Goal: Task Accomplishment & Management: Complete application form

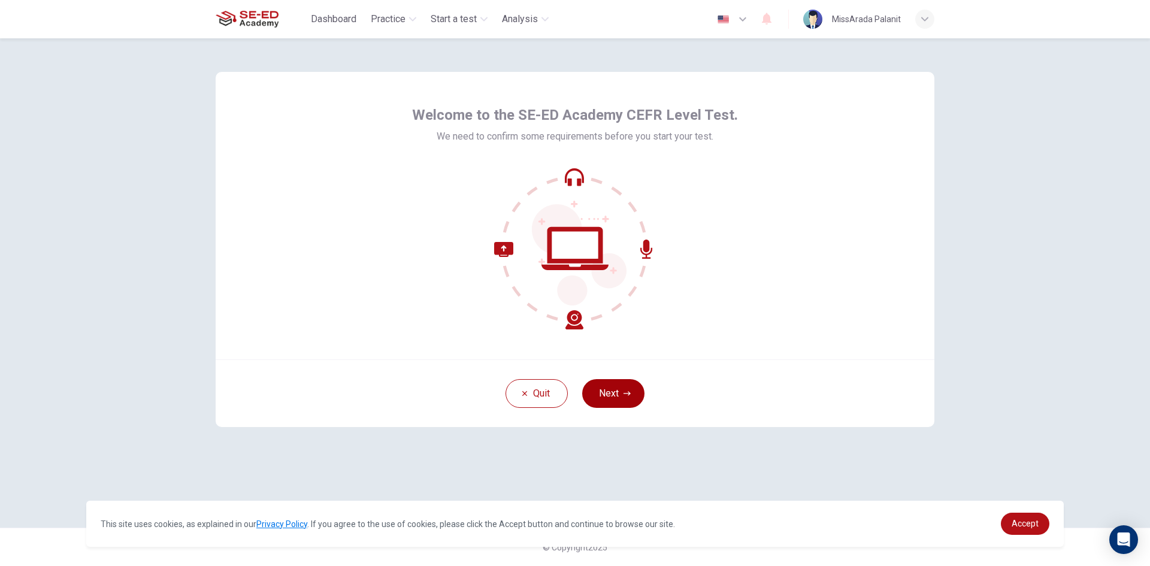
click at [610, 386] on button "Next" at bounding box center [613, 393] width 62 height 29
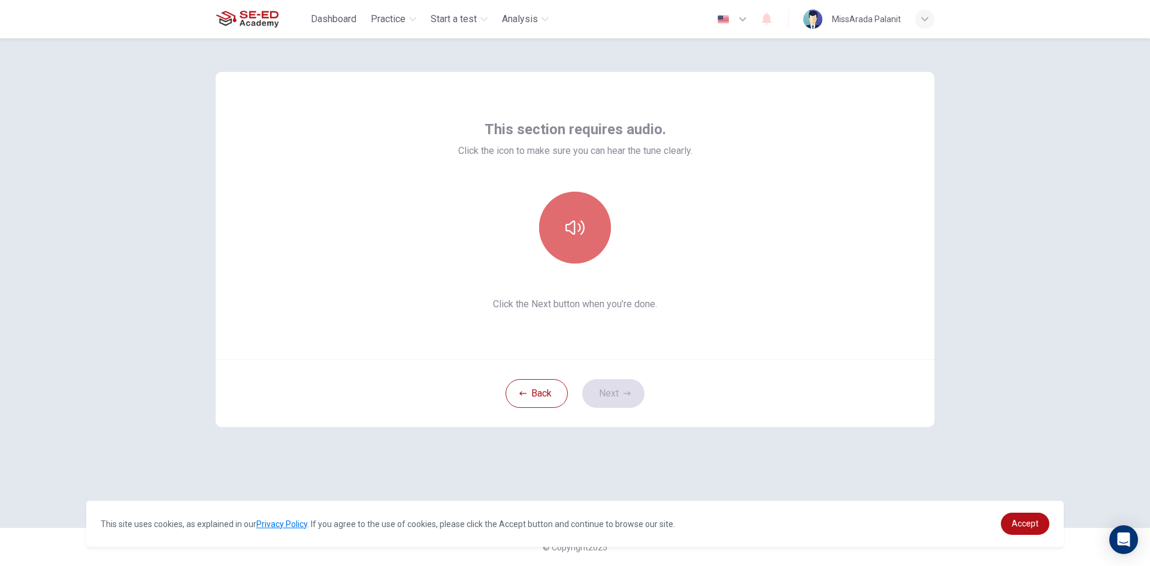
click at [581, 259] on button "button" at bounding box center [575, 228] width 72 height 72
click at [577, 223] on icon "button" at bounding box center [574, 227] width 19 height 19
click at [579, 239] on button "button" at bounding box center [575, 228] width 72 height 72
click at [574, 237] on icon "button" at bounding box center [574, 227] width 19 height 19
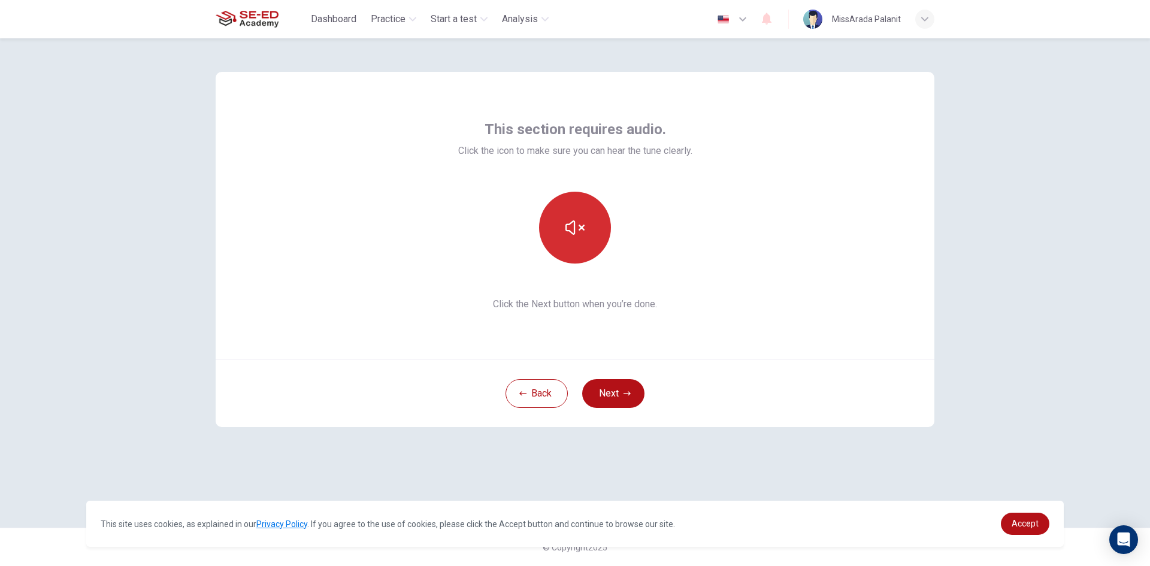
click at [574, 237] on icon "button" at bounding box center [574, 227] width 19 height 19
click at [902, 482] on div "This section requires audio. Click the icon to make sure you can hear the tune …" at bounding box center [574, 282] width 757 height 489
click at [598, 225] on button "button" at bounding box center [575, 228] width 72 height 72
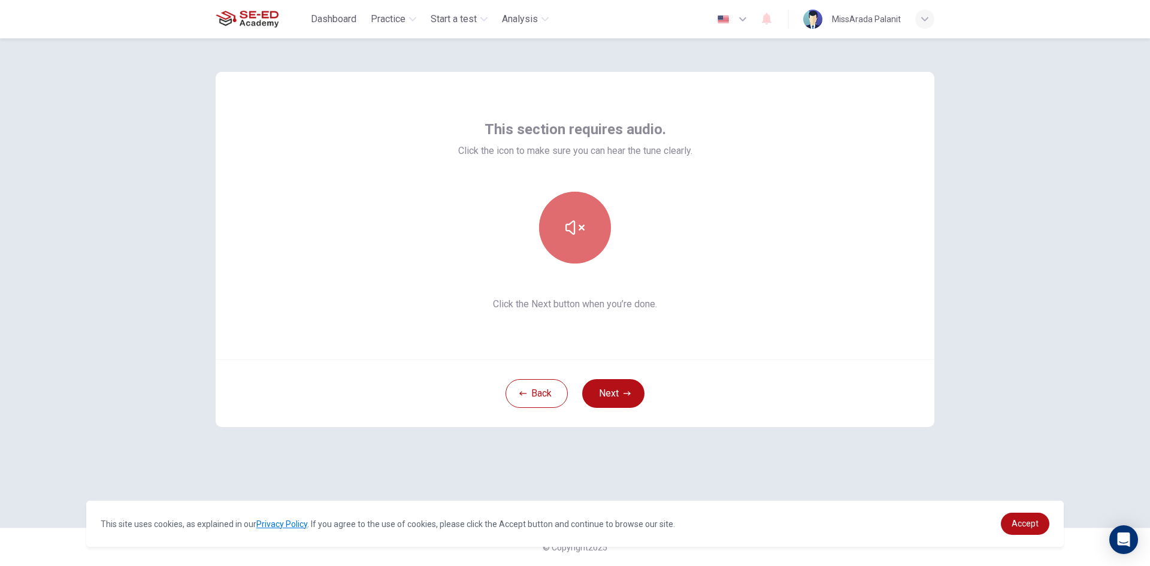
click at [561, 236] on button "button" at bounding box center [575, 228] width 72 height 72
click at [561, 237] on button "button" at bounding box center [575, 228] width 72 height 72
click at [562, 239] on button "button" at bounding box center [575, 228] width 72 height 72
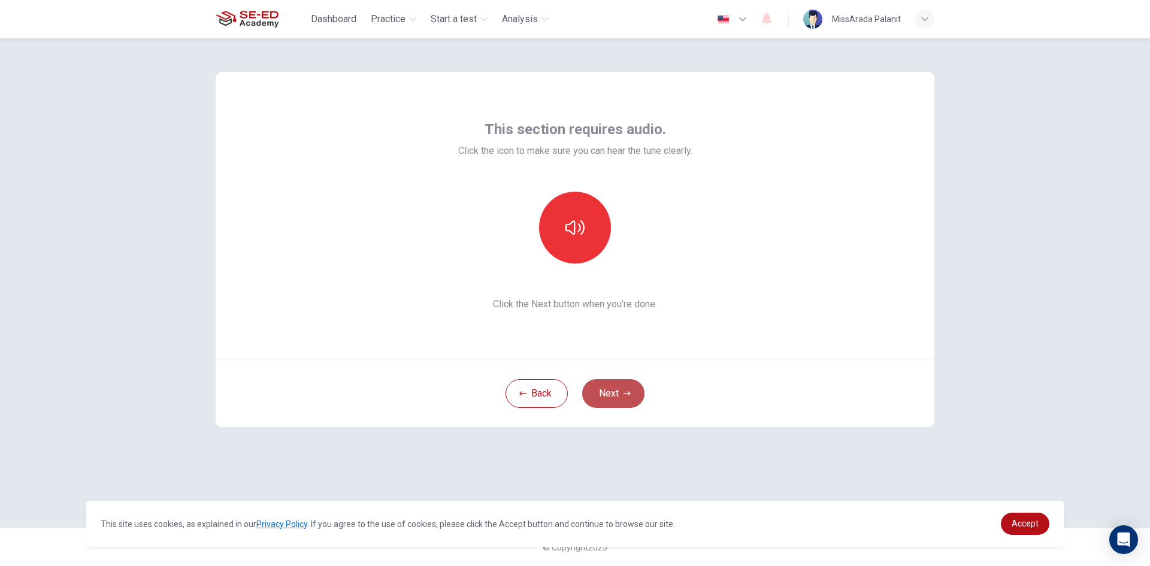
click at [622, 395] on button "Next" at bounding box center [613, 393] width 62 height 29
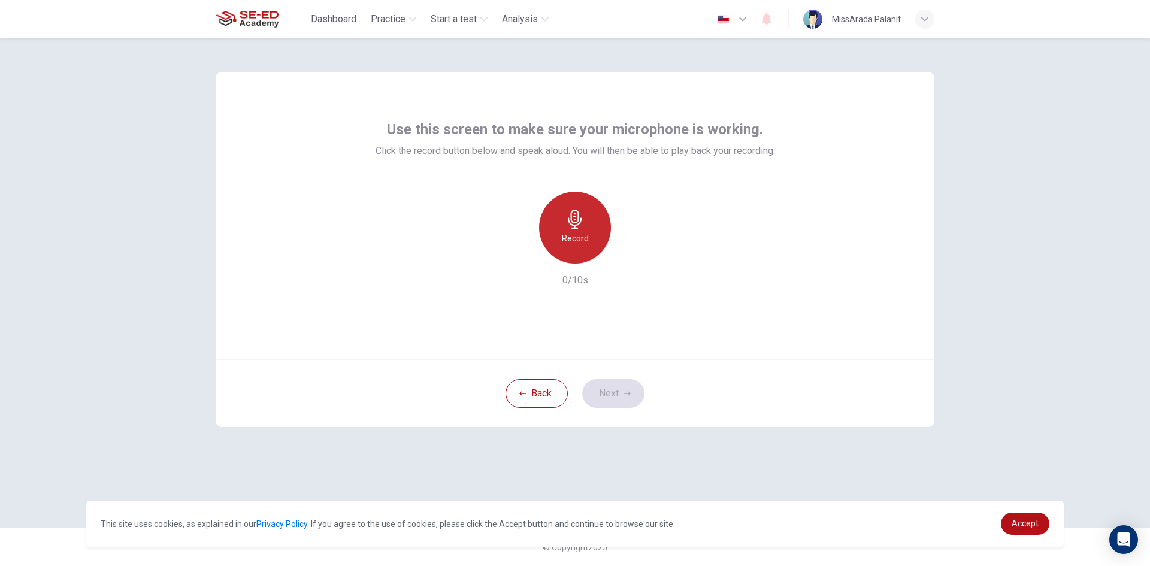
click at [575, 233] on h6 "Record" at bounding box center [575, 238] width 27 height 14
click at [631, 392] on button "Next" at bounding box center [613, 393] width 62 height 29
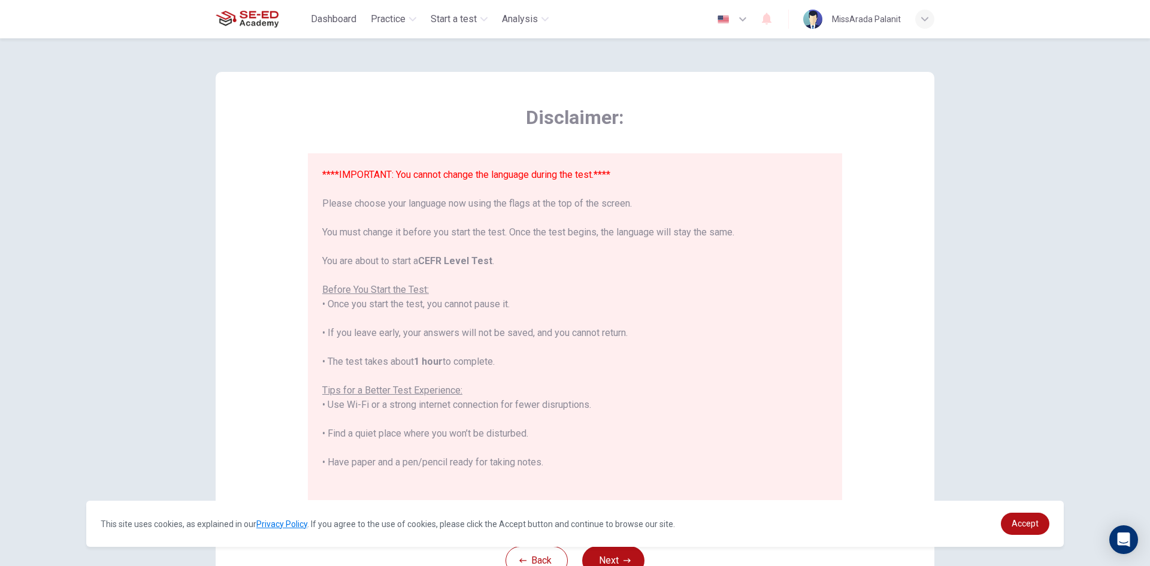
click at [746, 17] on icon "button" at bounding box center [742, 19] width 7 height 4
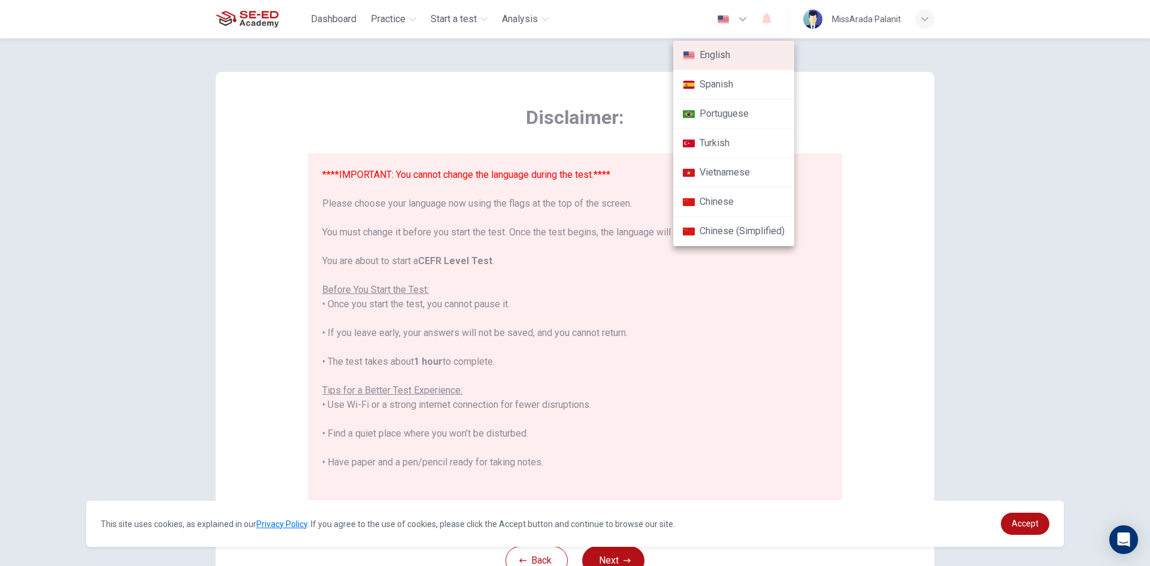
click at [727, 46] on li "English" at bounding box center [733, 55] width 121 height 29
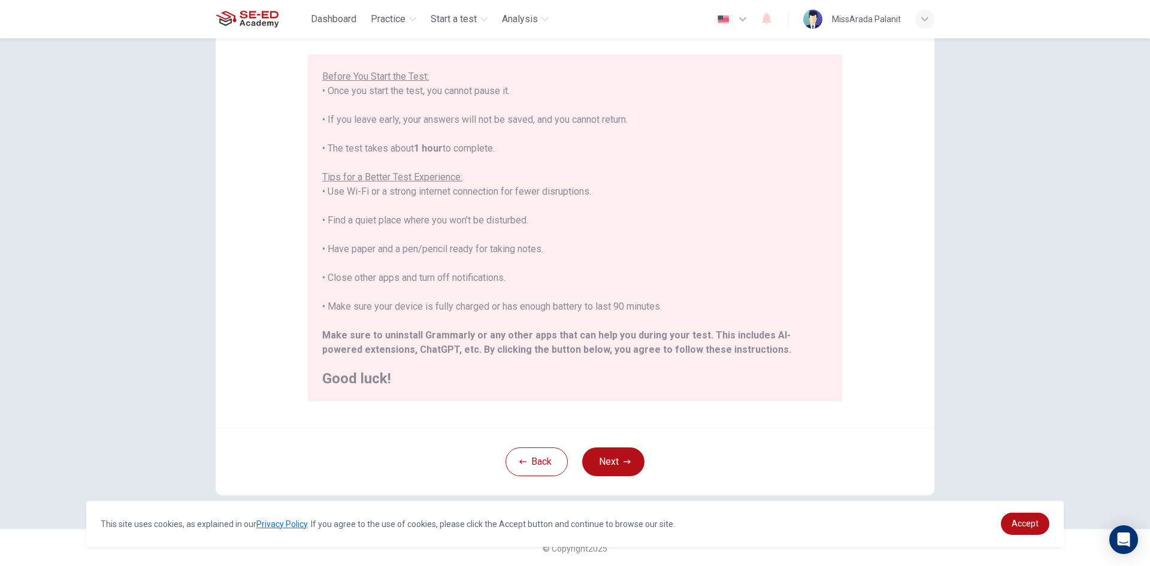
scroll to position [100, 0]
click at [627, 456] on button "Next" at bounding box center [613, 460] width 62 height 29
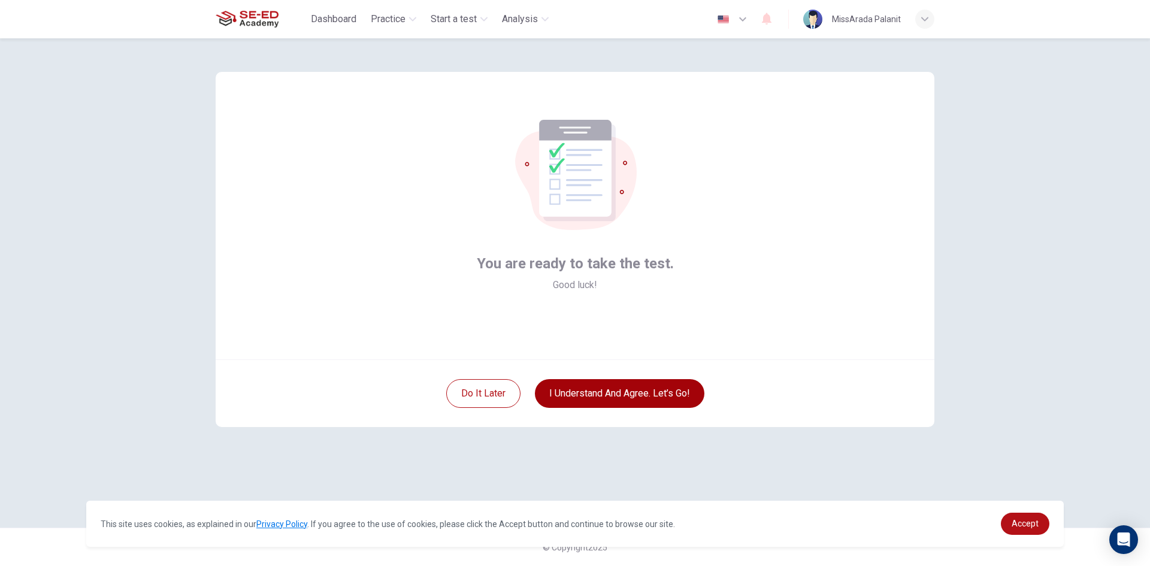
scroll to position [0, 0]
click at [658, 390] on button "I understand and agree. Let’s go!" at bounding box center [620, 393] width 170 height 29
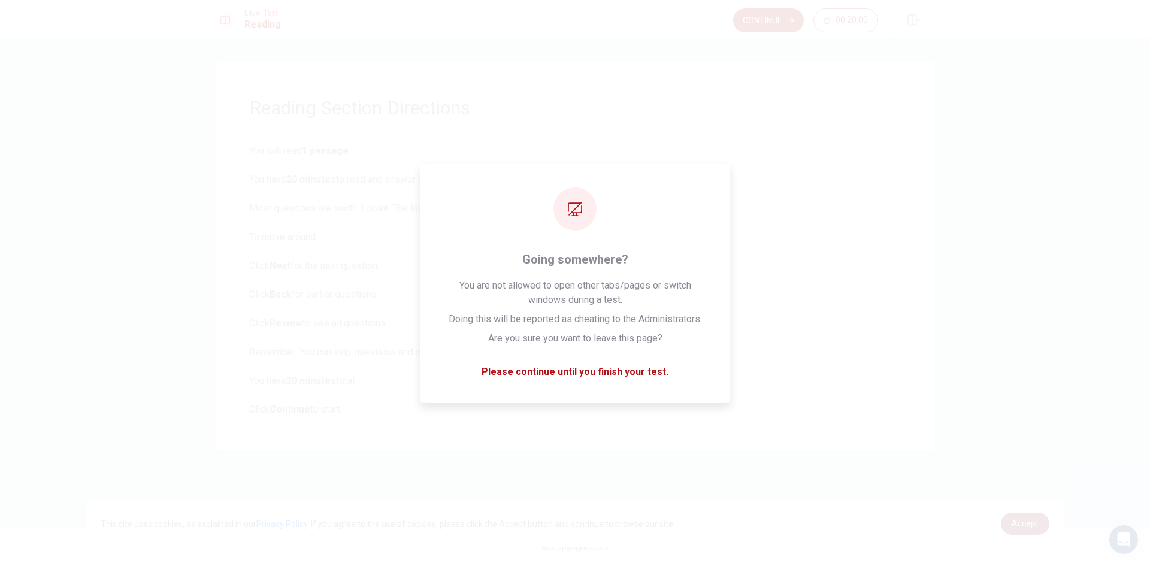
click at [1024, 523] on span "Accept" at bounding box center [1025, 524] width 27 height 10
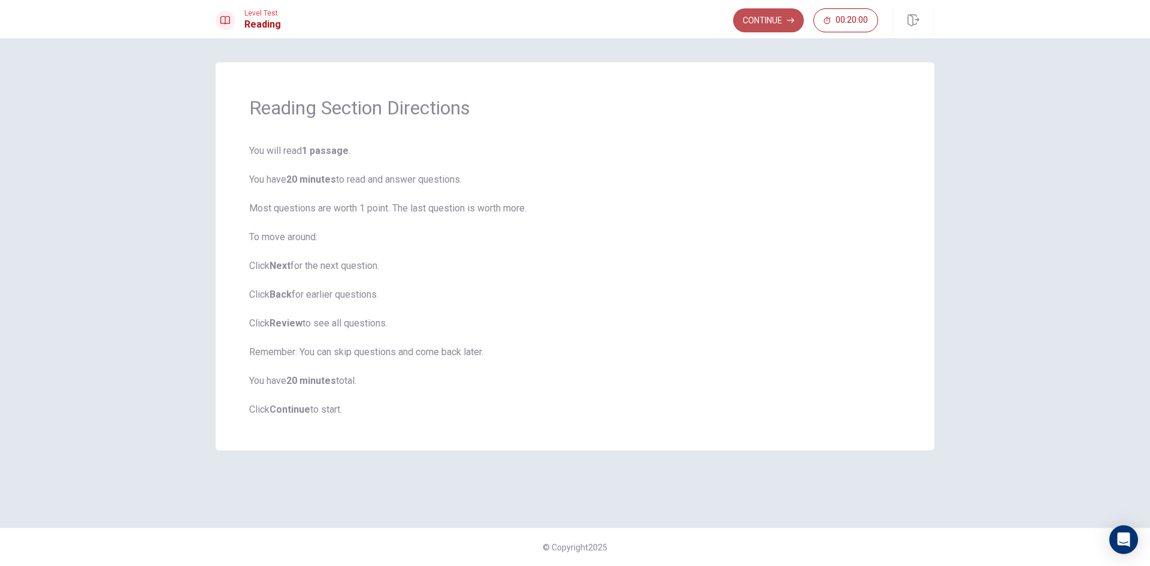
click at [786, 18] on button "Continue" at bounding box center [768, 20] width 71 height 24
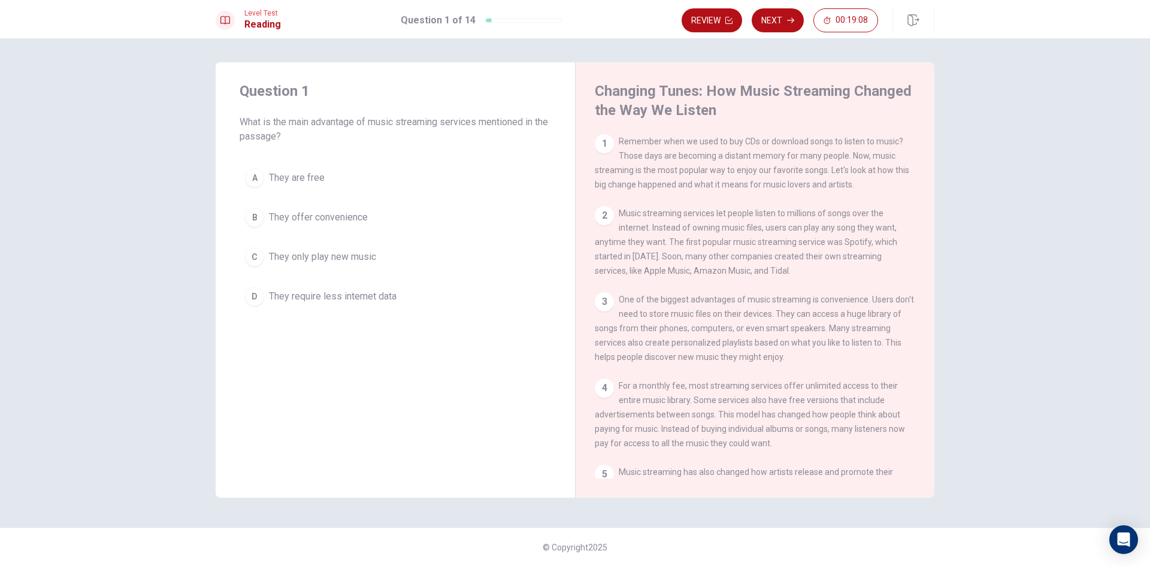
click at [319, 208] on button "B They offer convenience" at bounding box center [395, 217] width 311 height 30
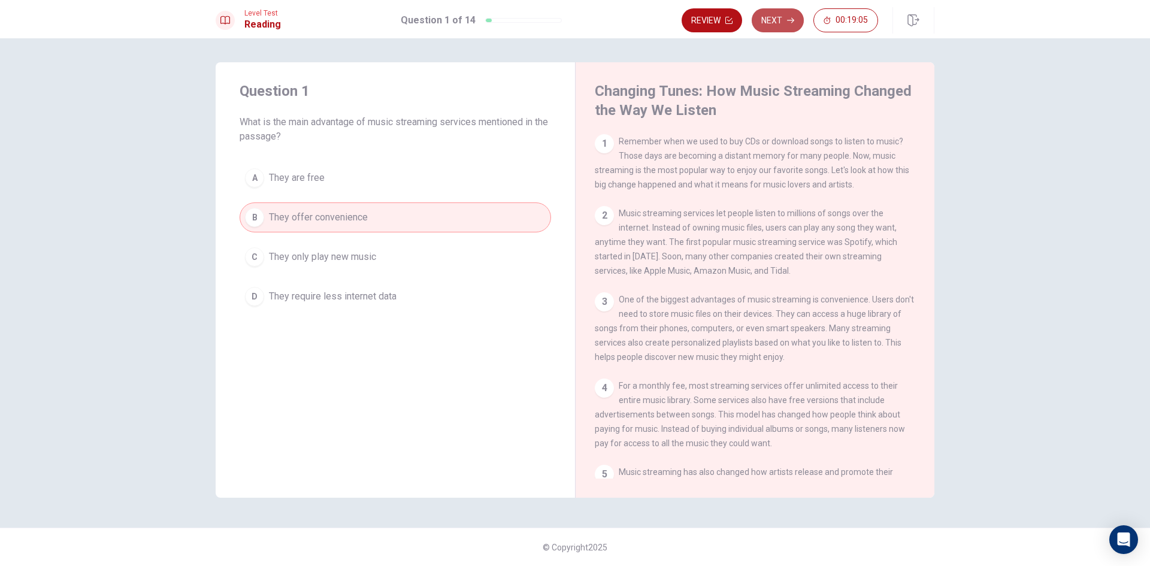
click at [776, 23] on button "Next" at bounding box center [778, 20] width 52 height 24
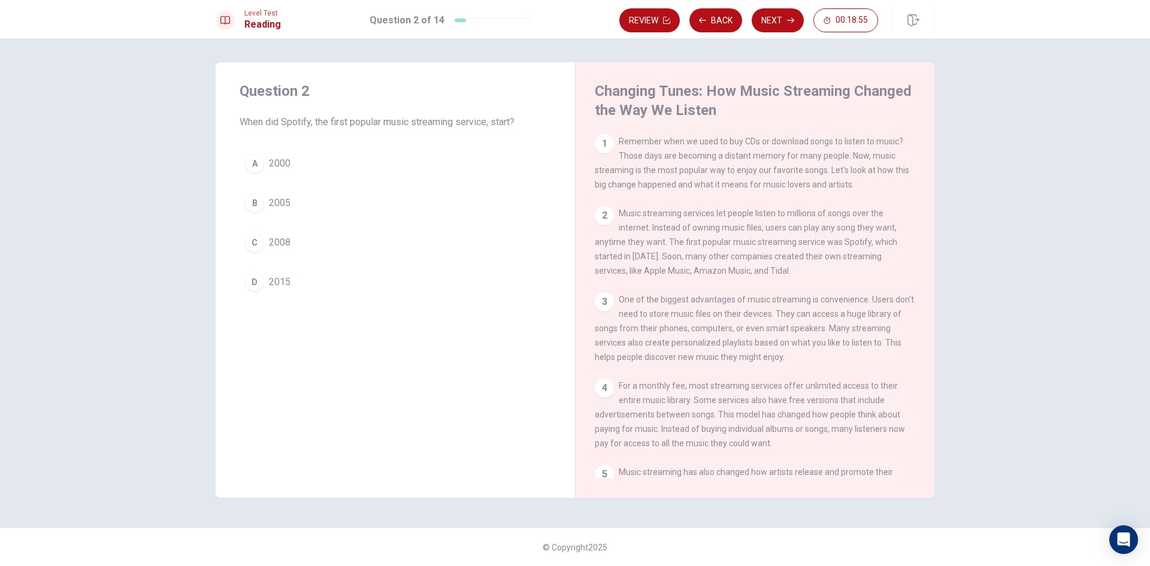
click at [377, 234] on button "C 2008" at bounding box center [395, 243] width 311 height 30
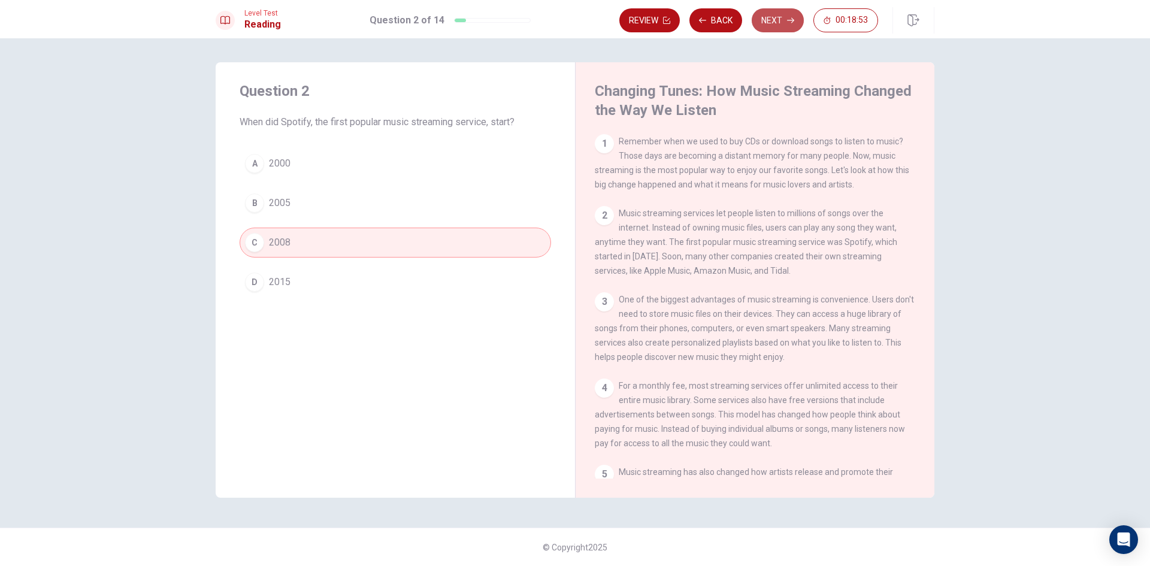
click at [788, 22] on icon "button" at bounding box center [790, 20] width 7 height 7
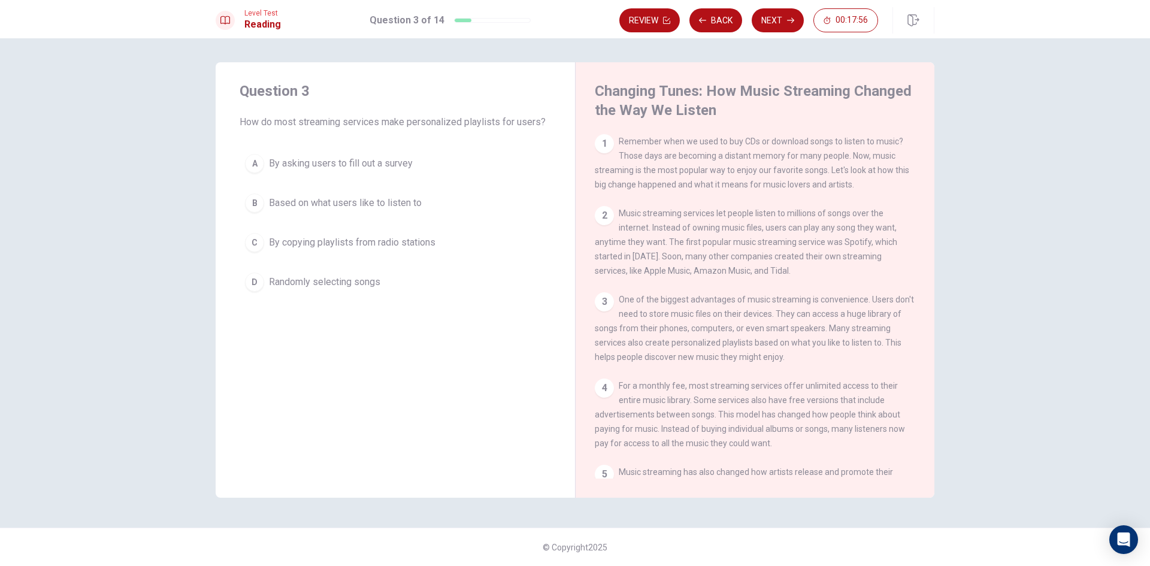
click at [414, 238] on span "By copying playlists from radio stations" at bounding box center [352, 242] width 167 height 14
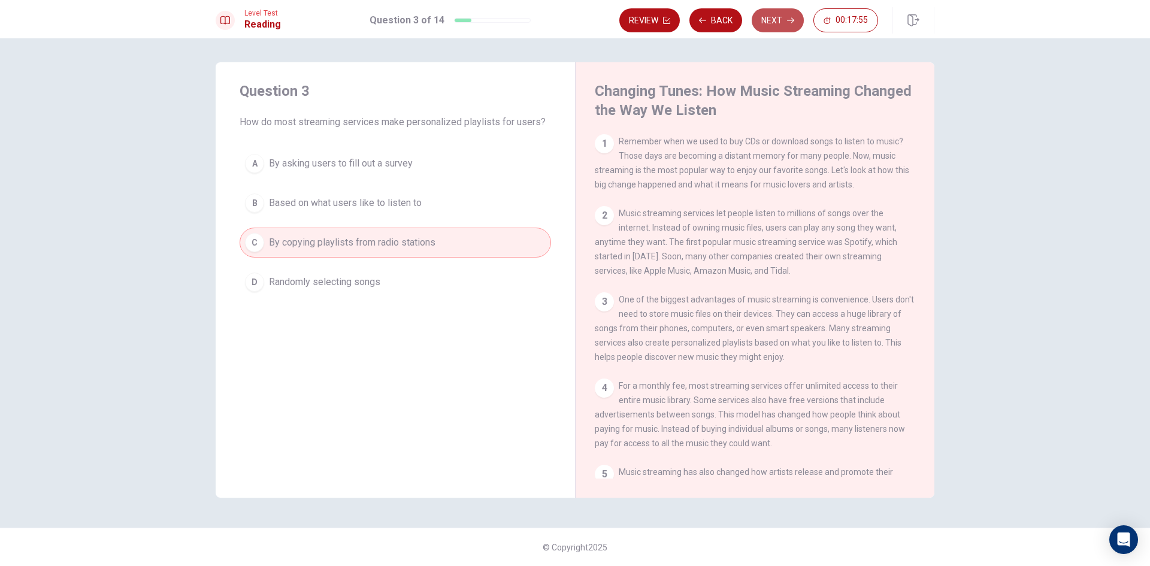
click at [777, 19] on button "Next" at bounding box center [778, 20] width 52 height 24
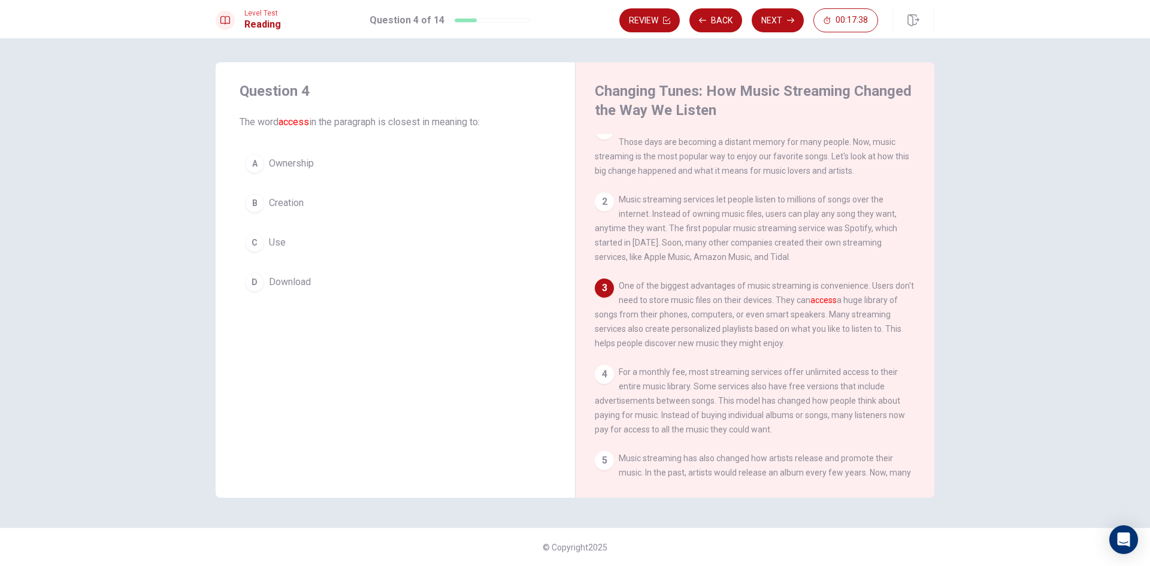
click at [370, 276] on button "D Download" at bounding box center [395, 282] width 311 height 30
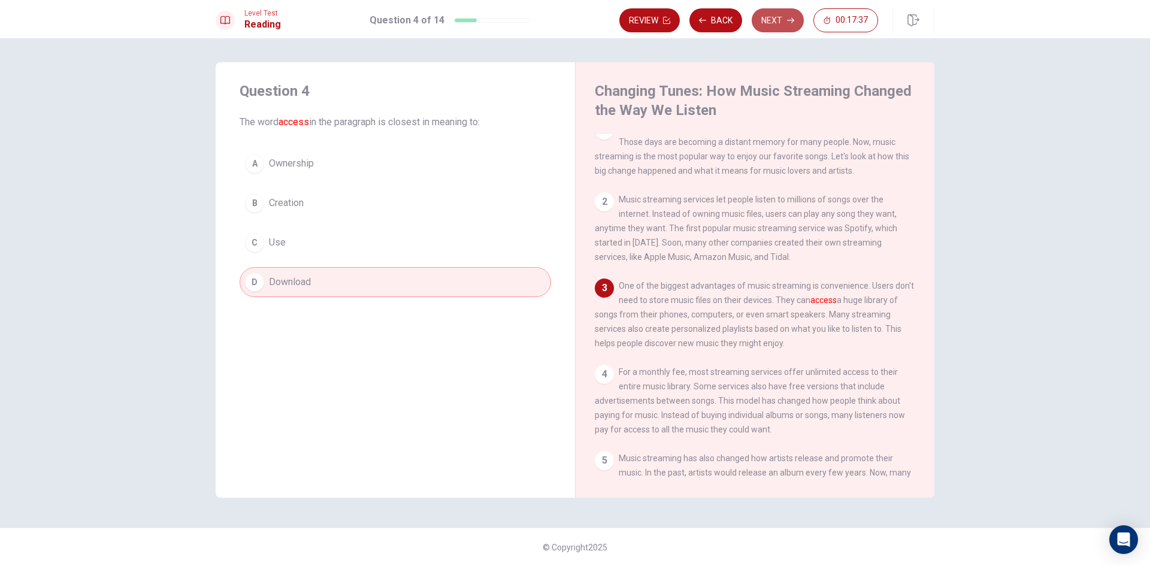
click at [777, 16] on button "Next" at bounding box center [778, 20] width 52 height 24
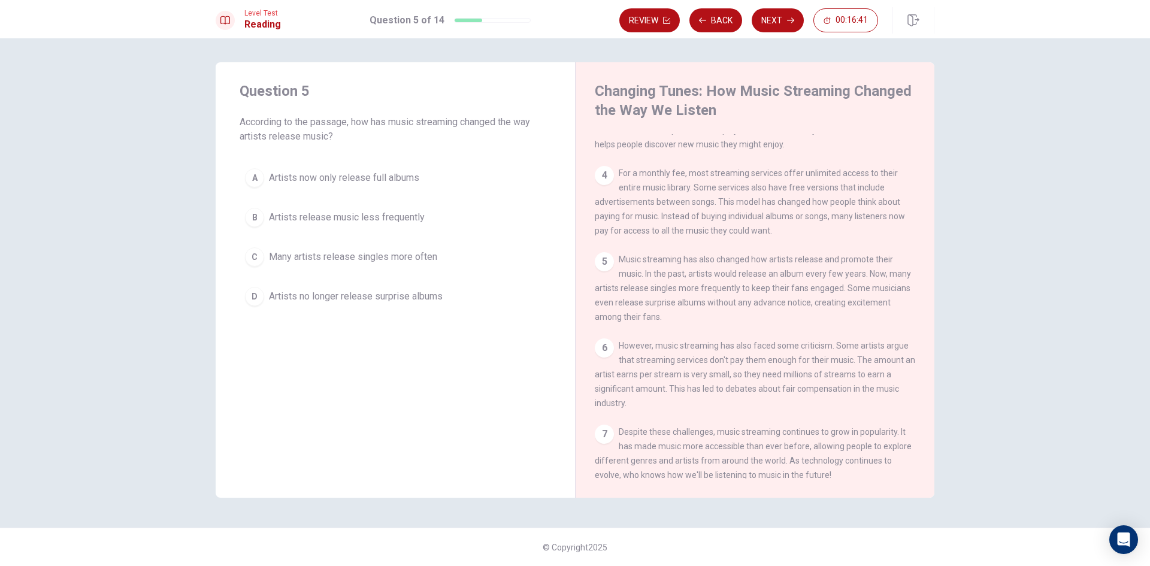
scroll to position [240, 0]
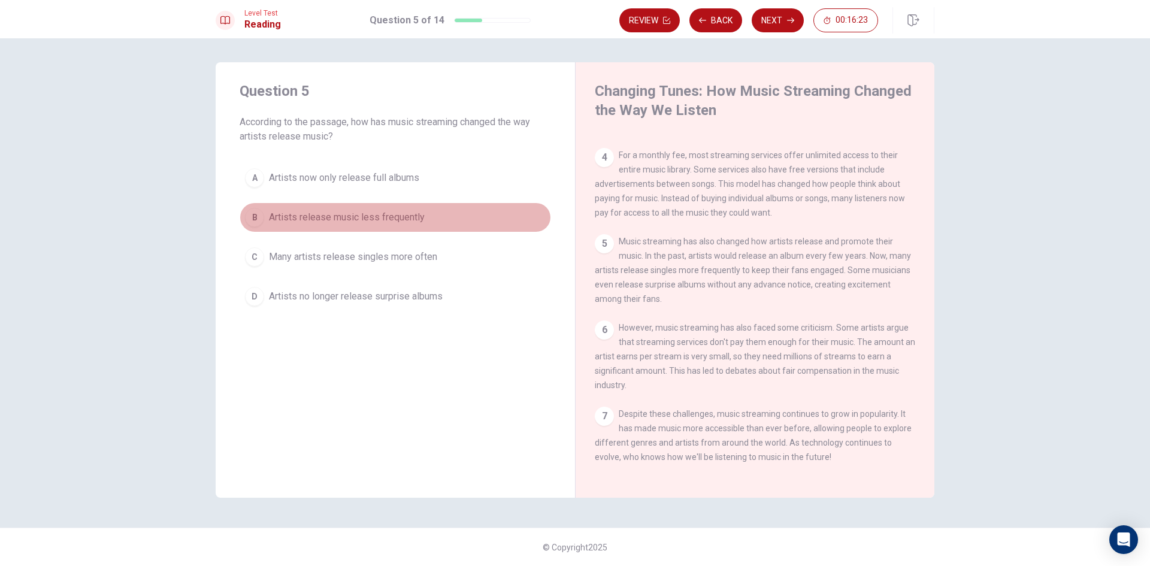
click at [477, 218] on button "B Artists release music less frequently" at bounding box center [395, 217] width 311 height 30
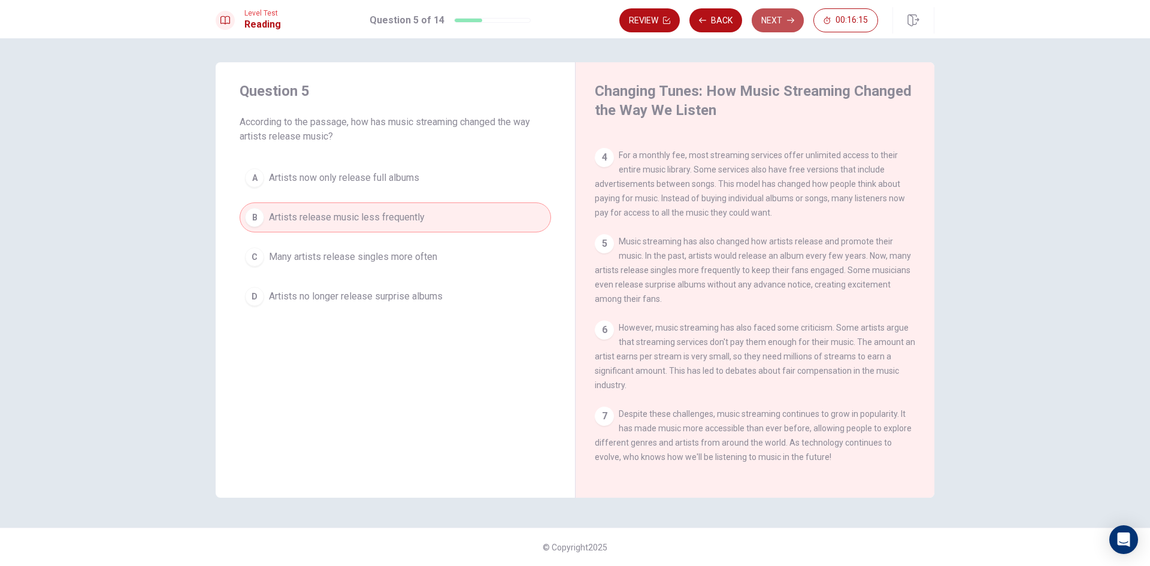
click at [787, 16] on button "Next" at bounding box center [778, 20] width 52 height 24
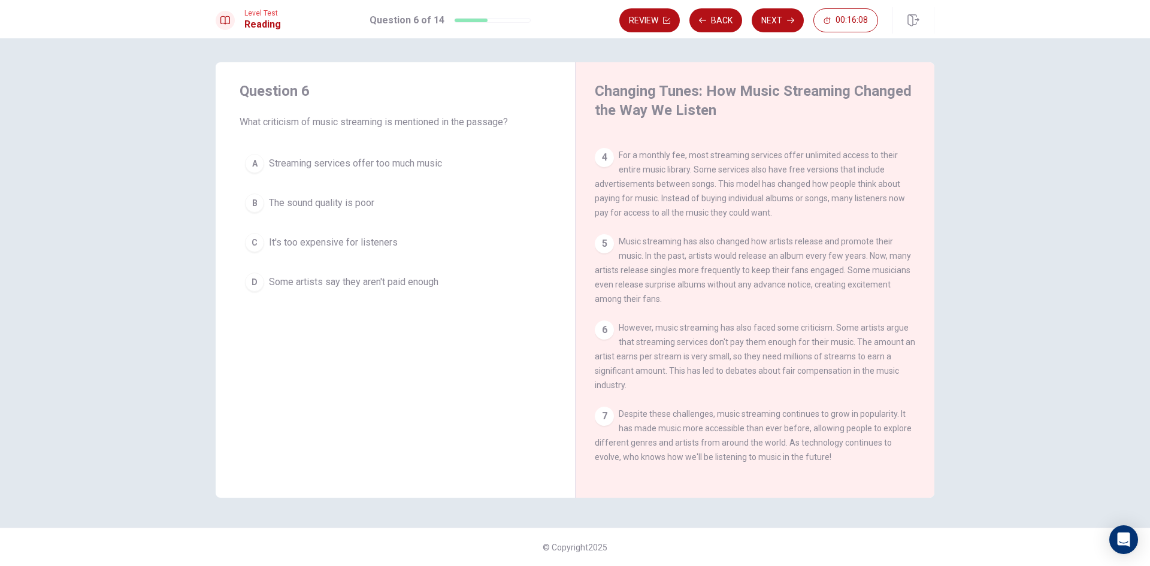
scroll to position [250, 0]
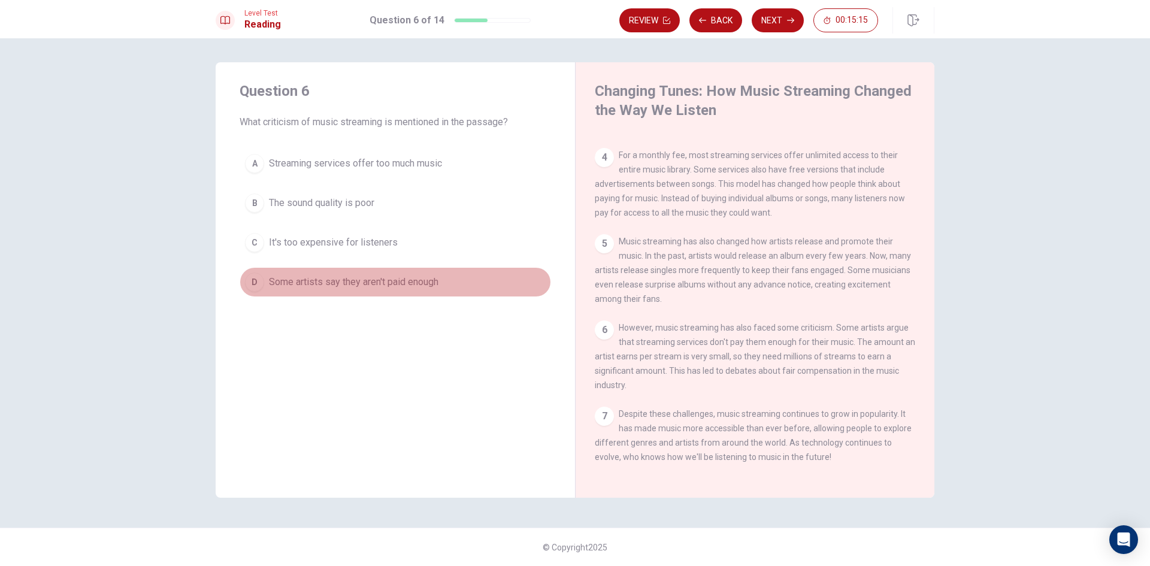
click at [437, 268] on button "D Some artists say they aren't paid enough" at bounding box center [395, 282] width 311 height 30
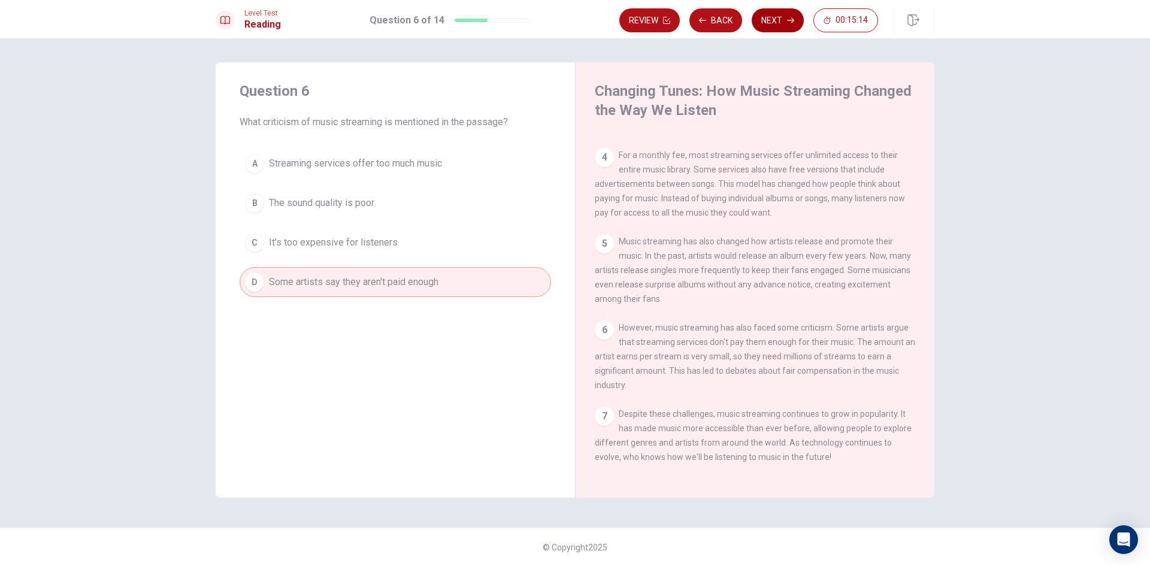
click at [772, 15] on button "Next" at bounding box center [778, 20] width 52 height 24
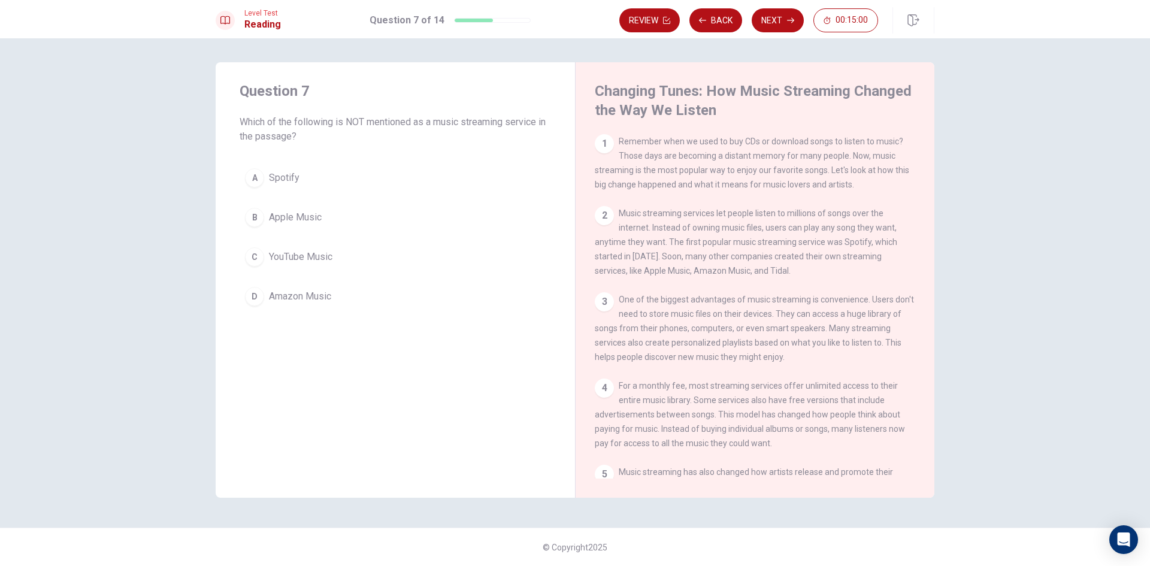
scroll to position [60, 0]
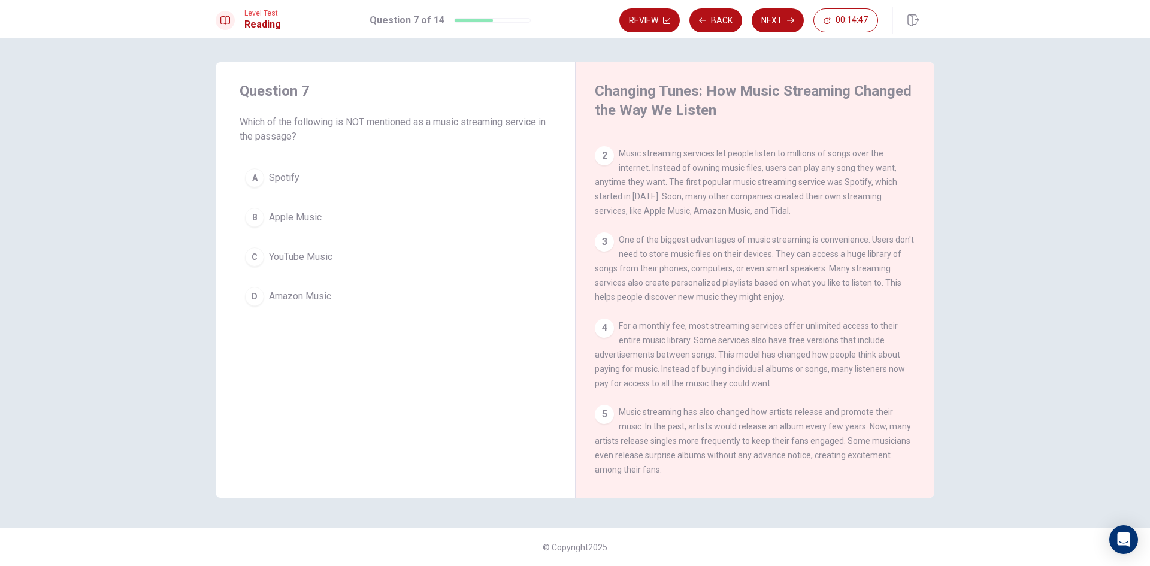
click at [501, 258] on button "C YouTube Music" at bounding box center [395, 257] width 311 height 30
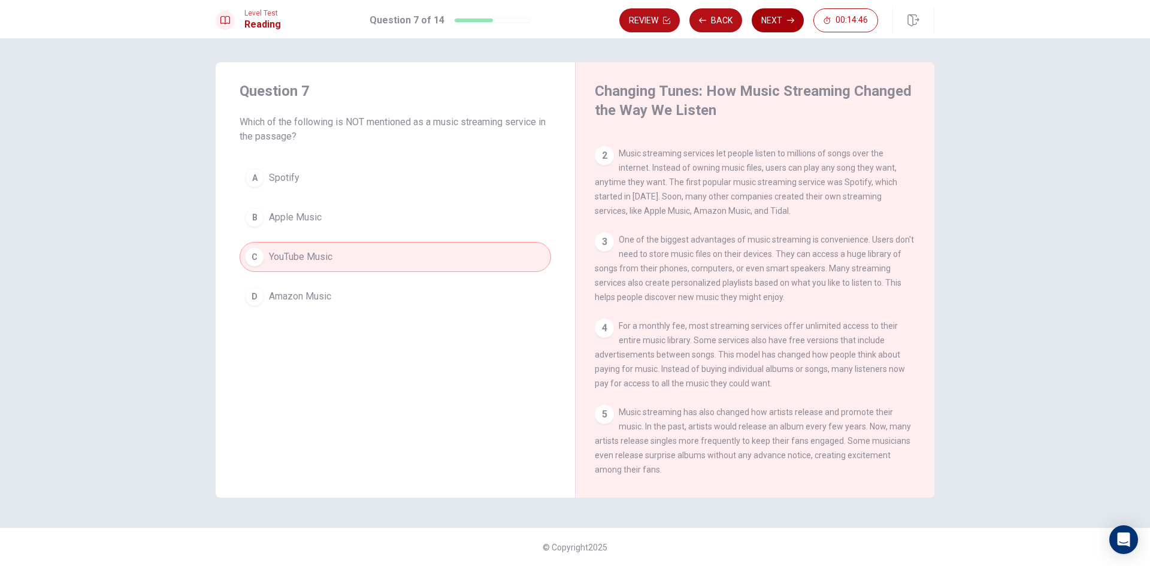
click at [786, 22] on button "Next" at bounding box center [778, 20] width 52 height 24
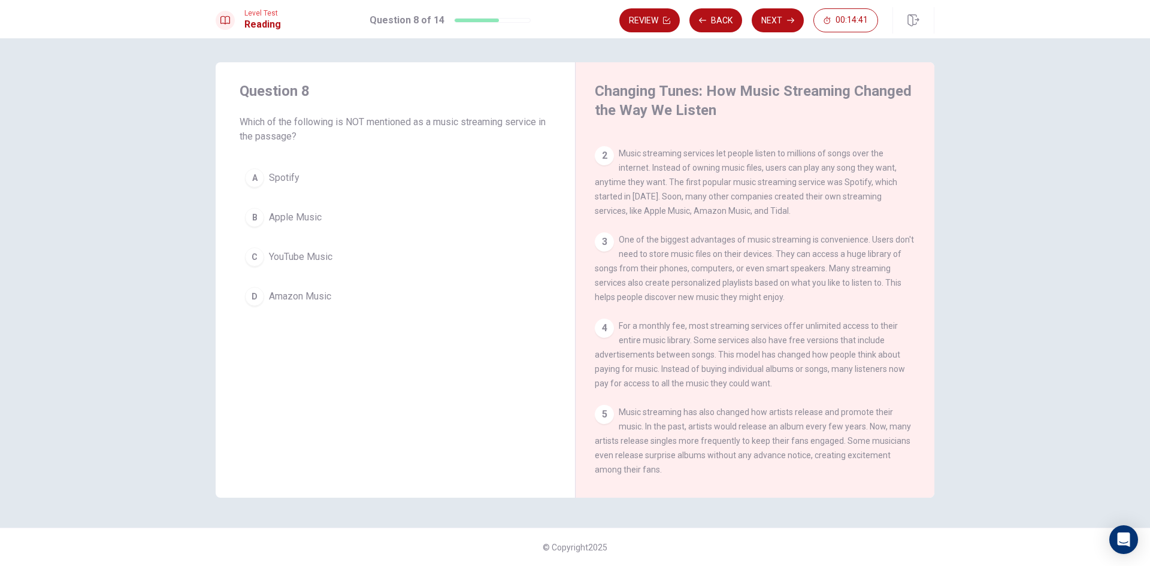
click at [440, 253] on button "C YouTube Music" at bounding box center [395, 257] width 311 height 30
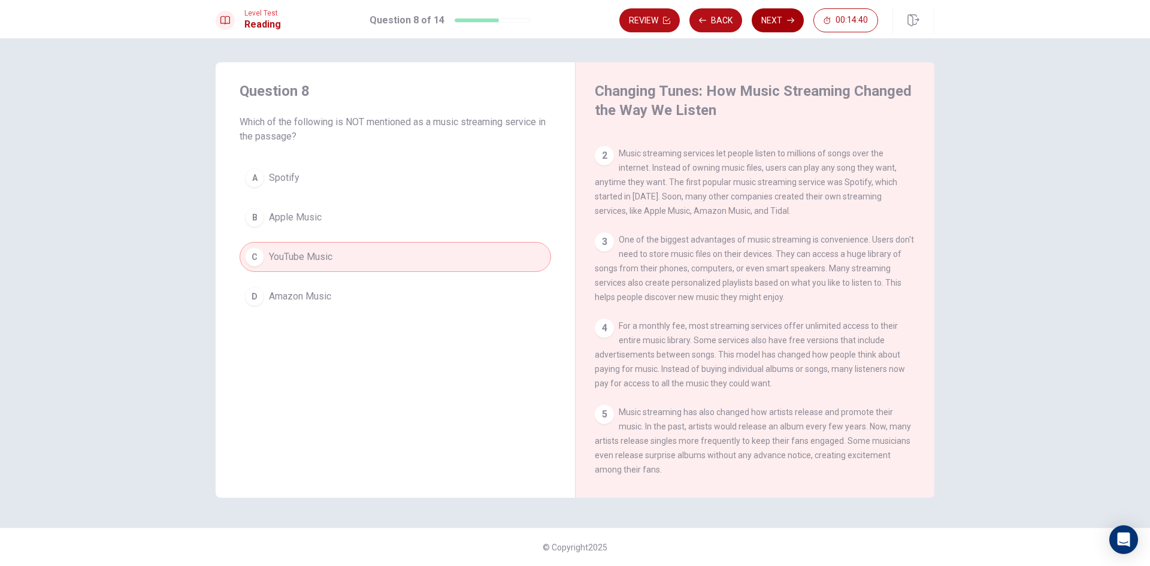
click at [792, 17] on button "Next" at bounding box center [778, 20] width 52 height 24
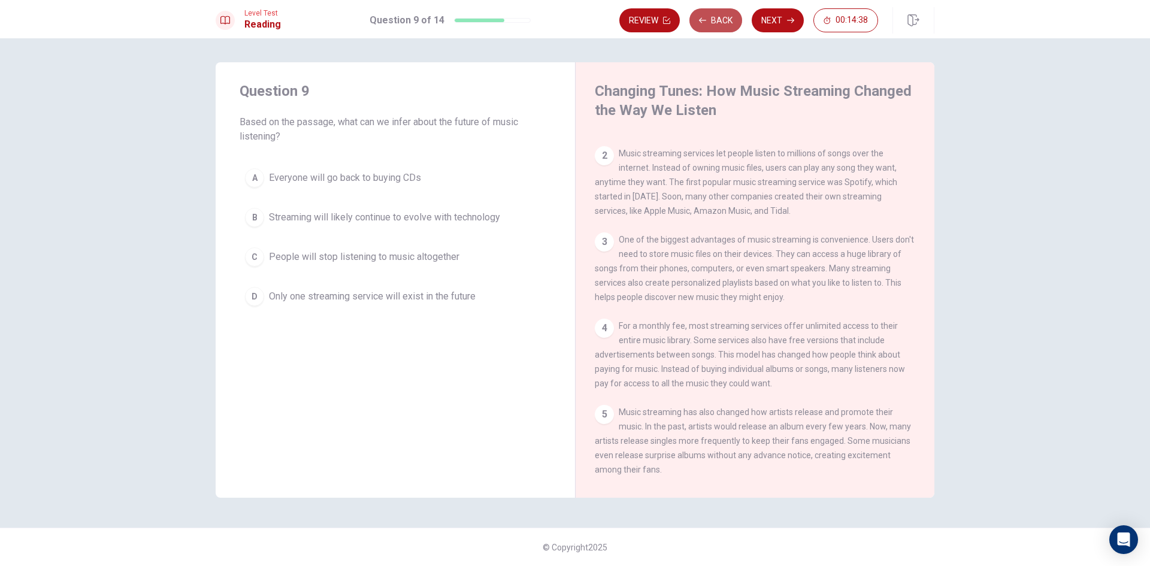
click at [710, 22] on button "Back" at bounding box center [715, 20] width 53 height 24
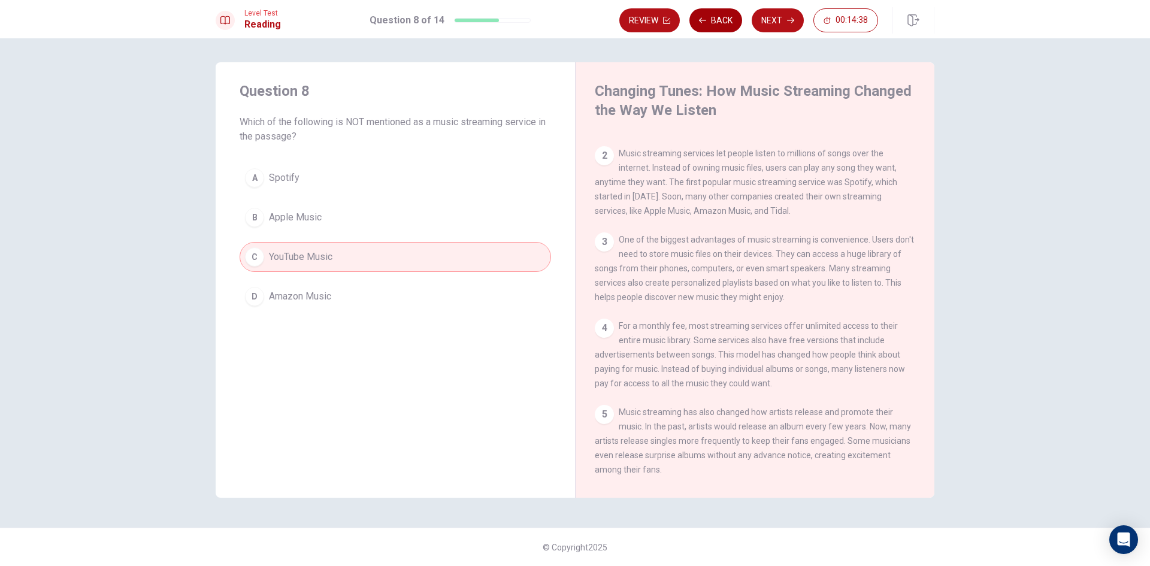
click at [712, 22] on button "Back" at bounding box center [715, 20] width 53 height 24
click at [776, 17] on button "Next" at bounding box center [778, 20] width 52 height 24
click at [770, 16] on button "Next" at bounding box center [778, 20] width 52 height 24
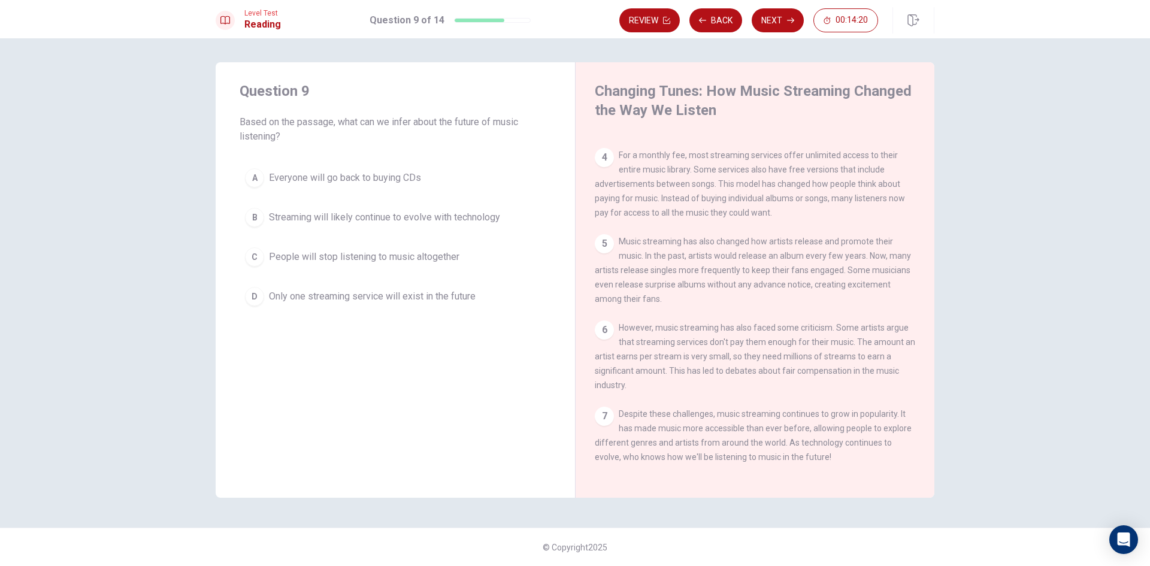
scroll to position [250, 0]
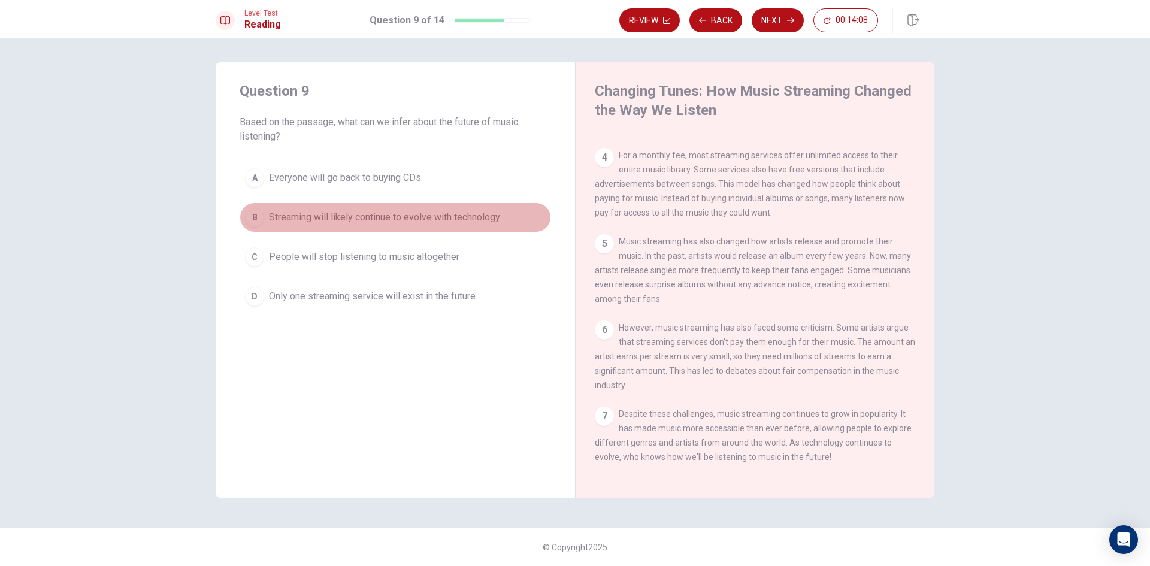
click at [344, 213] on span "Streaming will likely continue to evolve with technology" at bounding box center [384, 217] width 231 height 14
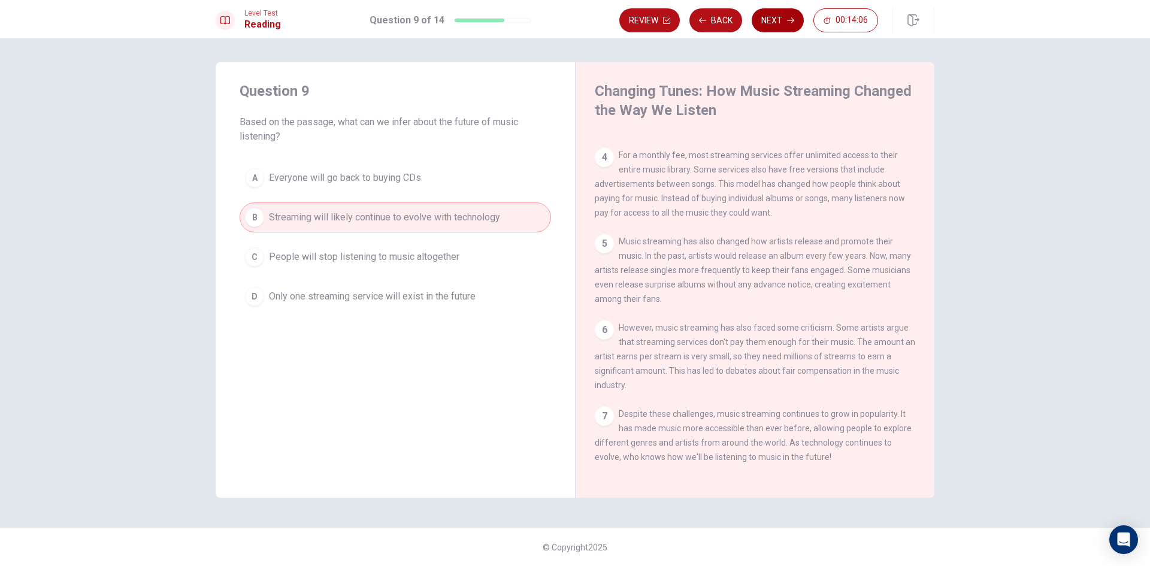
click at [785, 20] on button "Next" at bounding box center [778, 20] width 52 height 24
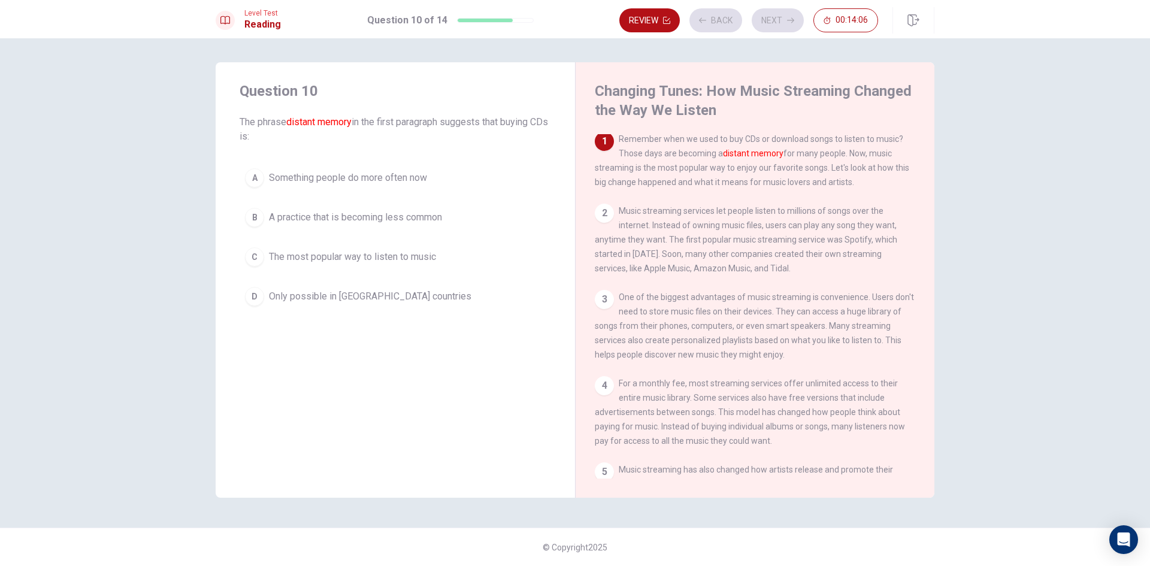
scroll to position [0, 0]
click at [426, 175] on span "Something people do more often now" at bounding box center [348, 178] width 158 height 14
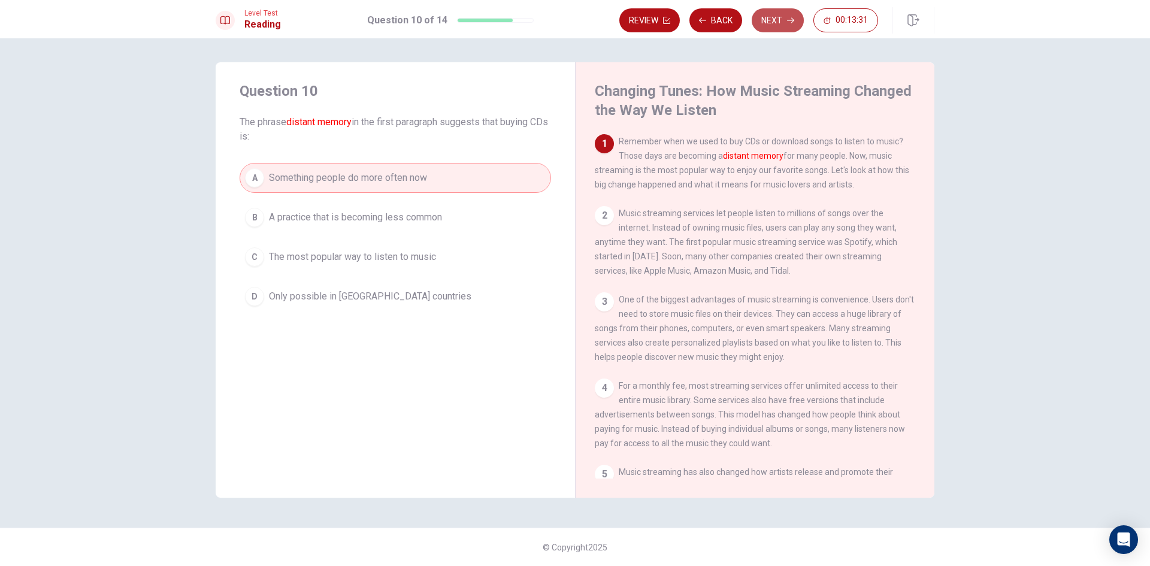
click at [787, 20] on icon "button" at bounding box center [790, 20] width 7 height 5
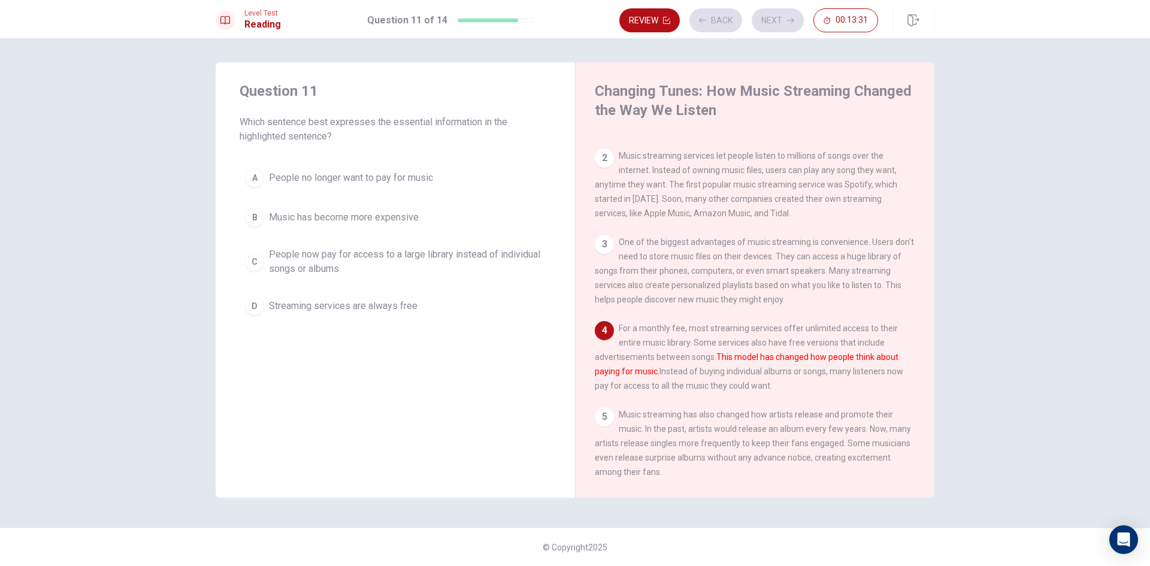
scroll to position [103, 0]
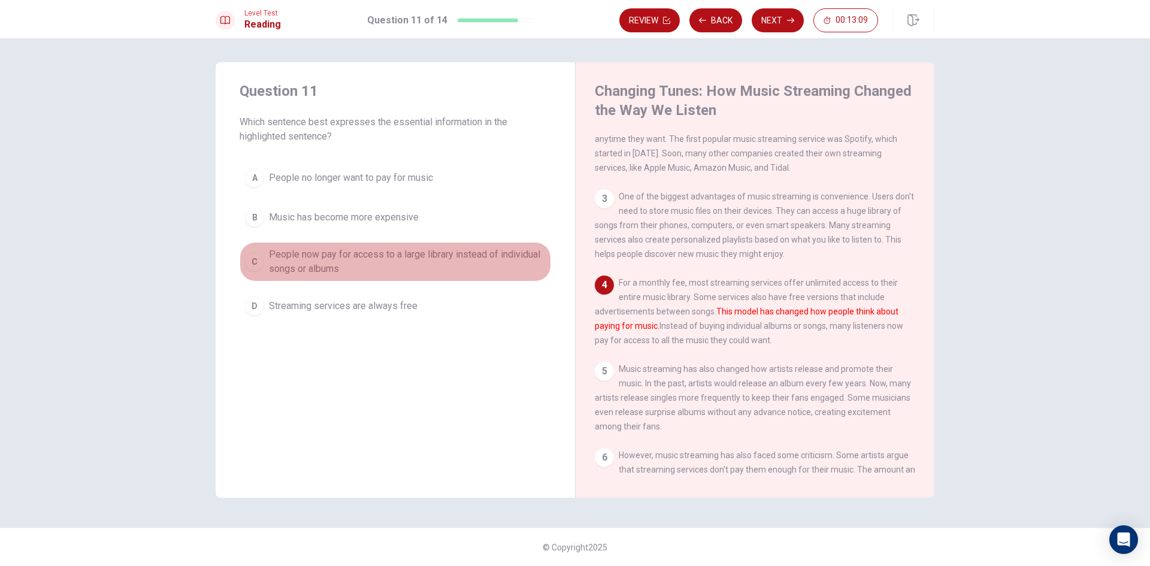
click at [296, 268] on span "People now pay for access to a large library instead of individual songs or alb…" at bounding box center [407, 261] width 277 height 29
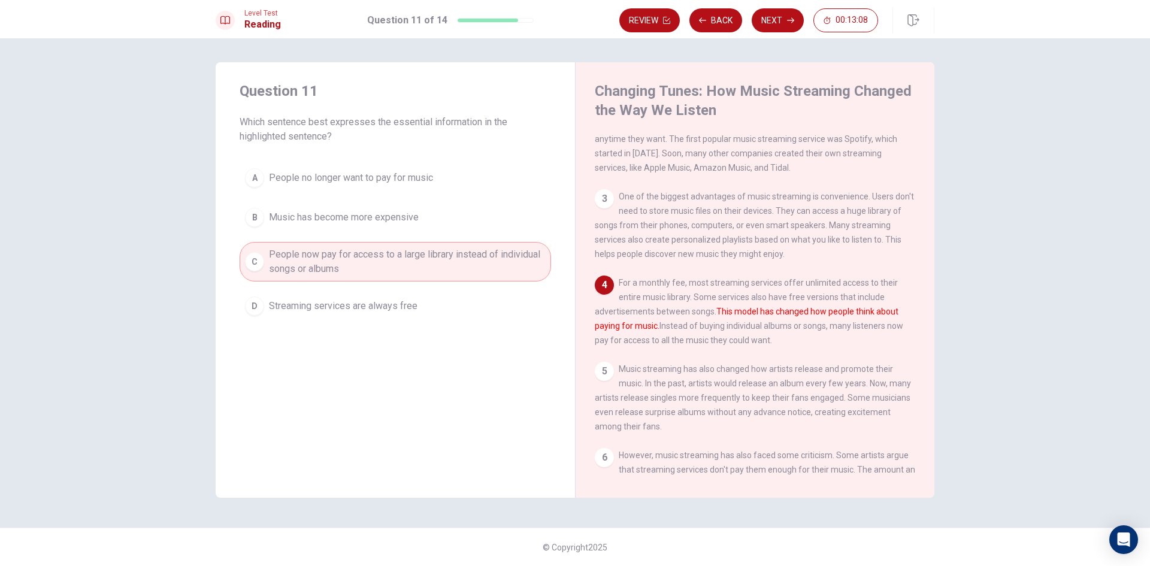
click at [777, 19] on button "Next" at bounding box center [778, 20] width 52 height 24
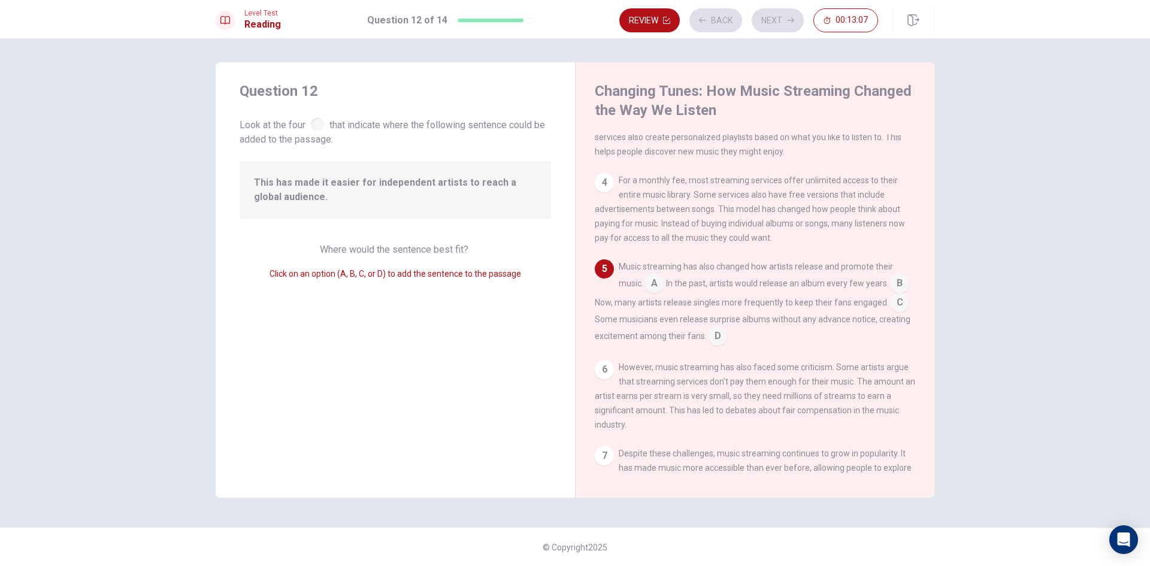
scroll to position [208, 0]
click at [657, 288] on input at bounding box center [654, 281] width 19 height 19
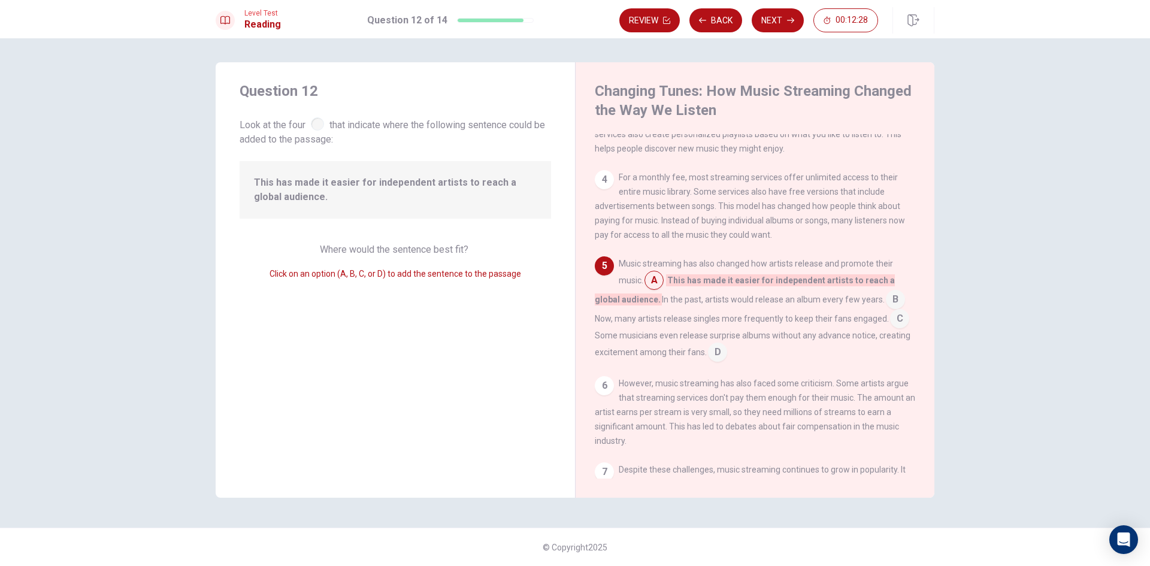
click at [716, 363] on input at bounding box center [717, 353] width 19 height 19
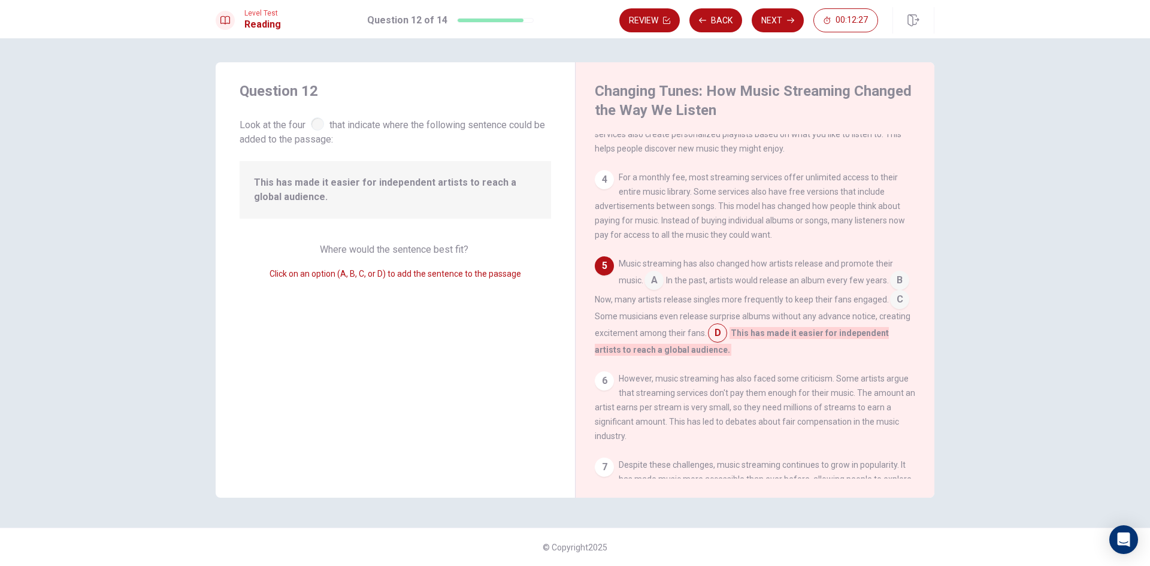
click at [664, 283] on div "Music streaming has also changed how artists release and promote their music. A…" at bounding box center [755, 306] width 321 height 101
click at [658, 288] on input at bounding box center [654, 281] width 19 height 19
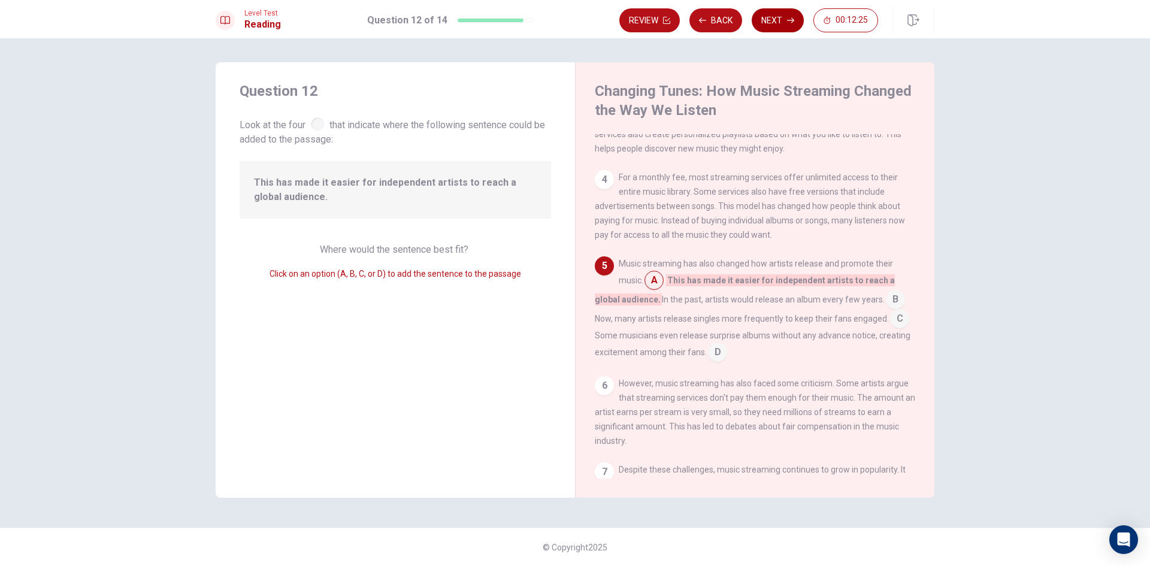
click at [774, 14] on button "Next" at bounding box center [778, 20] width 52 height 24
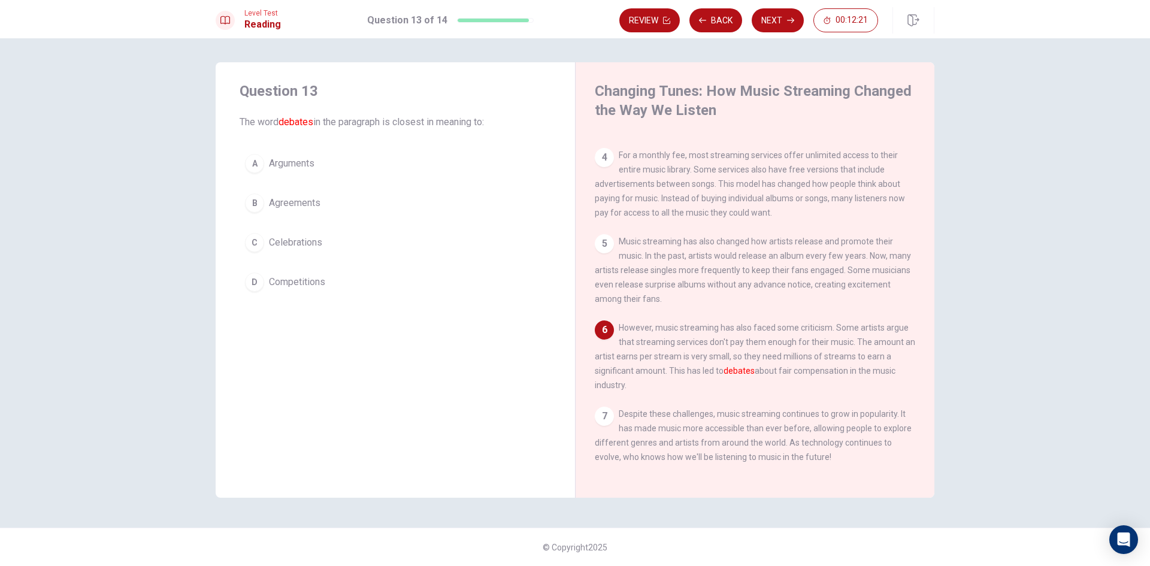
scroll to position [250, 0]
click at [432, 197] on button "B Agreements" at bounding box center [395, 203] width 311 height 30
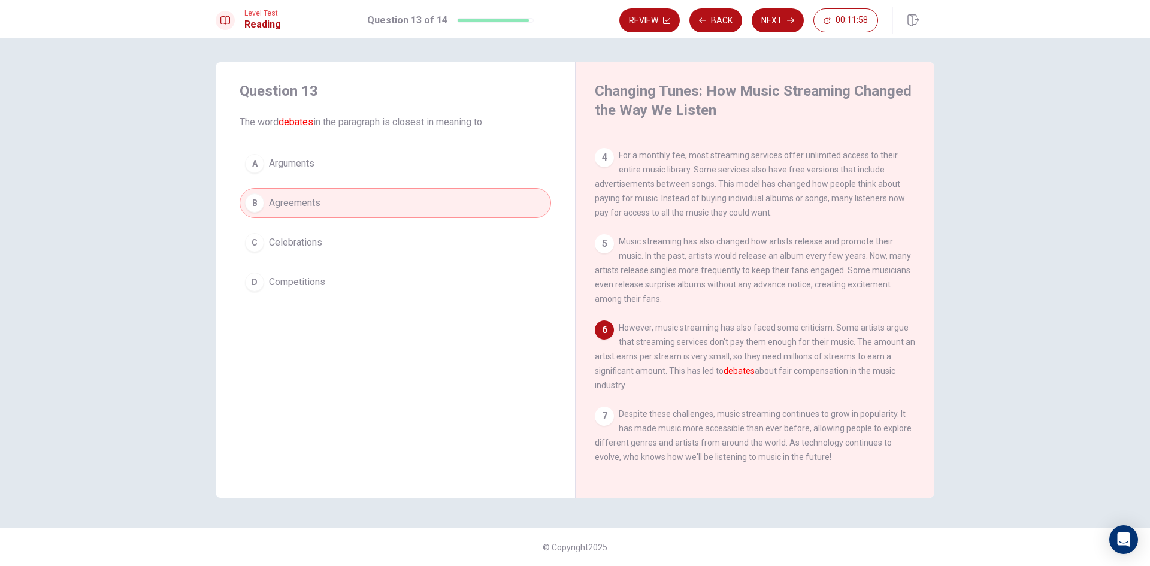
click at [470, 163] on button "A Arguments" at bounding box center [395, 164] width 311 height 30
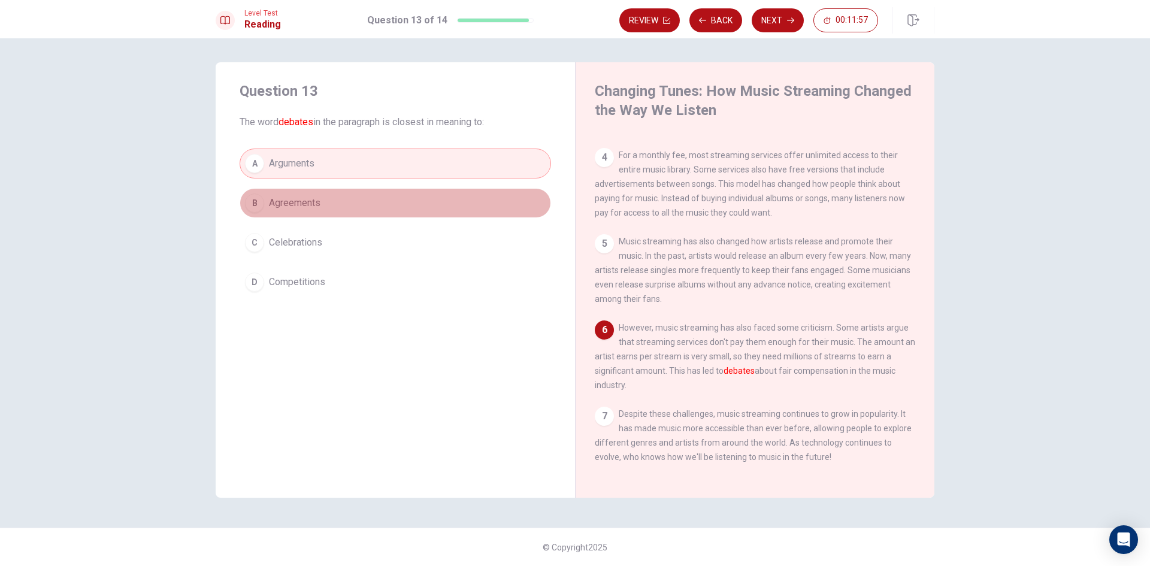
click at [463, 195] on button "B Agreements" at bounding box center [395, 203] width 311 height 30
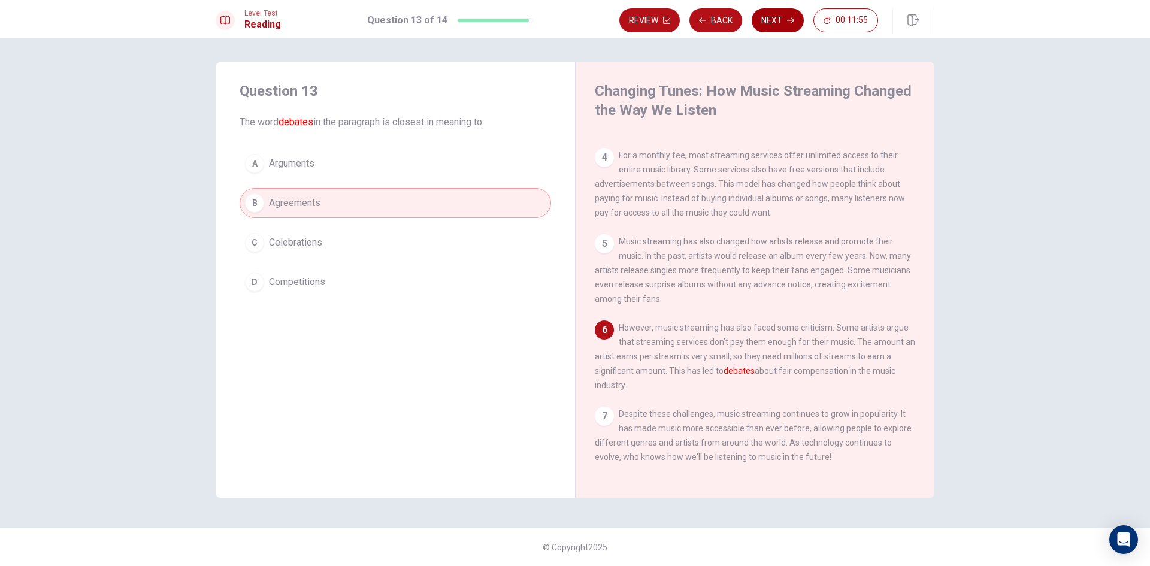
click at [780, 19] on button "Next" at bounding box center [778, 20] width 52 height 24
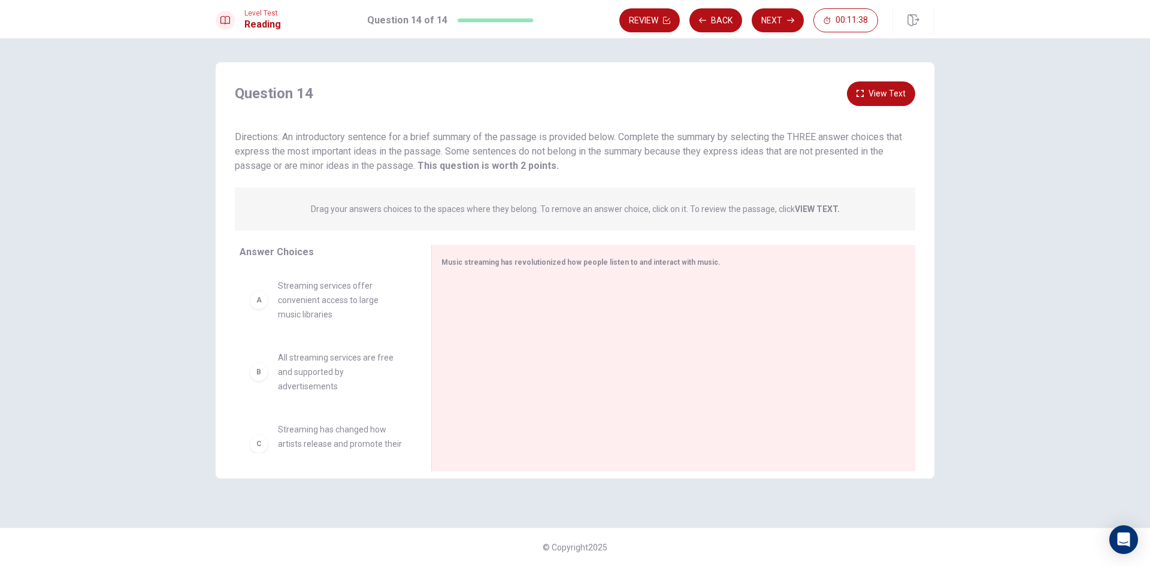
scroll to position [60, 0]
click at [261, 316] on div "B" at bounding box center [258, 311] width 19 height 19
drag, startPoint x: 281, startPoint y: 316, endPoint x: 286, endPoint y: 289, distance: 27.4
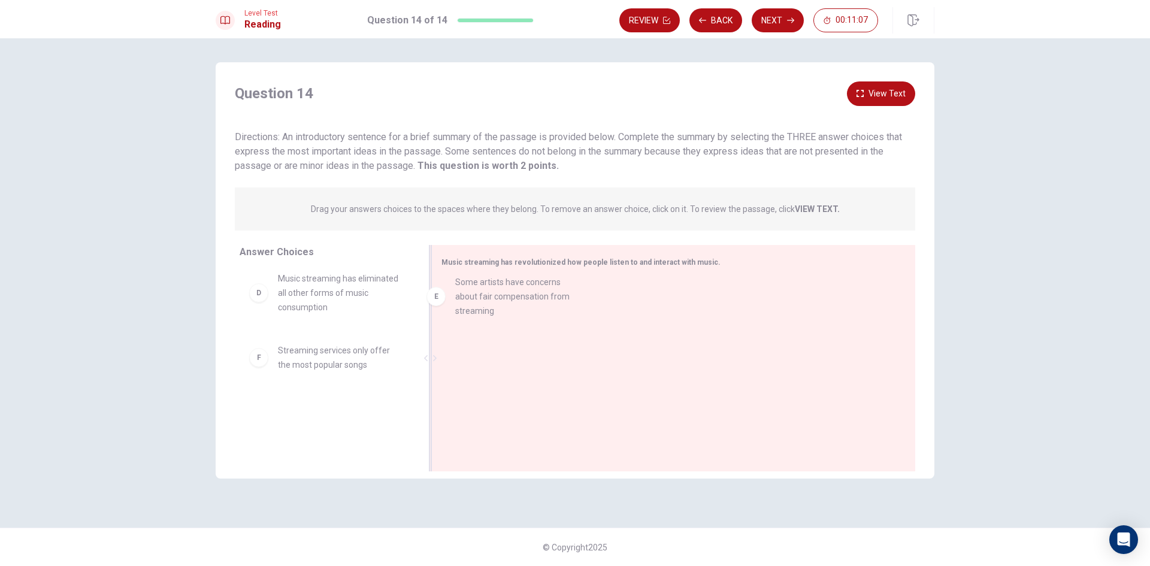
drag, startPoint x: 308, startPoint y: 361, endPoint x: 494, endPoint y: 294, distance: 197.2
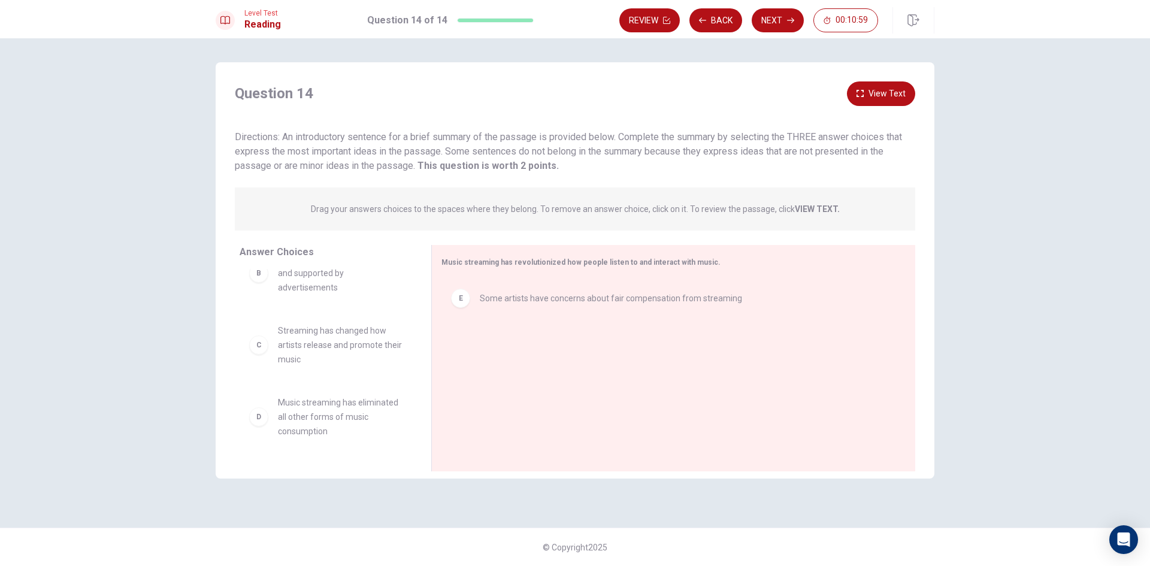
scroll to position [120, 0]
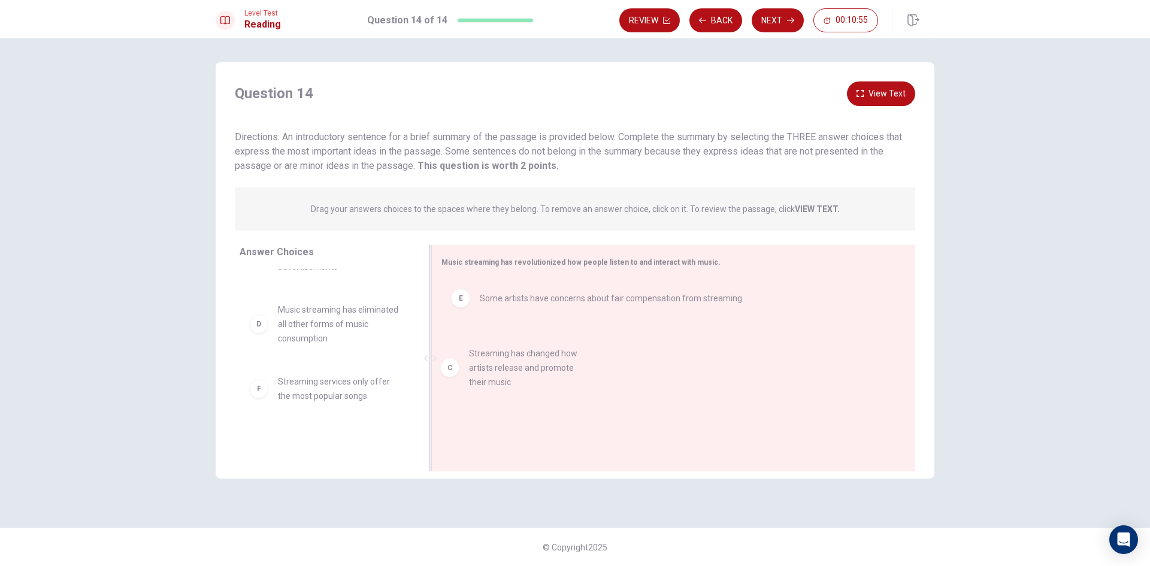
drag, startPoint x: 331, startPoint y: 327, endPoint x: 539, endPoint y: 355, distance: 209.7
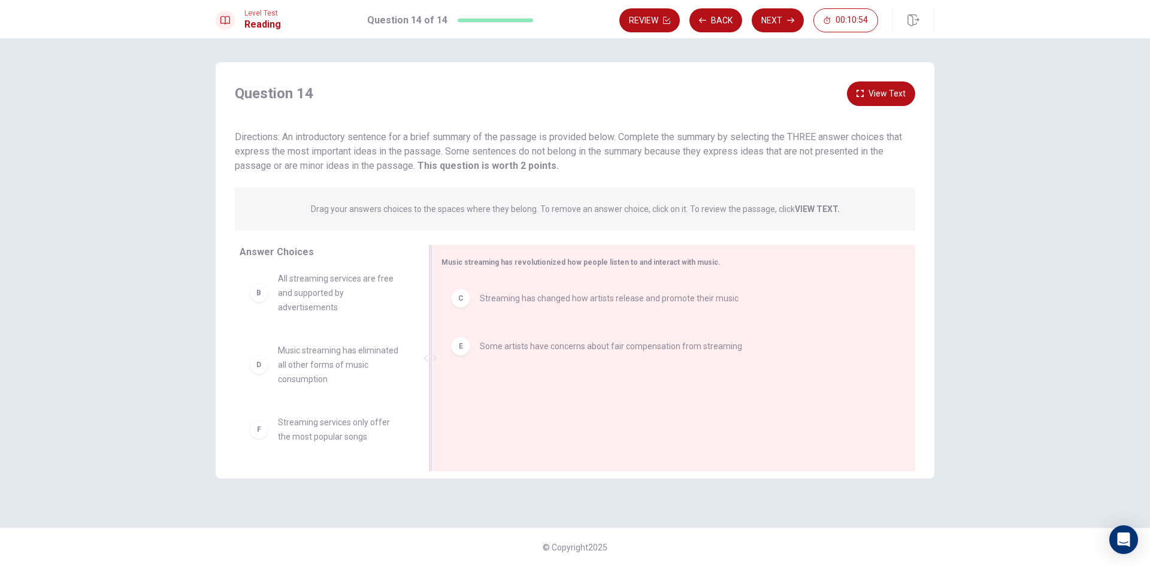
scroll to position [79, 0]
drag, startPoint x: 344, startPoint y: 370, endPoint x: 556, endPoint y: 400, distance: 214.1
click at [772, 14] on button "Next" at bounding box center [778, 20] width 52 height 24
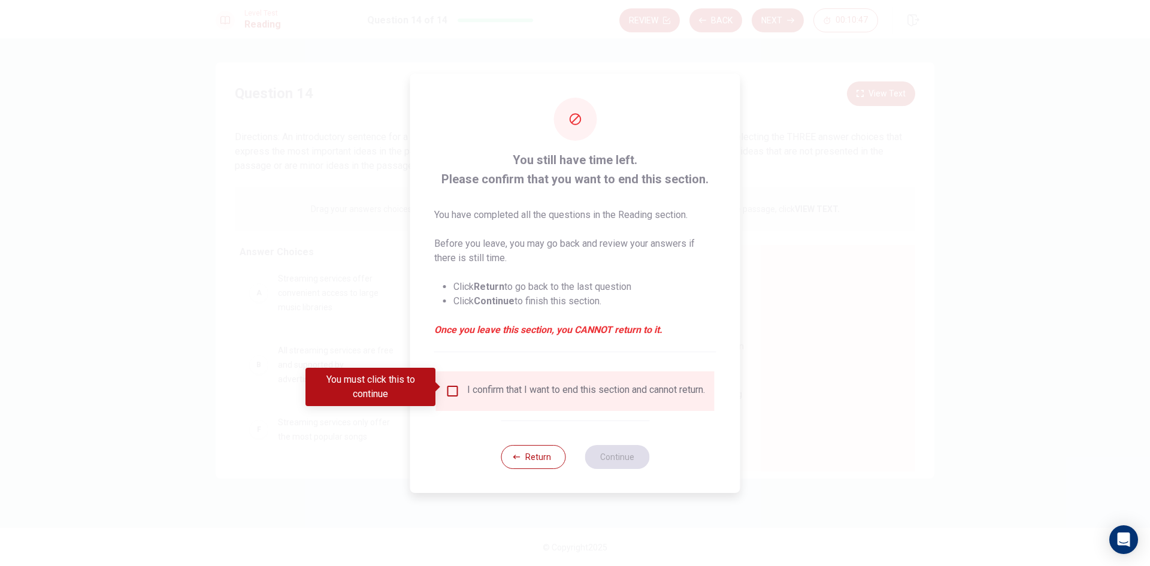
click at [467, 385] on div "I confirm that I want to end this section and cannot return." at bounding box center [586, 391] width 238 height 14
click at [463, 385] on div "I confirm that I want to end this section and cannot return." at bounding box center [575, 391] width 259 height 14
click at [455, 385] on input "You must click this to continue" at bounding box center [453, 391] width 14 height 14
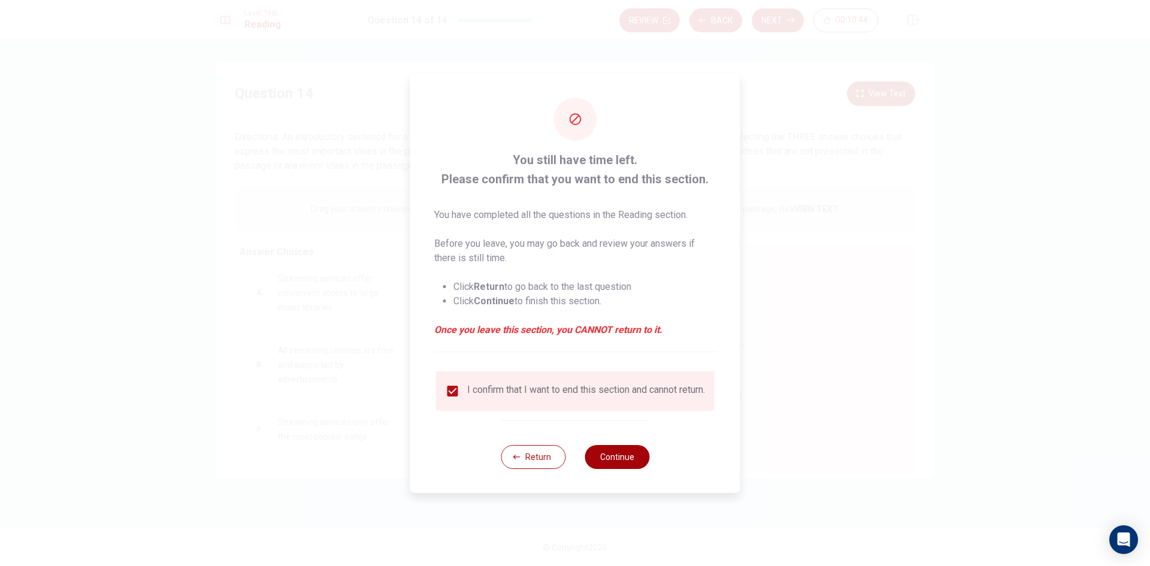
click at [633, 461] on button "Continue" at bounding box center [617, 457] width 65 height 24
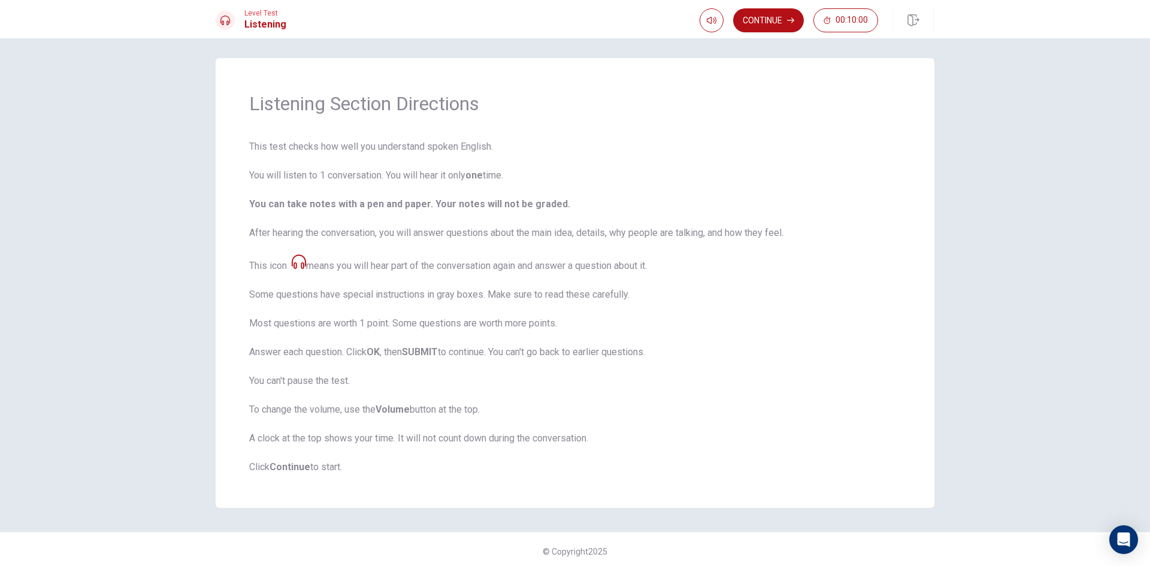
scroll to position [8, 0]
click at [776, 14] on button "Continue" at bounding box center [768, 20] width 71 height 24
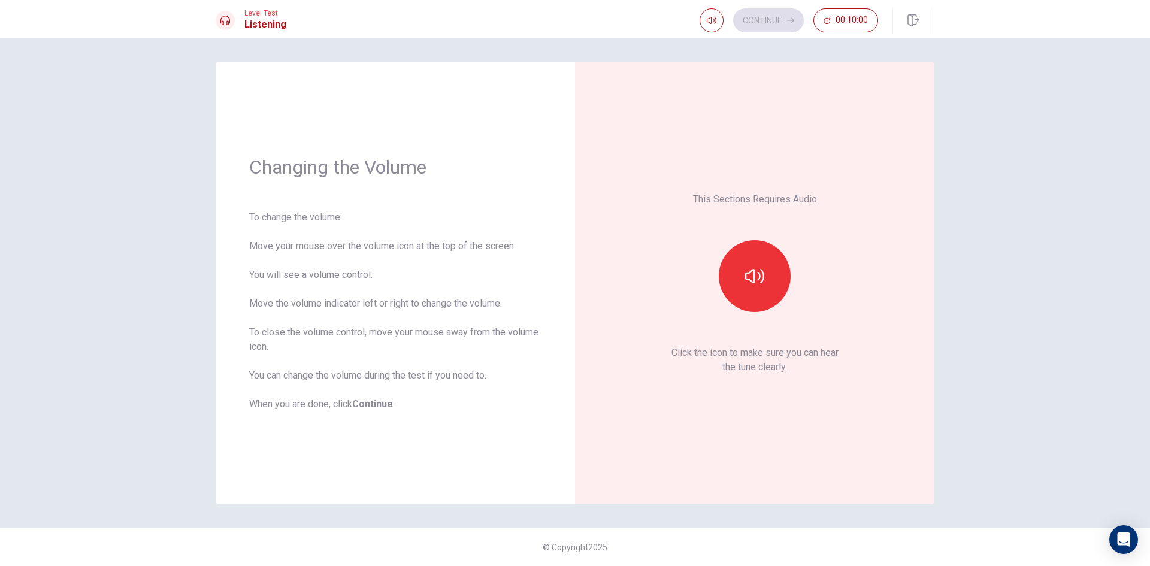
scroll to position [0, 0]
click at [758, 301] on button "button" at bounding box center [755, 276] width 72 height 72
click at [759, 293] on button "button" at bounding box center [755, 276] width 72 height 72
click at [783, 15] on button "Continue" at bounding box center [768, 20] width 71 height 24
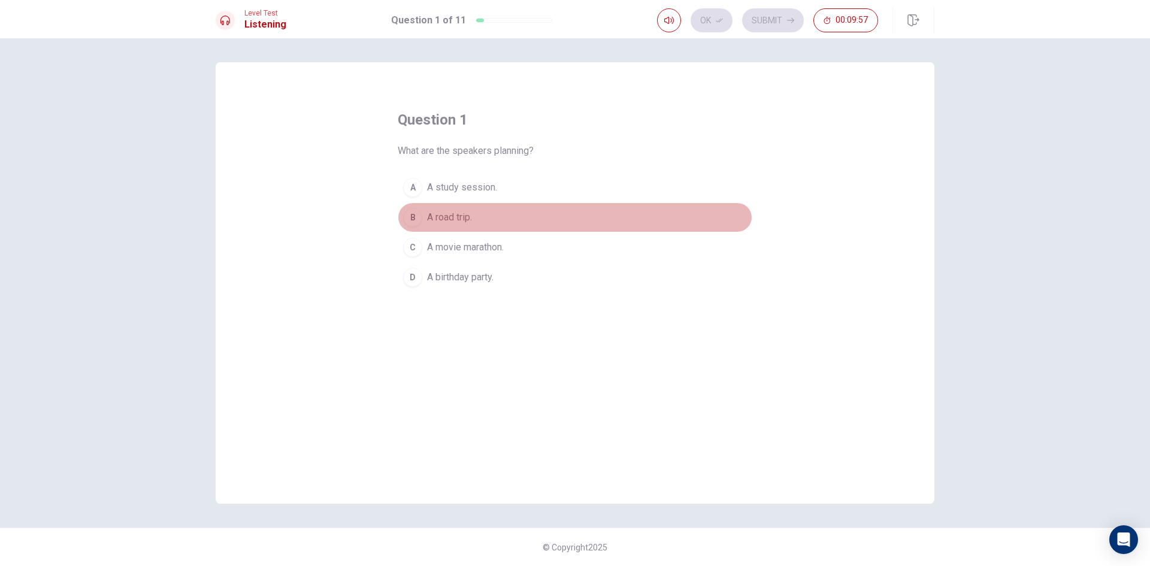
click at [525, 214] on button "B A road trip." at bounding box center [575, 217] width 355 height 30
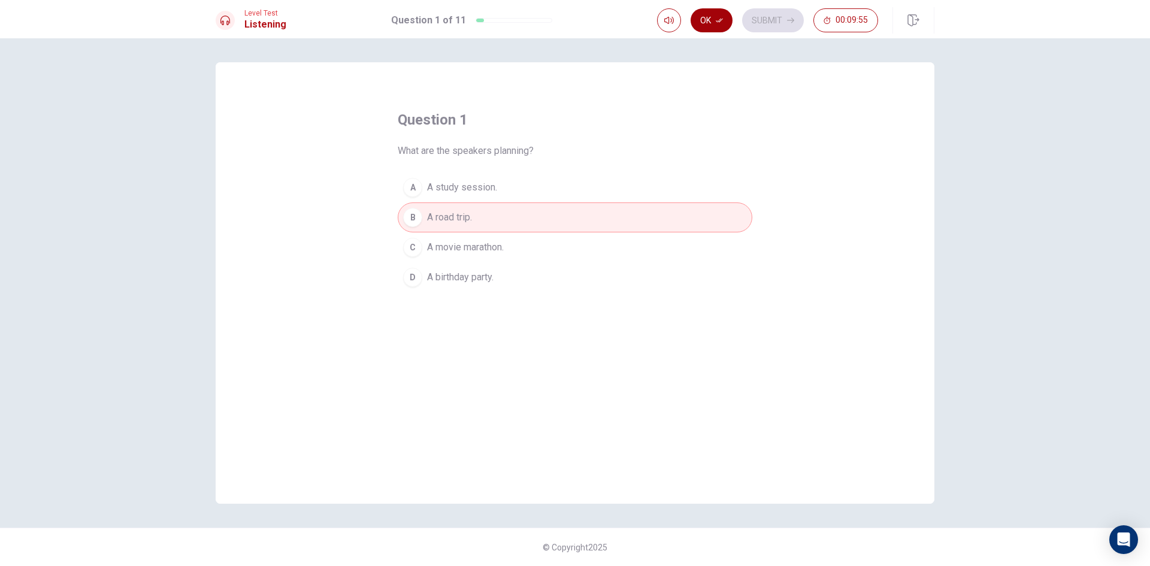
click at [708, 22] on button "Ok" at bounding box center [712, 20] width 42 height 24
click at [766, 22] on button "Submit" at bounding box center [773, 20] width 62 height 24
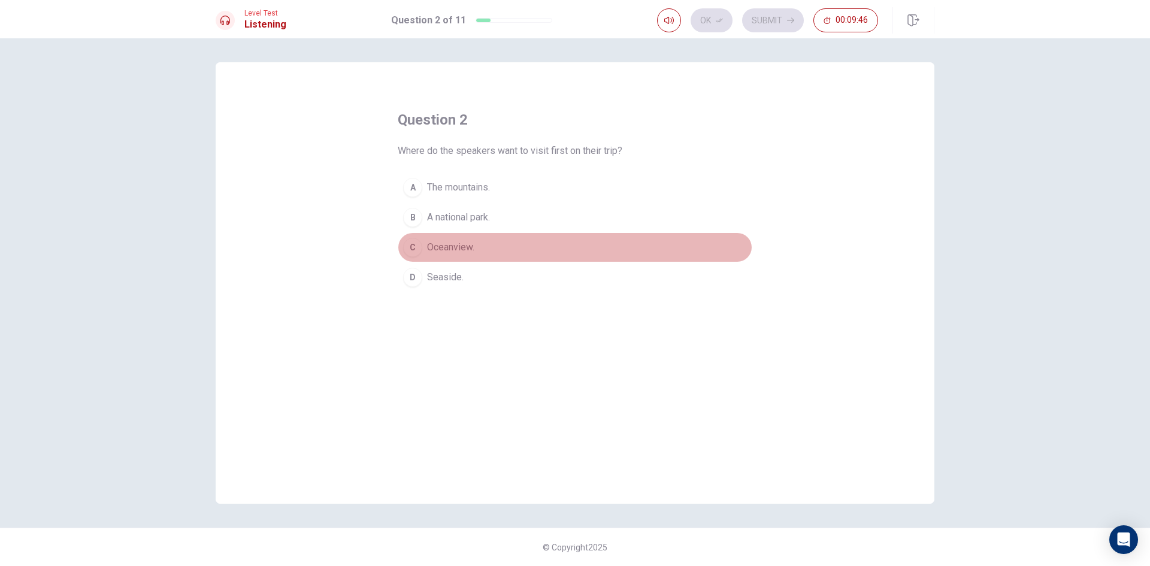
click at [503, 243] on button "C Oceanview." at bounding box center [575, 247] width 355 height 30
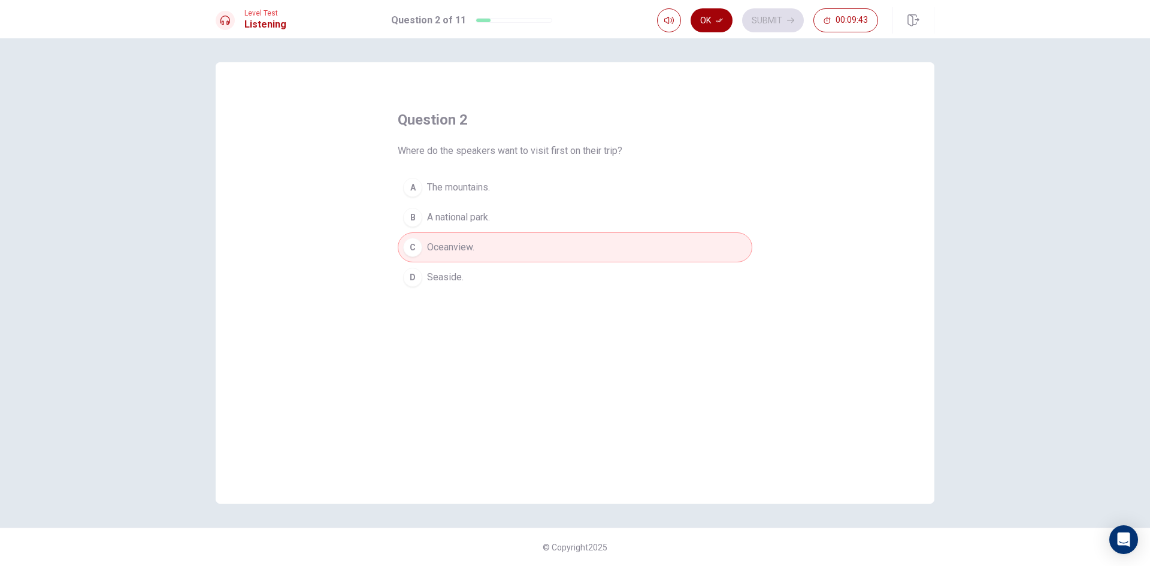
click at [723, 14] on button "Ok" at bounding box center [712, 20] width 42 height 24
click at [761, 17] on button "Submit" at bounding box center [773, 20] width 62 height 24
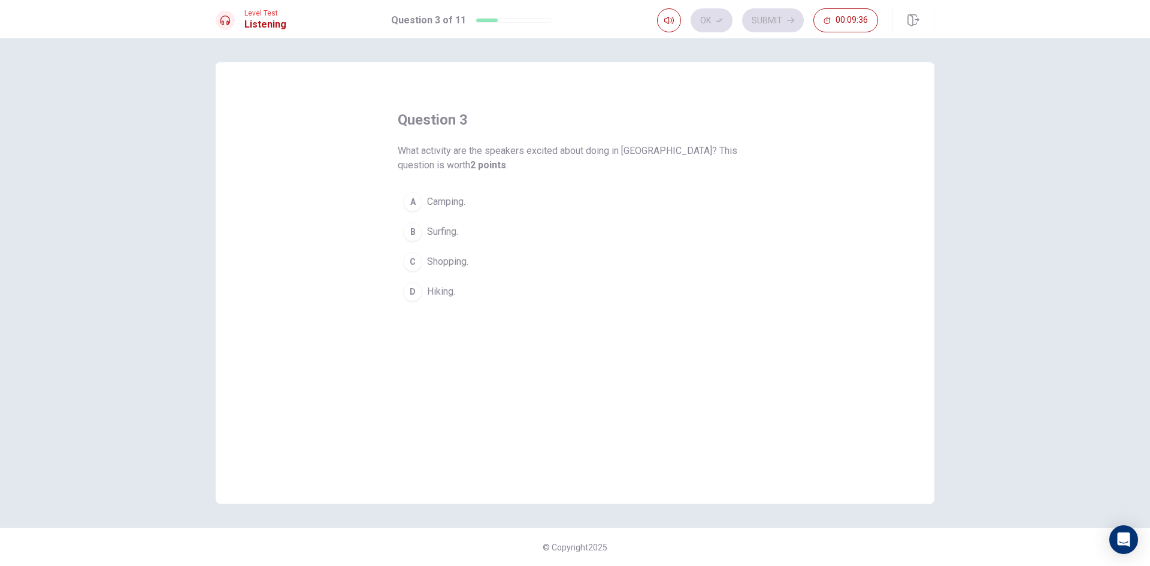
click at [554, 196] on button "A Camping." at bounding box center [575, 202] width 355 height 30
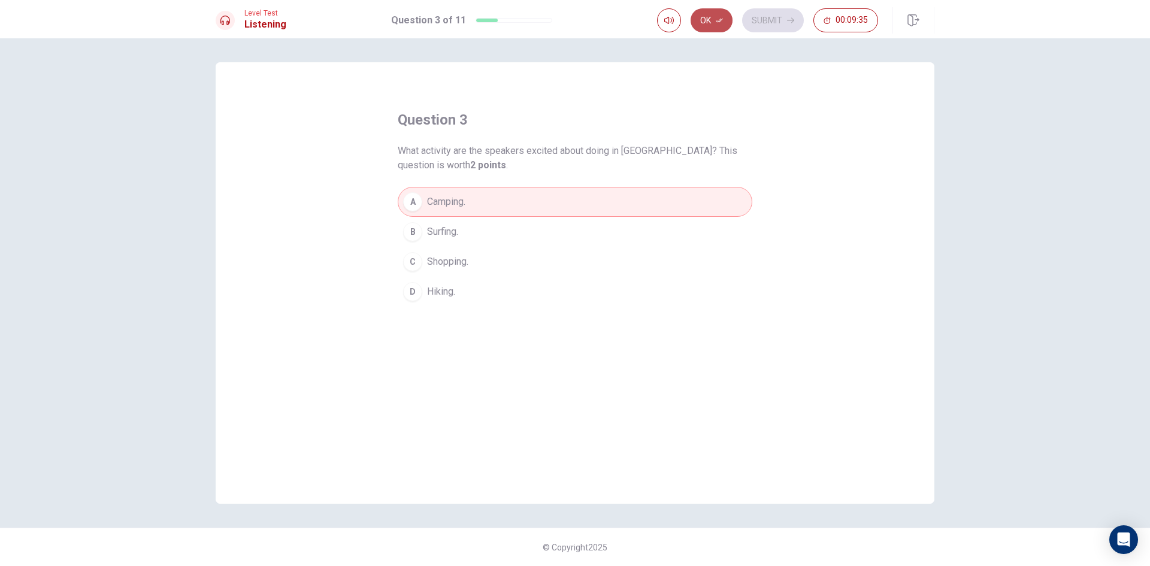
click at [721, 16] on button "Ok" at bounding box center [712, 20] width 42 height 24
click at [788, 13] on button "Submit" at bounding box center [773, 20] width 62 height 24
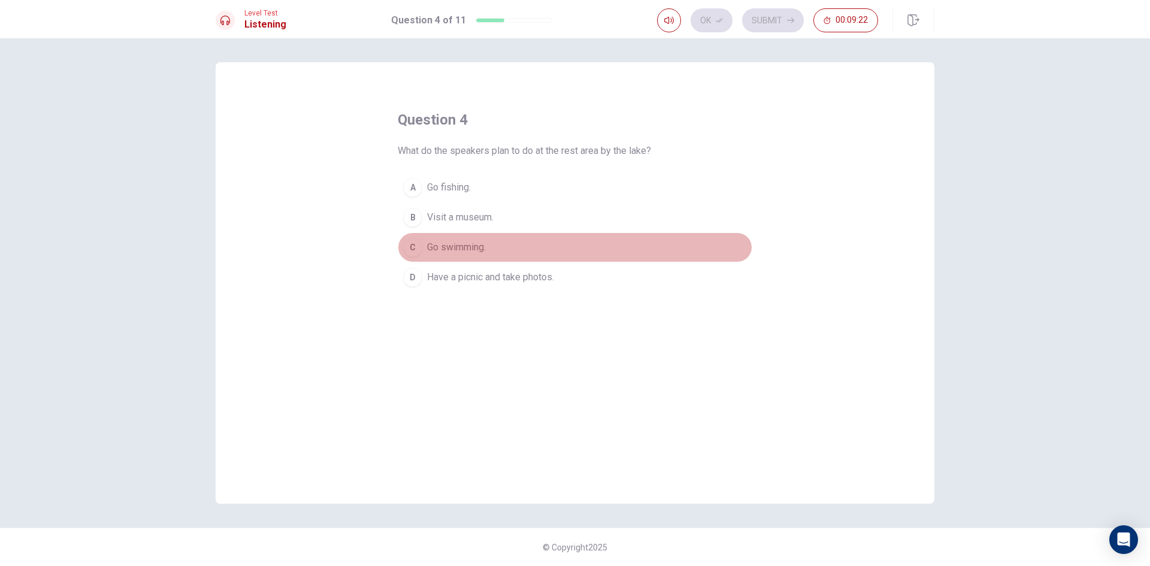
click at [548, 235] on button "C Go swimming." at bounding box center [575, 247] width 355 height 30
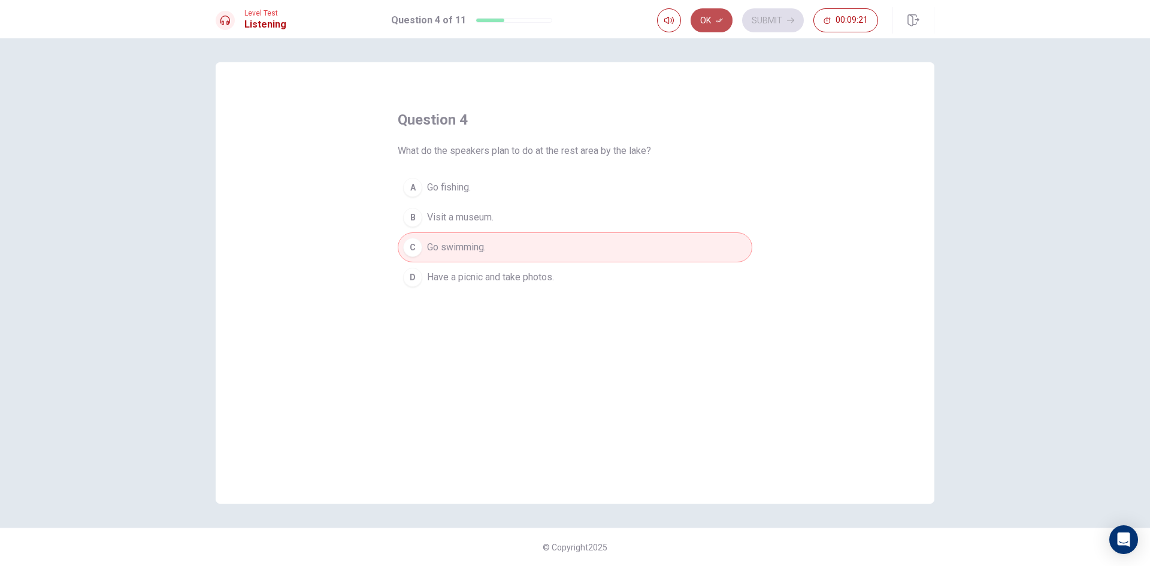
click at [722, 16] on button "Ok" at bounding box center [712, 20] width 42 height 24
click at [781, 14] on button "Submit" at bounding box center [773, 20] width 62 height 24
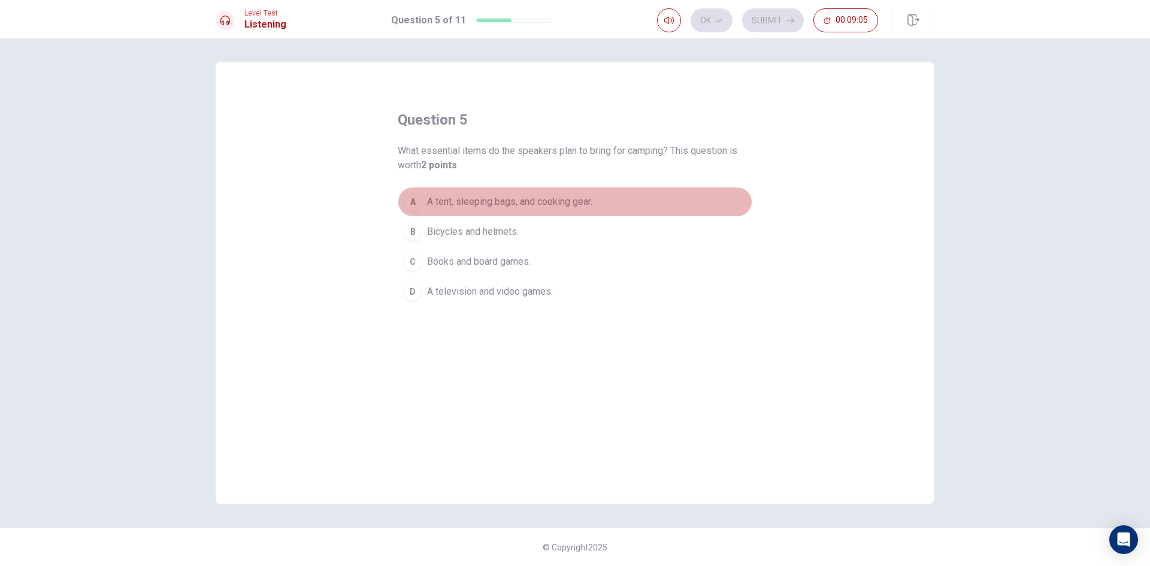
click at [569, 192] on button "A A tent, sleeping bags, and cooking gear." at bounding box center [575, 202] width 355 height 30
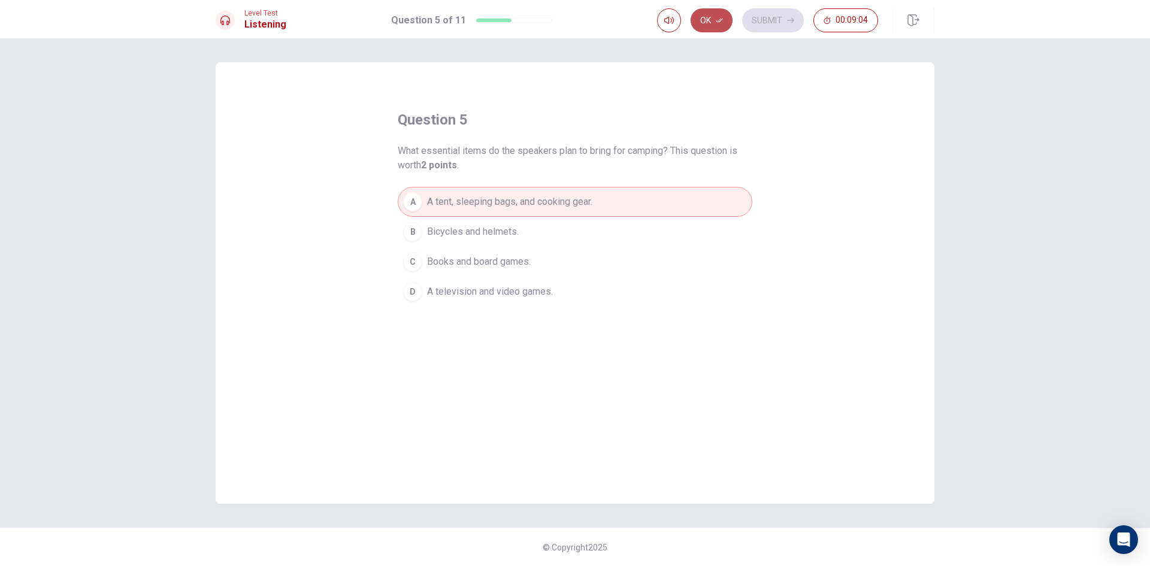
click at [720, 8] on button "Ok" at bounding box center [712, 20] width 42 height 24
click at [792, 19] on icon "button" at bounding box center [790, 20] width 7 height 7
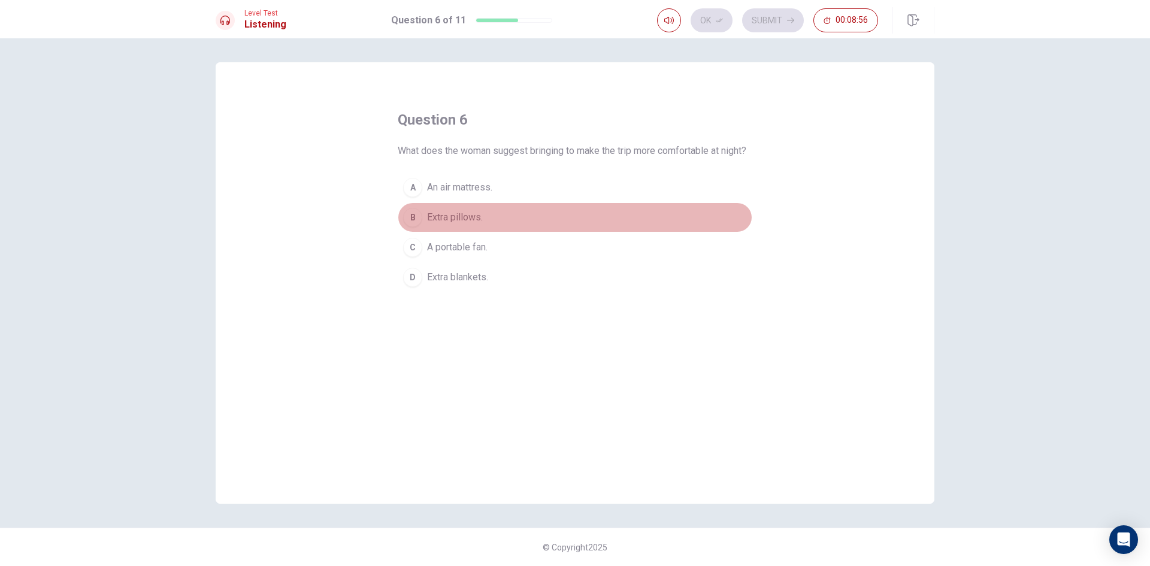
click at [535, 222] on button "B Extra pillows." at bounding box center [575, 217] width 355 height 30
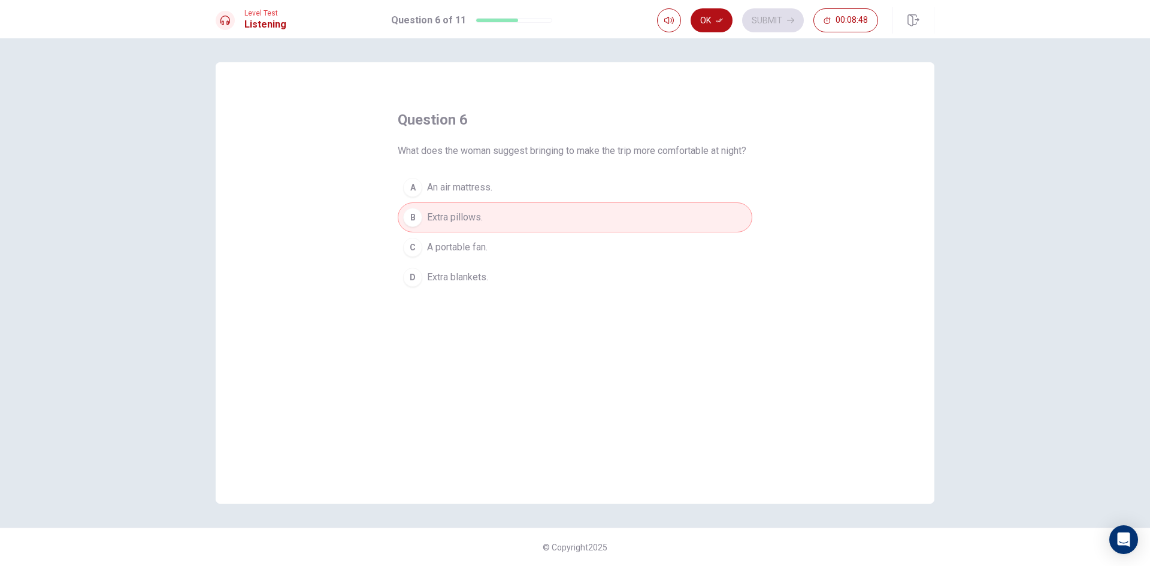
click at [496, 248] on button "C A portable fan." at bounding box center [575, 247] width 355 height 30
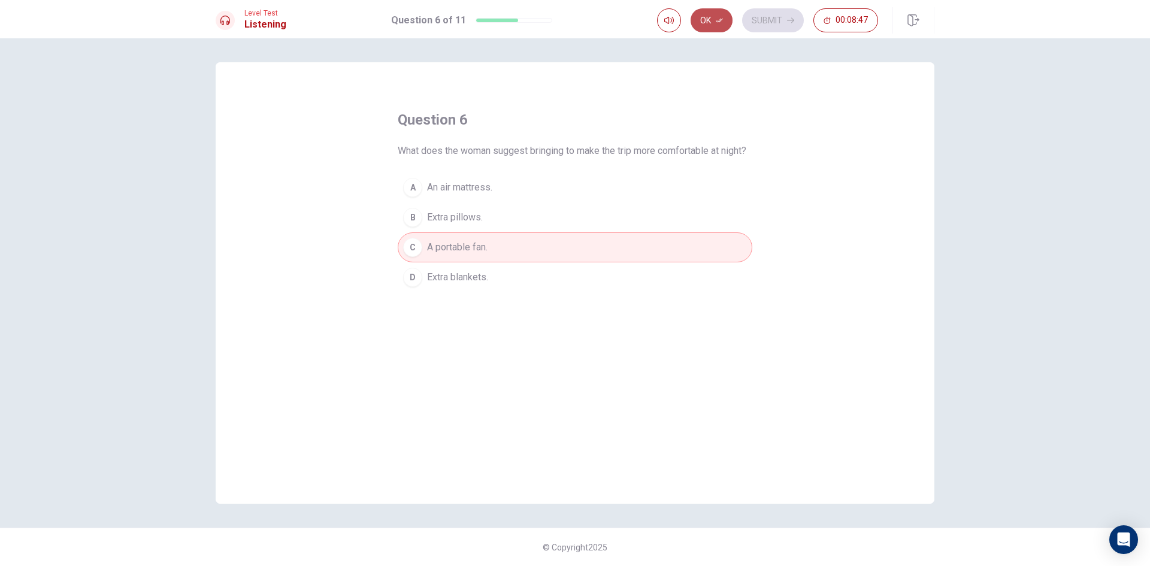
click at [702, 11] on button "Ok" at bounding box center [712, 20] width 42 height 24
click at [779, 13] on button "Submit" at bounding box center [773, 20] width 62 height 24
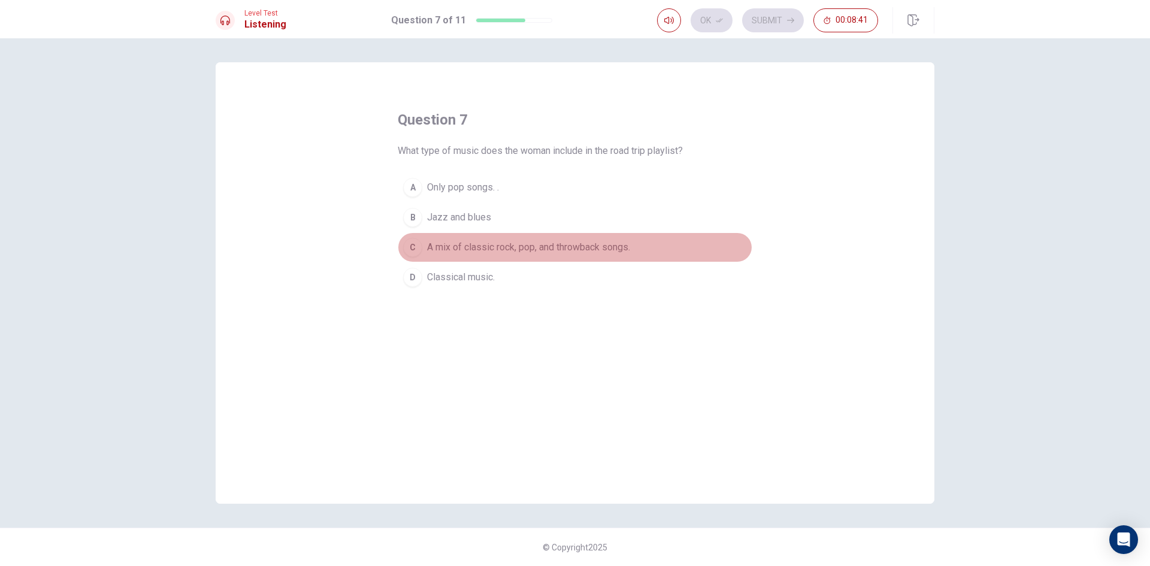
click at [584, 244] on span "A mix of classic rock, pop, and throwback songs." at bounding box center [528, 247] width 203 height 14
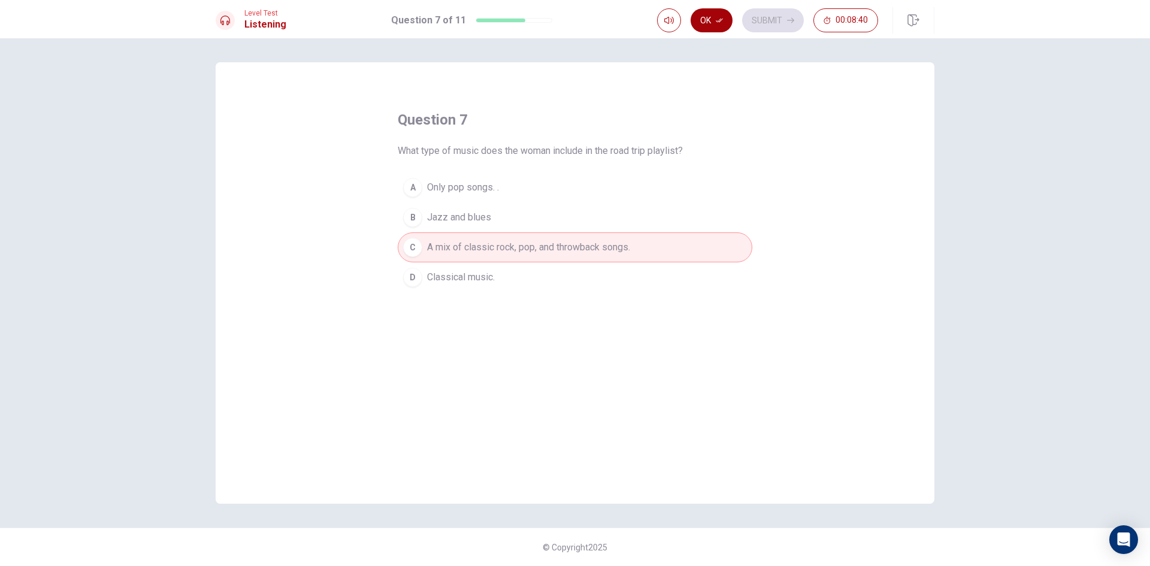
click at [723, 13] on button "Ok" at bounding box center [712, 20] width 42 height 24
click at [804, 19] on div "Ok Submit 00:08:39" at bounding box center [767, 20] width 221 height 24
click at [770, 19] on button "Submit" at bounding box center [773, 20] width 62 height 24
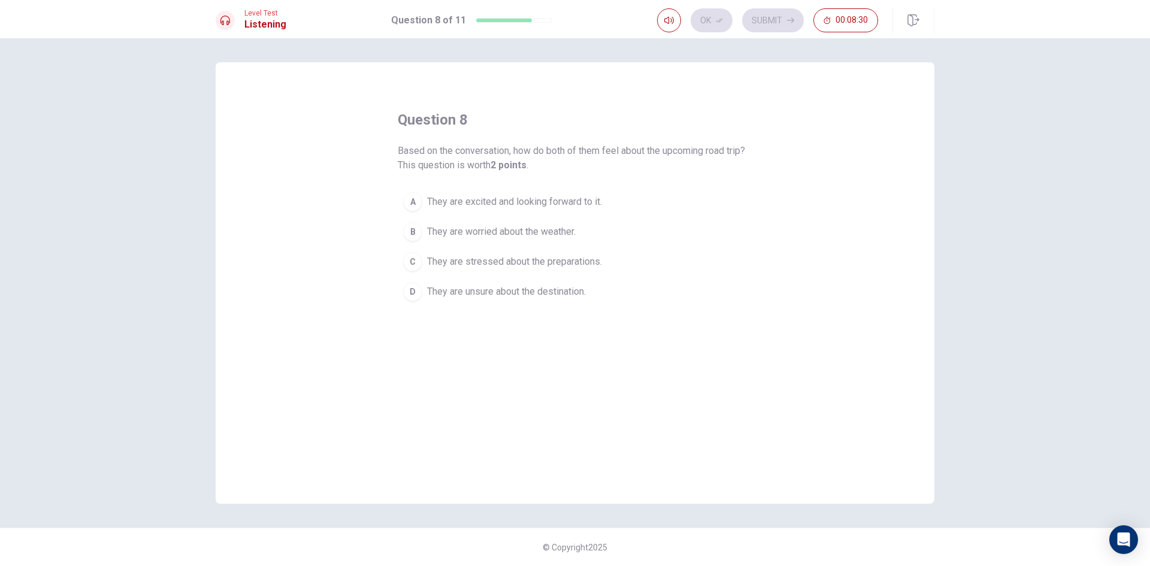
click at [568, 197] on span "They are excited and looking forward to it." at bounding box center [514, 202] width 175 height 14
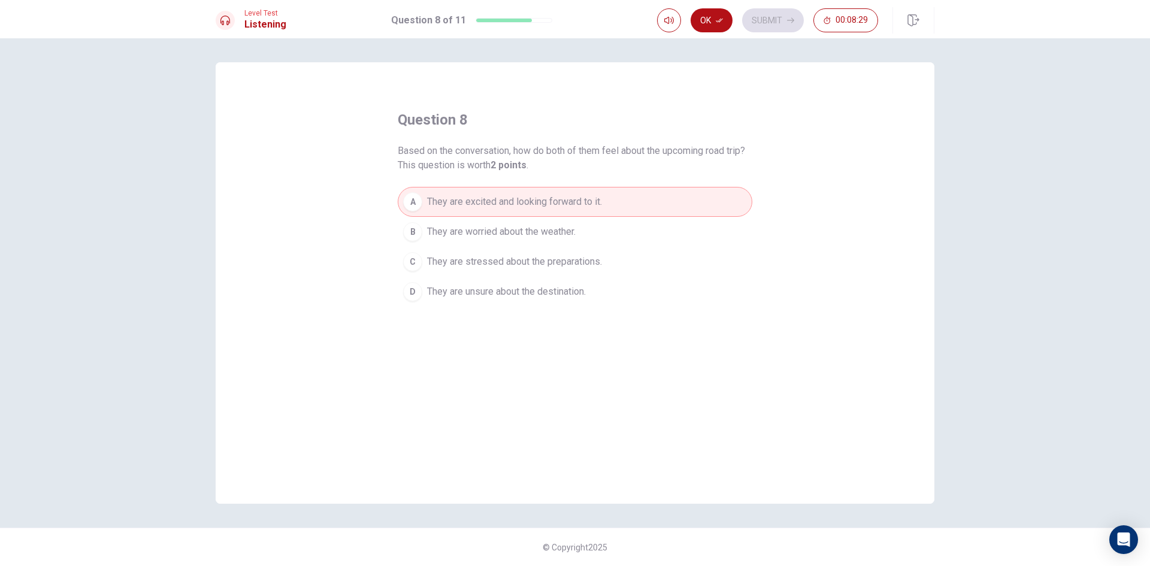
click at [720, 5] on div "Level Test Listening Question 8 of 11 Ok Submit 00:08:29" at bounding box center [575, 19] width 1150 height 38
click at [712, 22] on button "Ok" at bounding box center [712, 20] width 42 height 24
click at [758, 22] on button "Submit" at bounding box center [773, 20] width 62 height 24
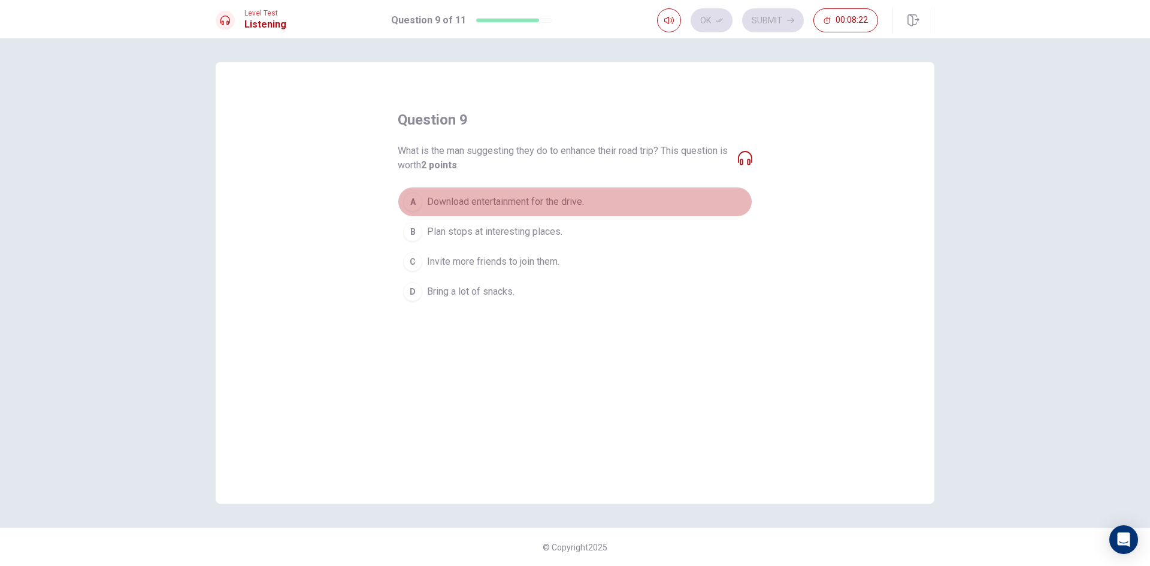
click at [561, 198] on span "Download entertainment for the drive." at bounding box center [505, 202] width 157 height 14
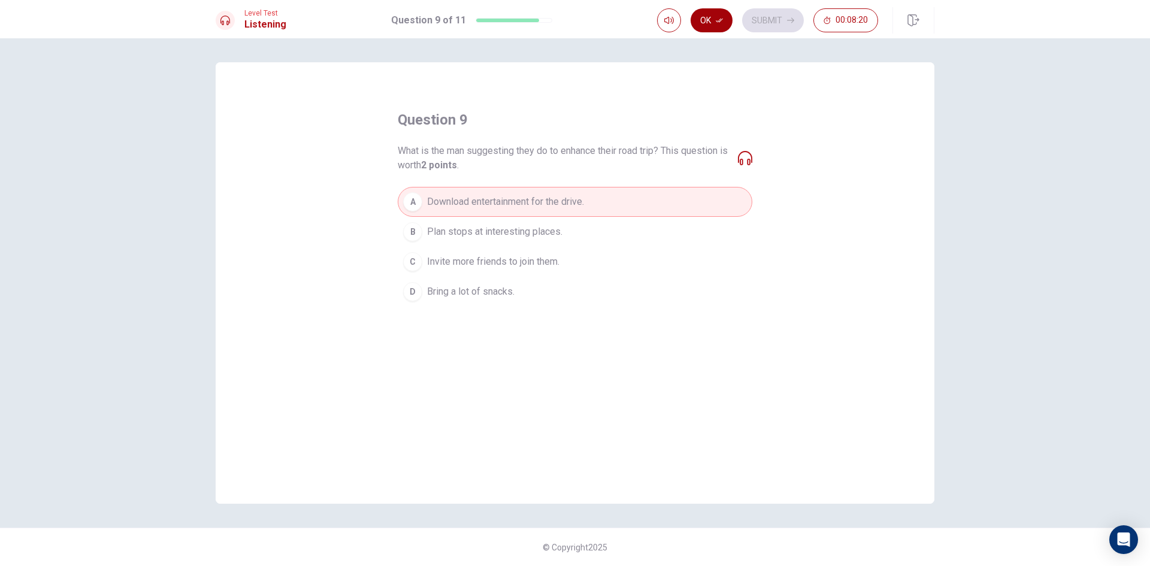
click at [710, 15] on button "Ok" at bounding box center [712, 20] width 42 height 24
click at [770, 12] on button "Submit" at bounding box center [773, 20] width 62 height 24
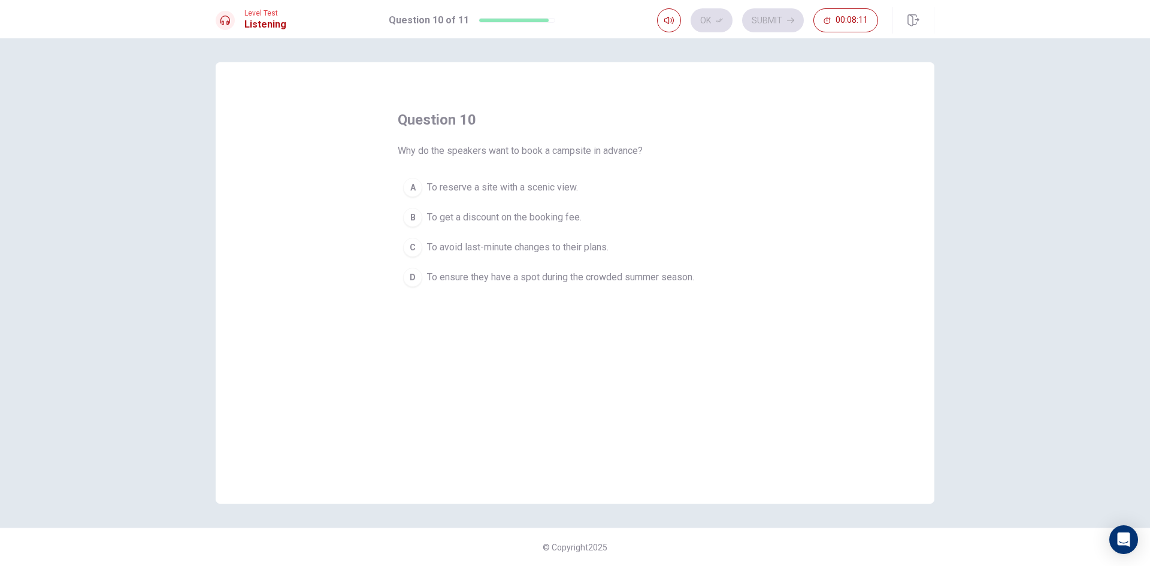
click at [511, 268] on button "D To ensure they have a spot during the crowded summer season." at bounding box center [575, 277] width 355 height 30
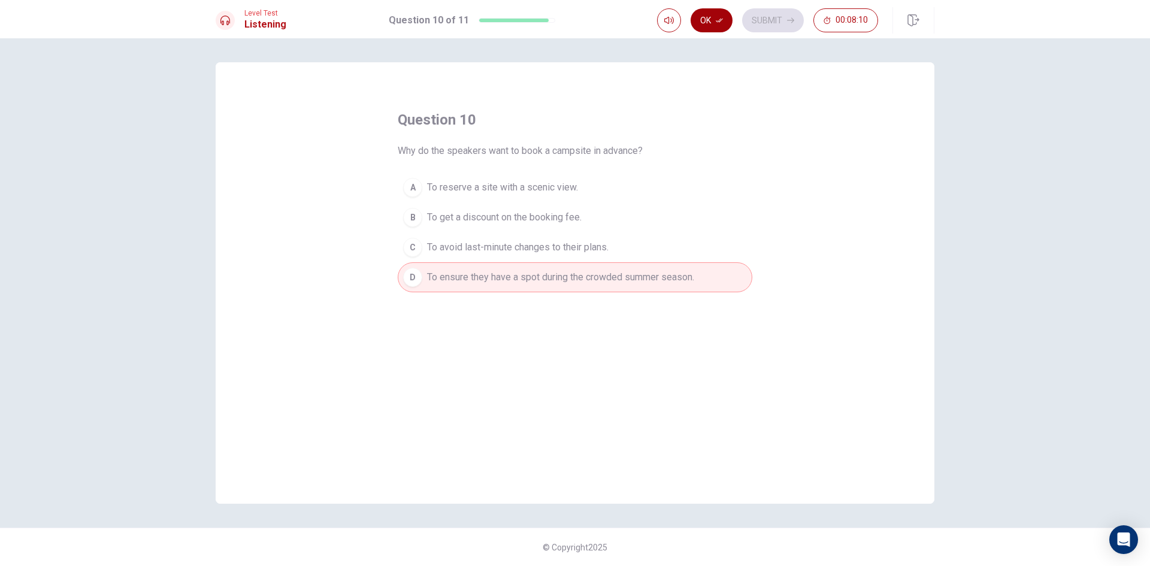
click at [709, 16] on button "Ok" at bounding box center [712, 20] width 42 height 24
click at [773, 14] on button "Submit" at bounding box center [773, 20] width 62 height 24
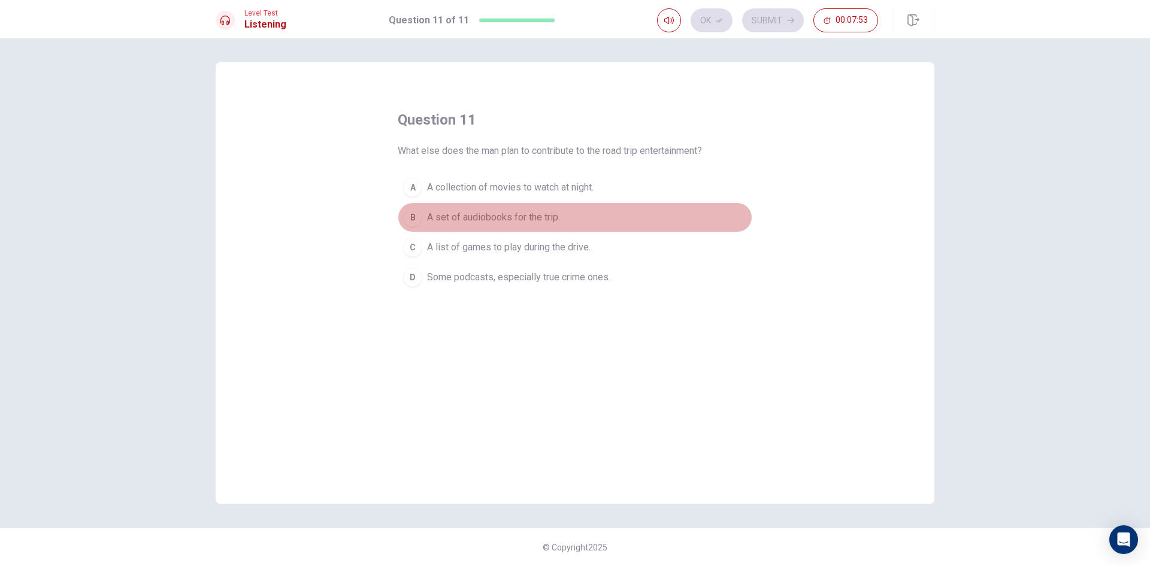
click at [529, 208] on button "B A set of audiobooks for the trip." at bounding box center [575, 217] width 355 height 30
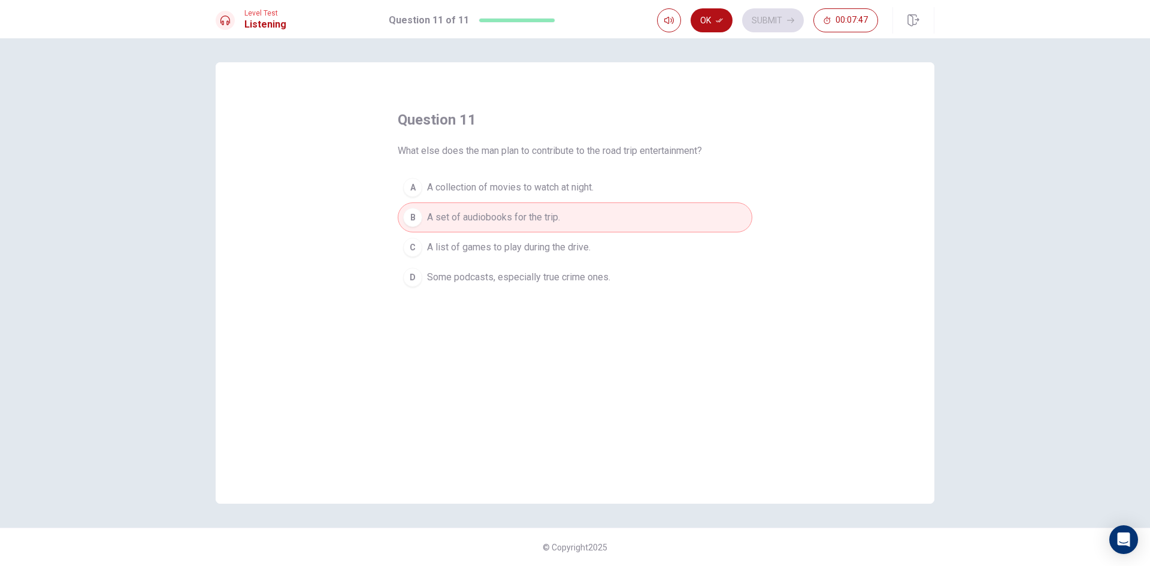
click at [603, 268] on button "D Some podcasts, especially true crime ones." at bounding box center [575, 277] width 355 height 30
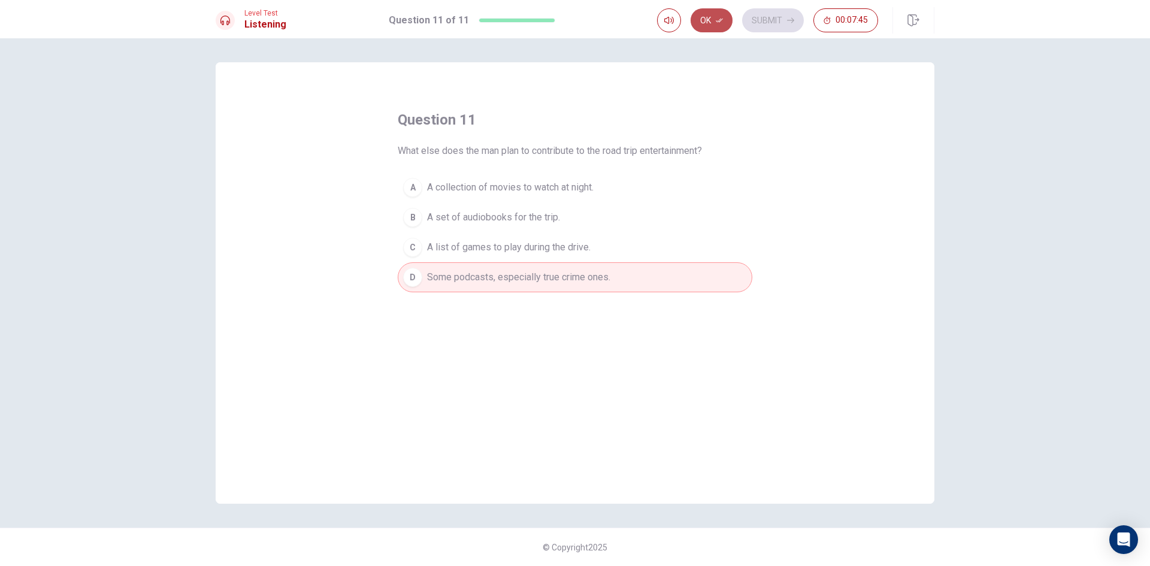
click at [706, 19] on button "Ok" at bounding box center [712, 20] width 42 height 24
click at [789, 14] on button "Submit" at bounding box center [773, 20] width 62 height 24
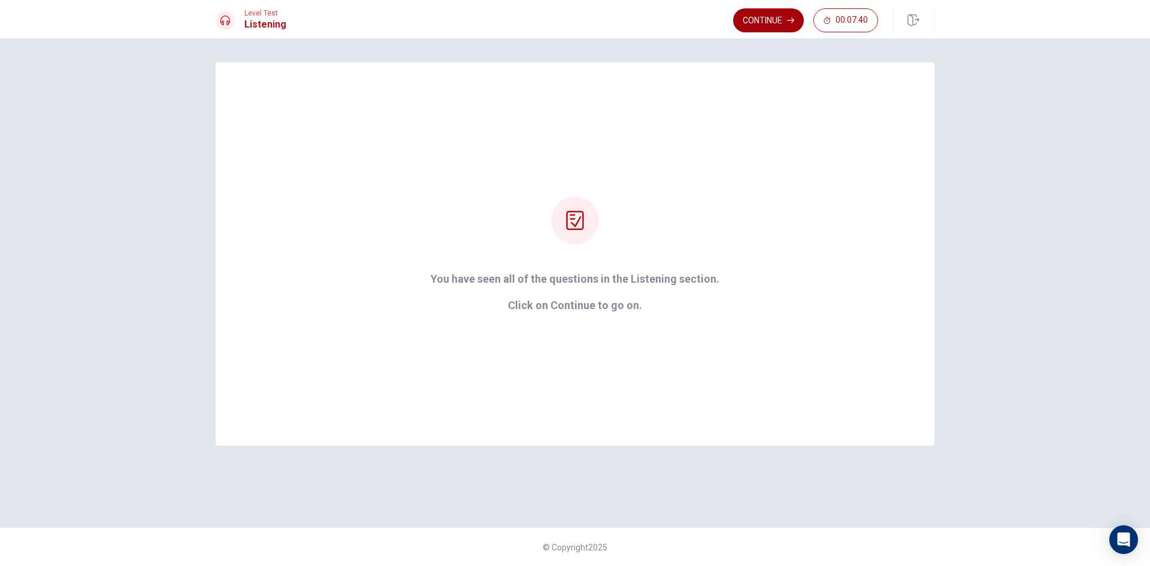
click at [783, 19] on button "Continue" at bounding box center [768, 20] width 71 height 24
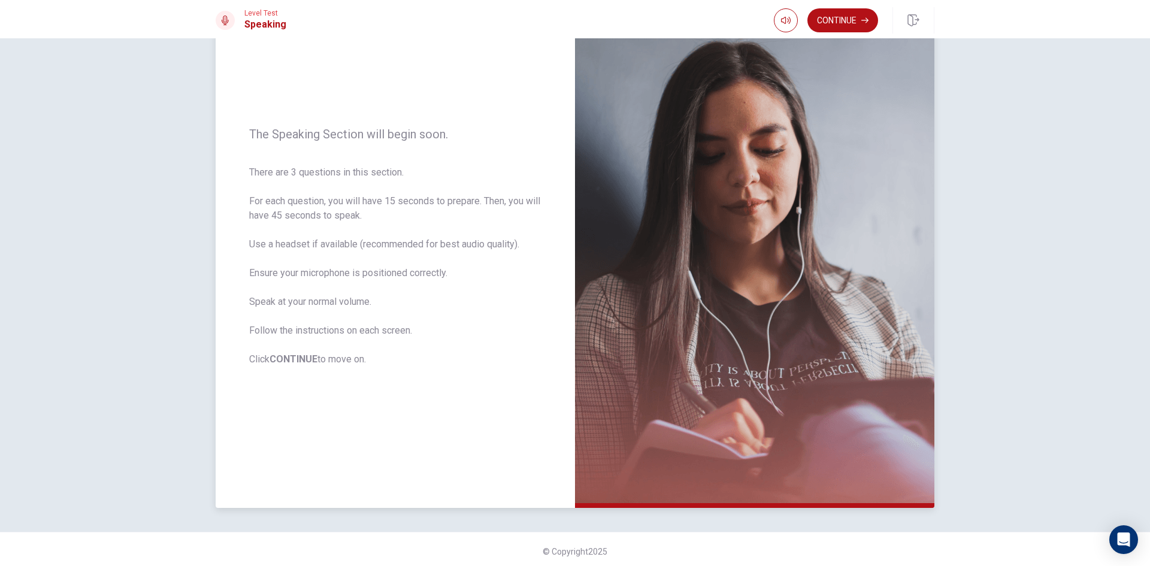
scroll to position [81, 0]
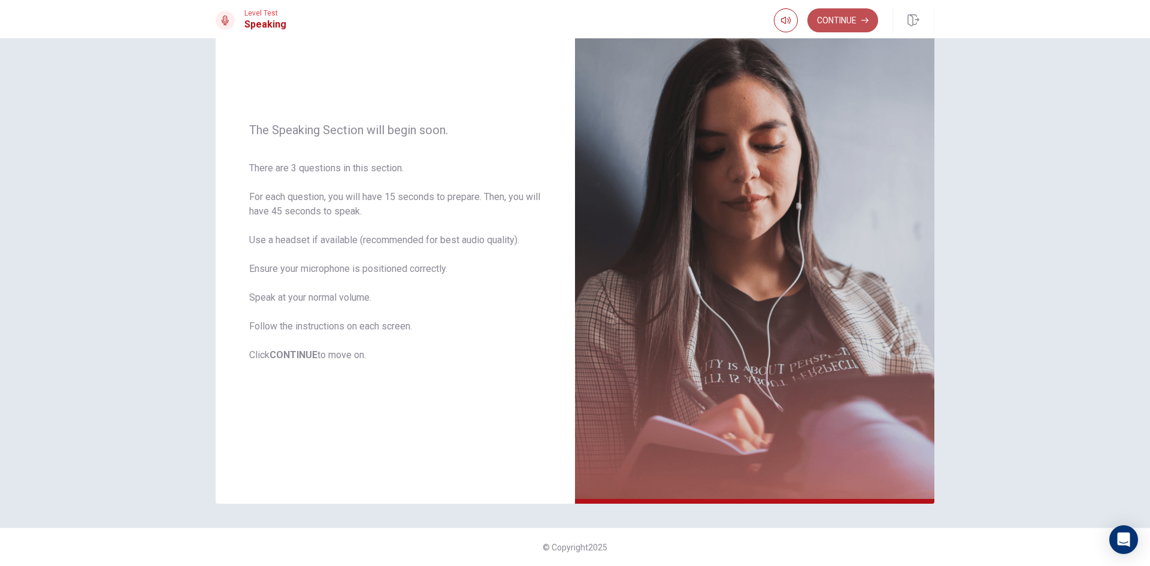
click at [840, 16] on button "Continue" at bounding box center [842, 20] width 71 height 24
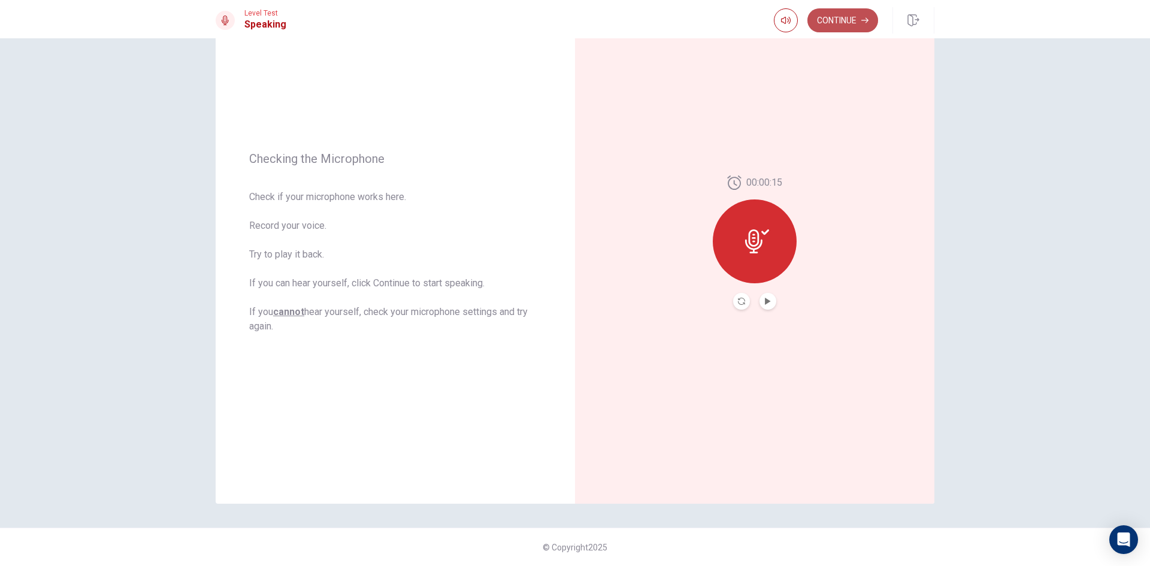
click at [856, 13] on button "Continue" at bounding box center [842, 20] width 71 height 24
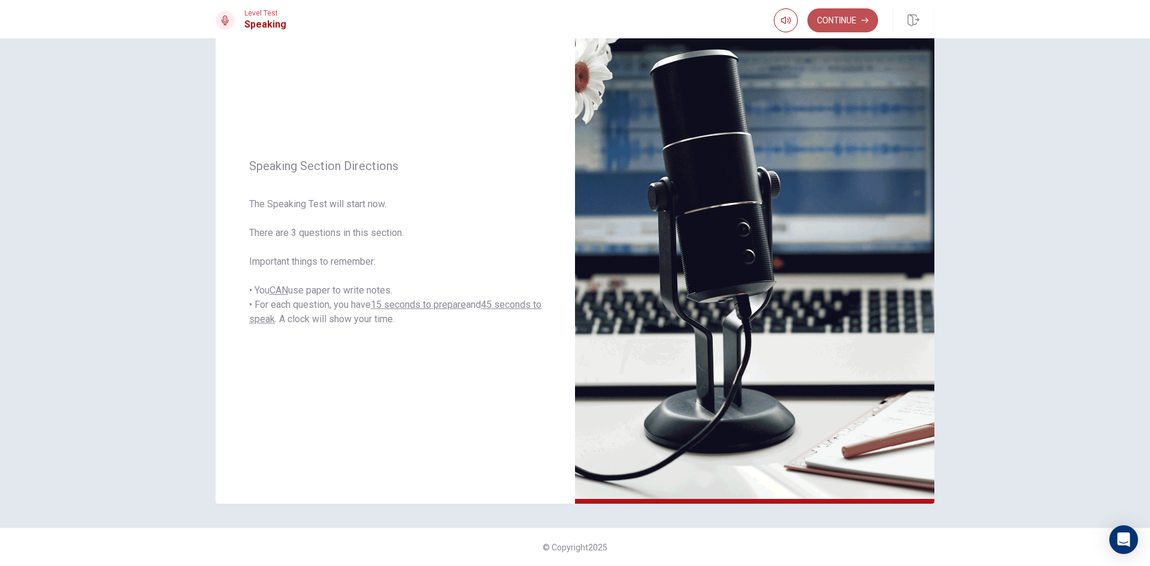
click at [824, 18] on button "Continue" at bounding box center [842, 20] width 71 height 24
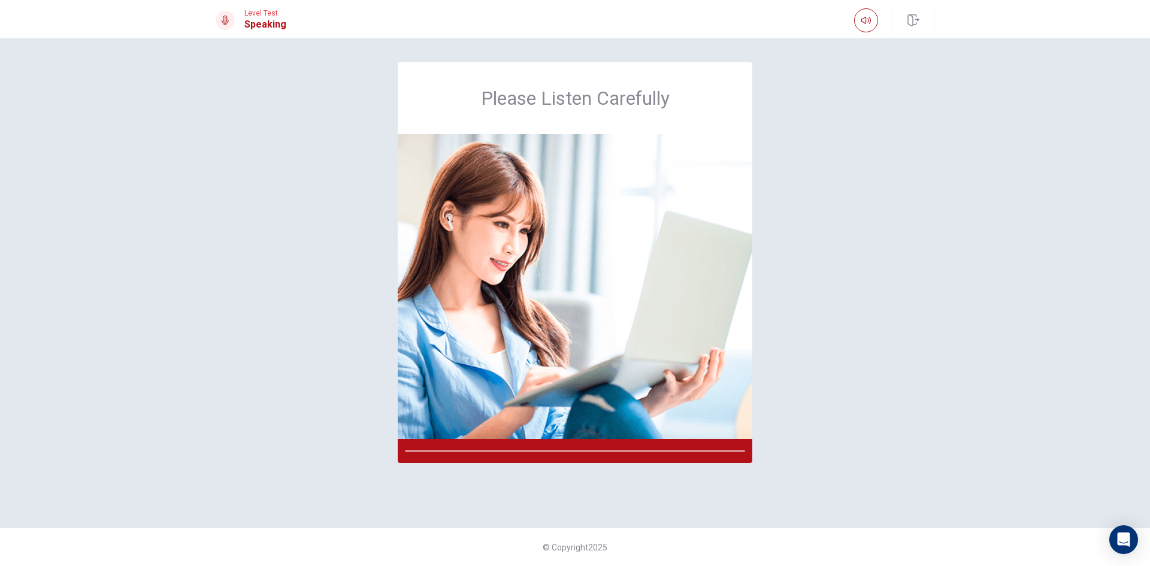
scroll to position [0, 0]
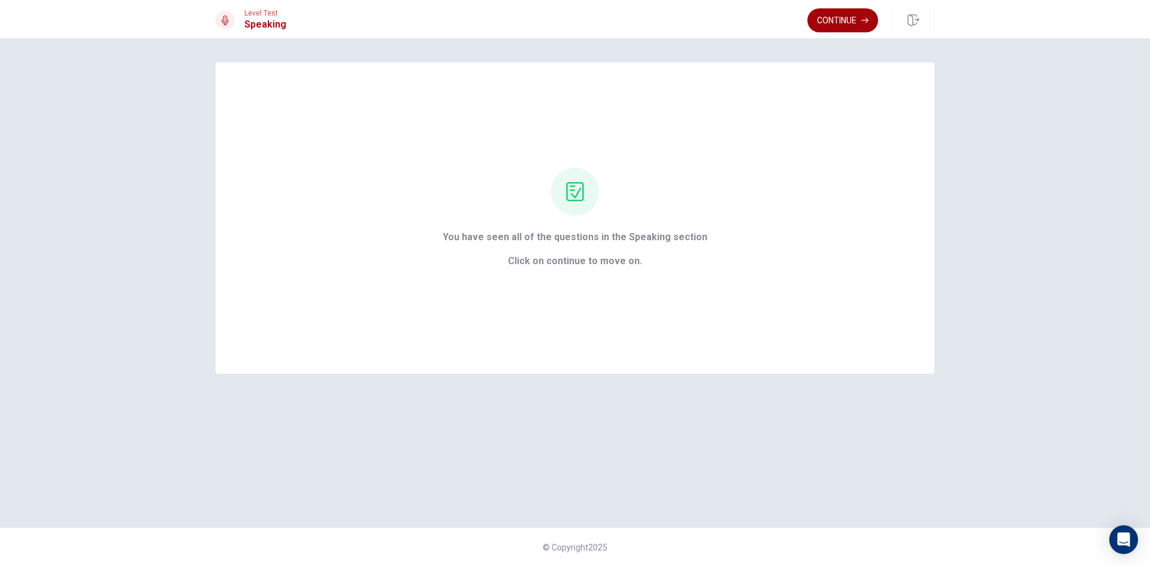
click at [854, 20] on button "Continue" at bounding box center [842, 20] width 71 height 24
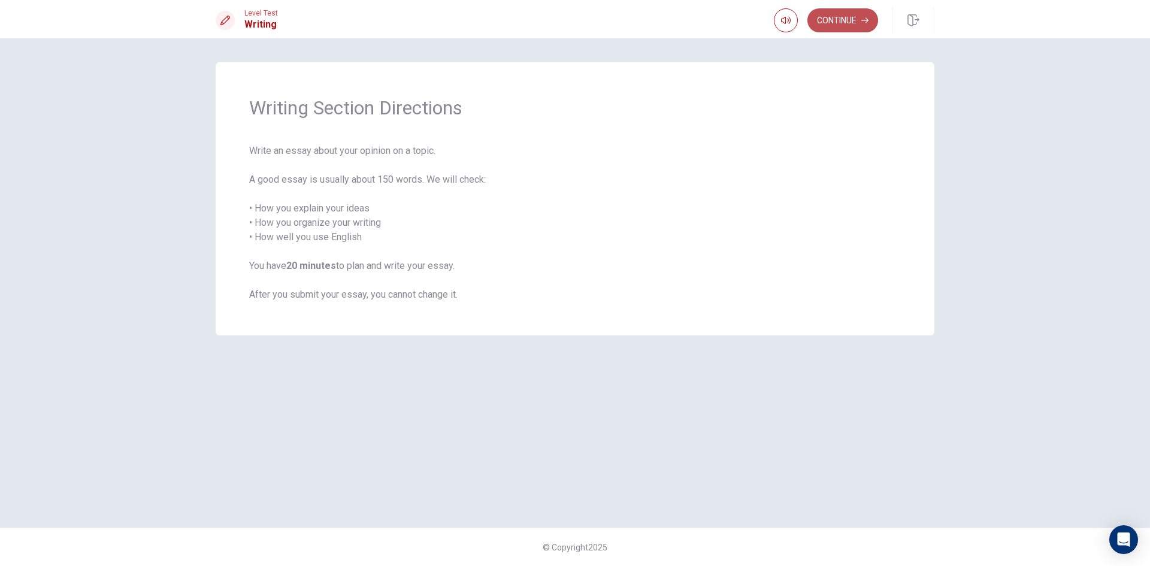
click at [839, 17] on button "Continue" at bounding box center [842, 20] width 71 height 24
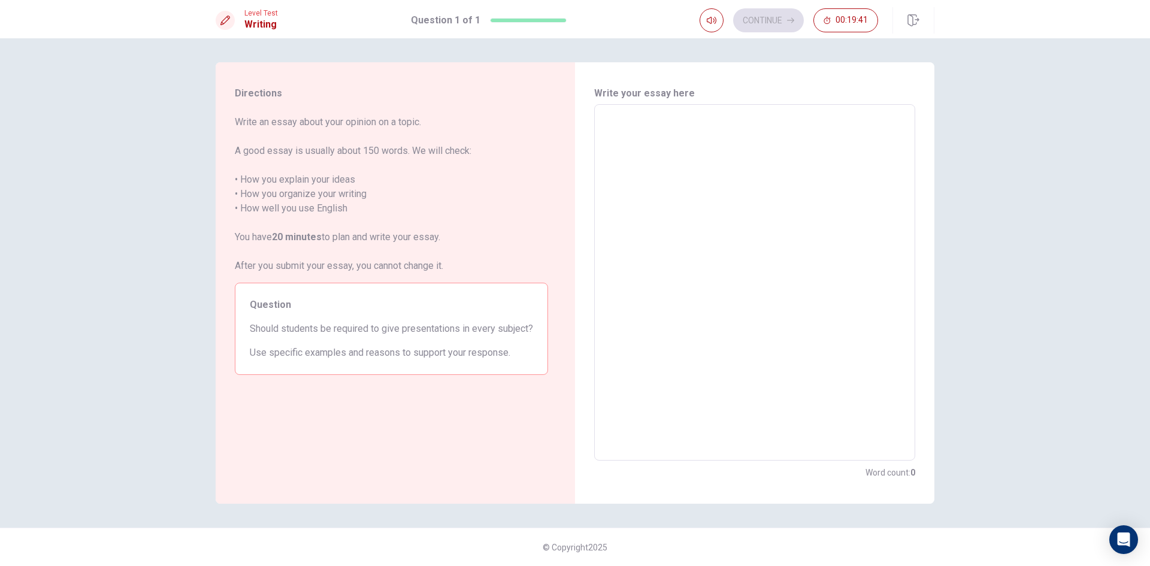
click at [676, 129] on textarea at bounding box center [755, 282] width 304 height 337
type textarea "i"
type textarea "x"
type textarea "i"
type textarea "x"
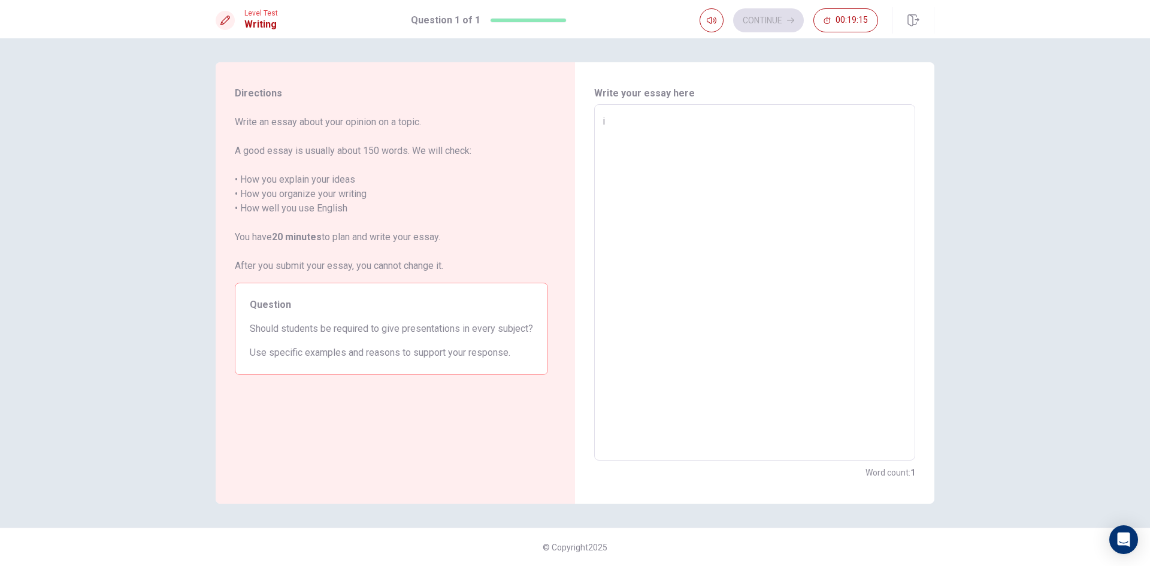
type textarea "i e"
type textarea "x"
type textarea "i ex"
type textarea "x"
type textarea "i exp"
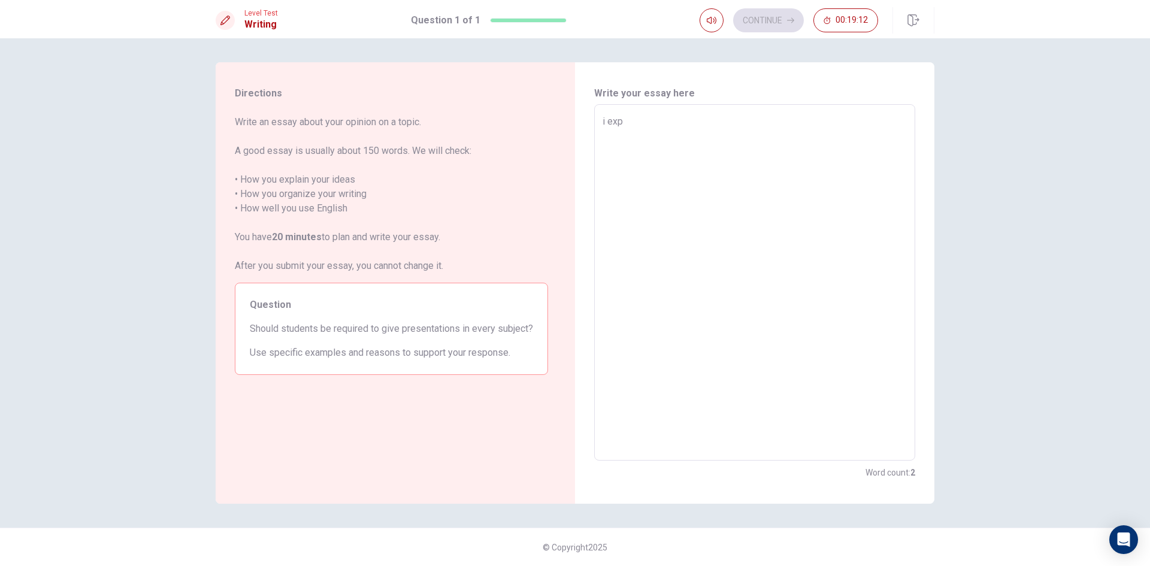
type textarea "x"
type textarea "i expl"
type textarea "x"
type textarea "i expla"
type textarea "x"
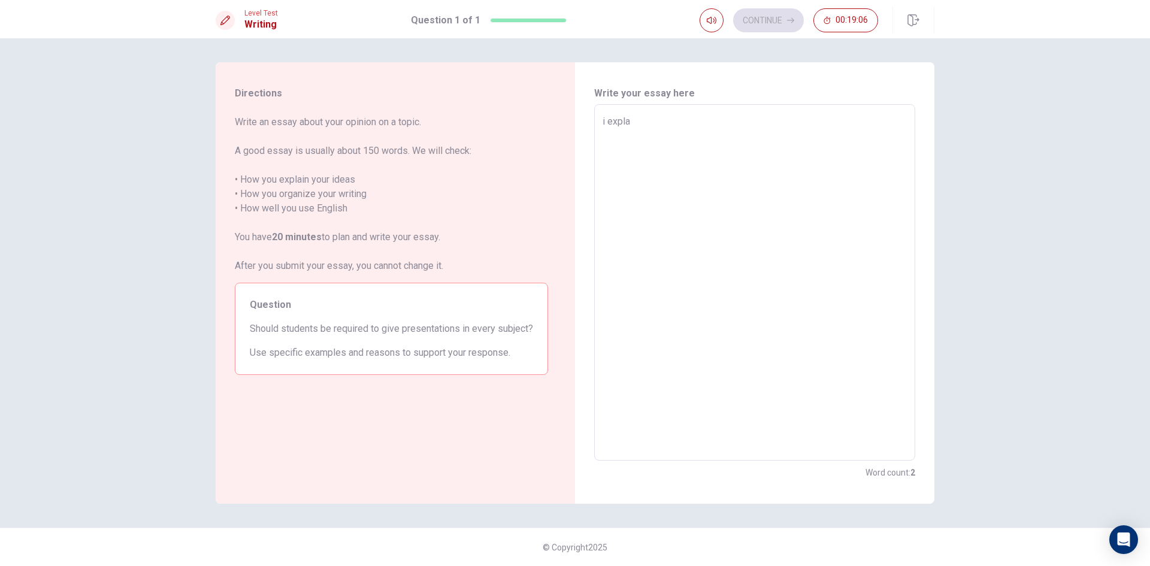
type textarea "i explai"
type textarea "x"
type textarea "i explain"
type textarea "x"
type textarea "i explainm"
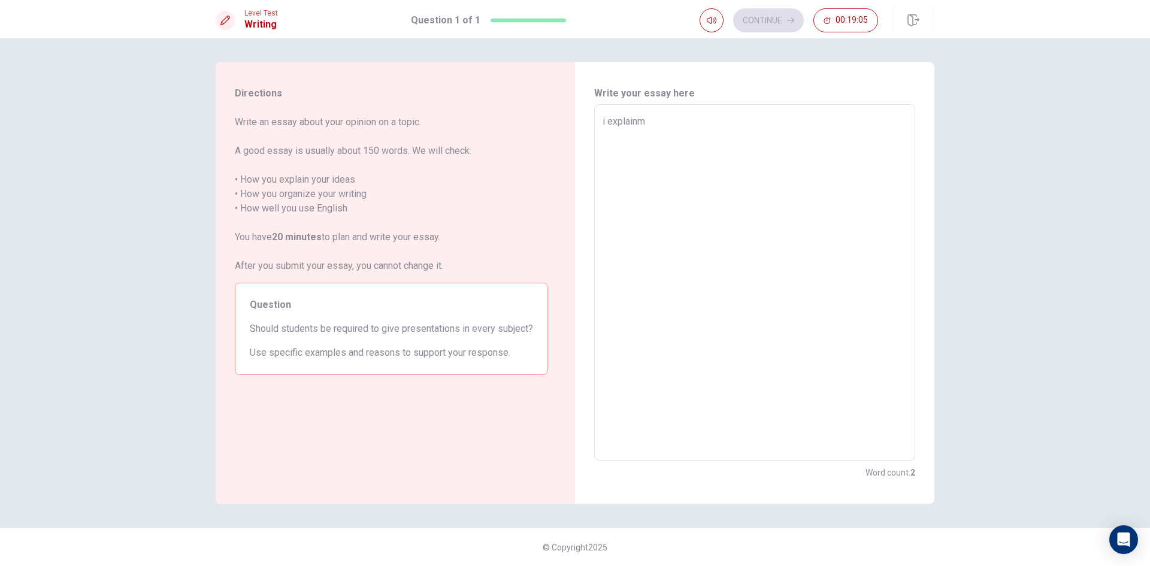
type textarea "x"
type textarea "i explainmy"
type textarea "x"
type textarea "i explainmy"
type textarea "x"
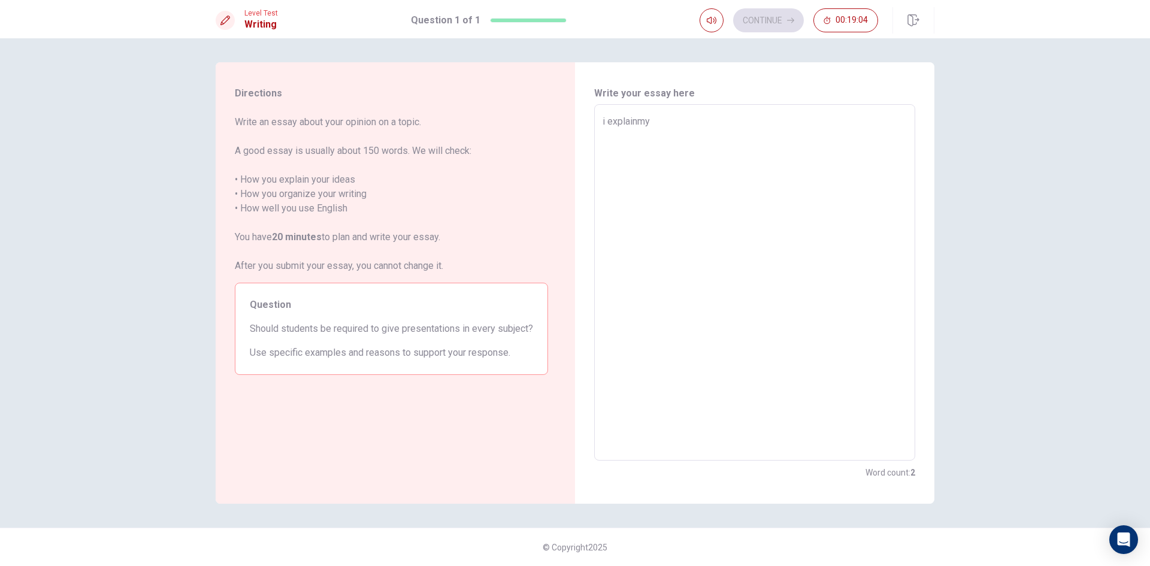
type textarea "i explainmy i"
type textarea "x"
type textarea "i explainmy id"
type textarea "x"
type textarea "i explainmy ide"
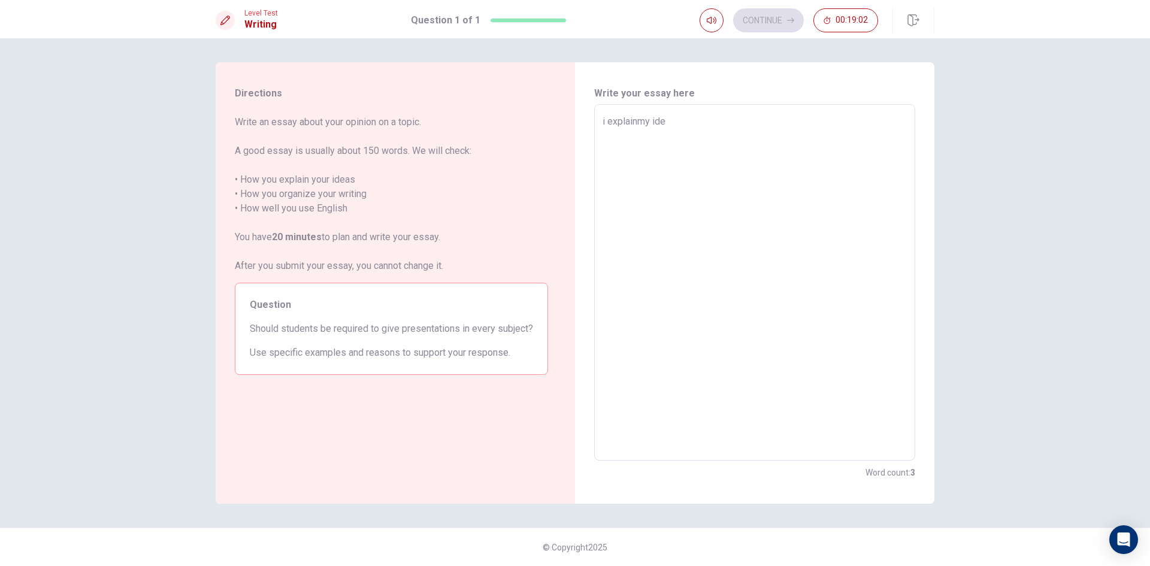
type textarea "x"
type textarea "i explainmy idea"
type textarea "x"
type textarea "i explainmy idea"
type textarea "x"
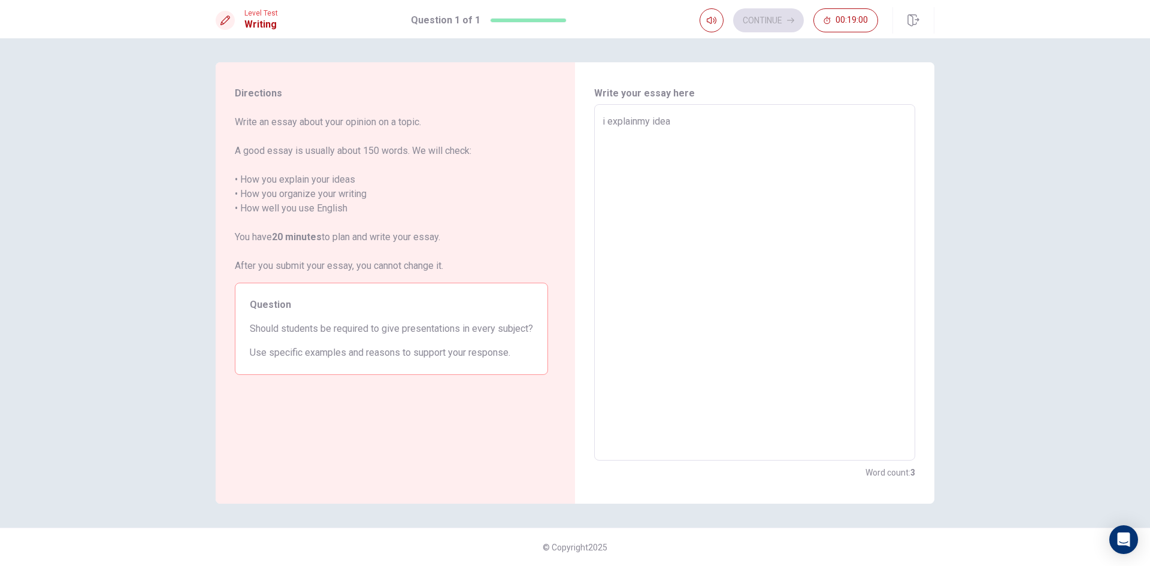
type textarea "i explainmy idea i"
type textarea "x"
type textarea "i explainmy idea is"
click at [635, 121] on textarea "i explainmy idea is" at bounding box center [755, 282] width 304 height 337
click at [639, 122] on textarea "i explainmy idea is" at bounding box center [755, 282] width 304 height 337
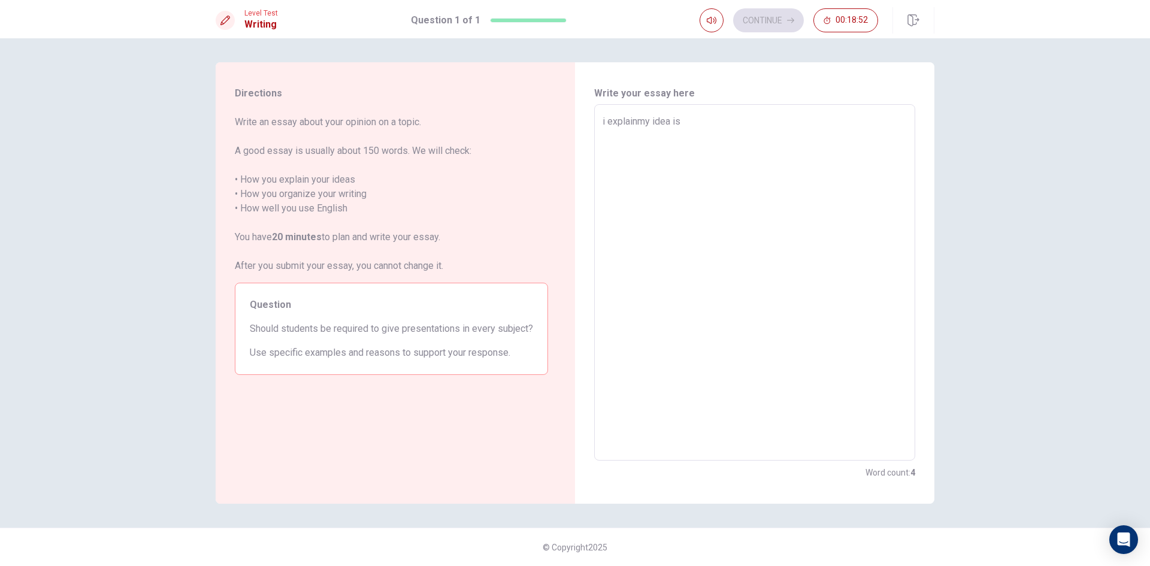
type textarea "x"
type textarea "i explain my idea is"
type textarea "x"
click at [697, 133] on textarea "i explain my idea is" at bounding box center [755, 282] width 304 height 337
type textarea "i explain my idea is"
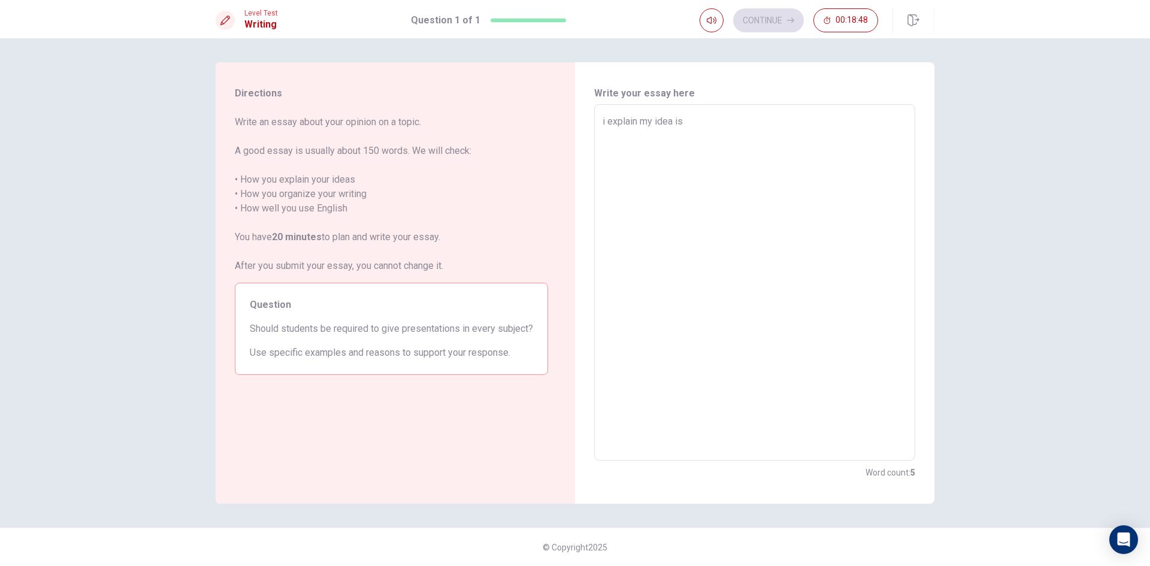
type textarea "x"
type textarea "i explain my idea is i"
type textarea "x"
type textarea "i explain my idea is i"
type textarea "x"
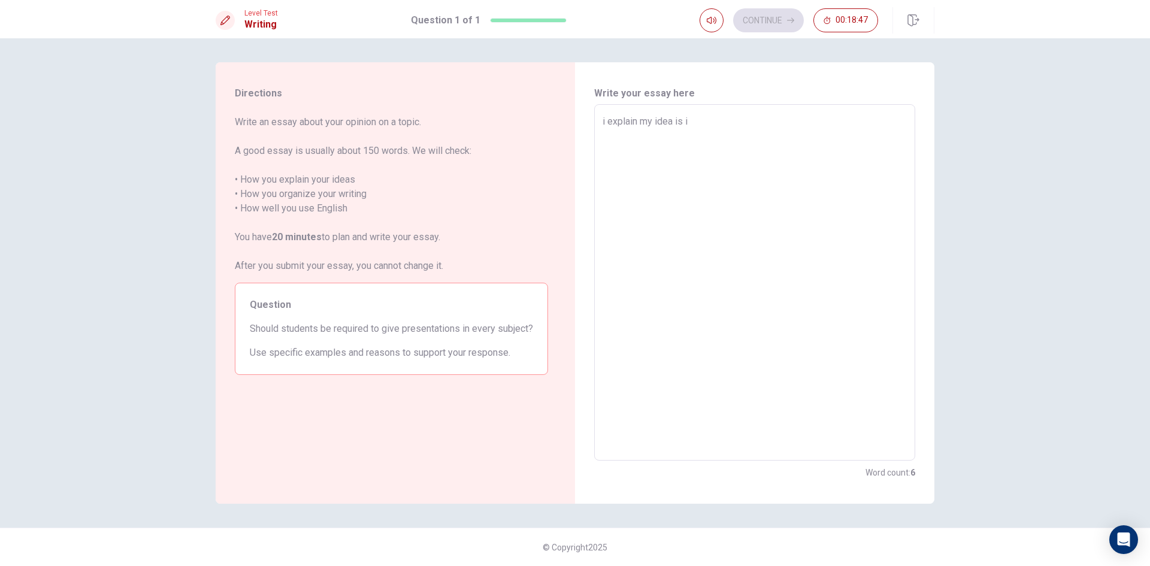
type textarea "i explain my idea is i w"
type textarea "x"
type textarea "i explain my idea is i wi"
type textarea "x"
type textarea "i explain my idea is i wii"
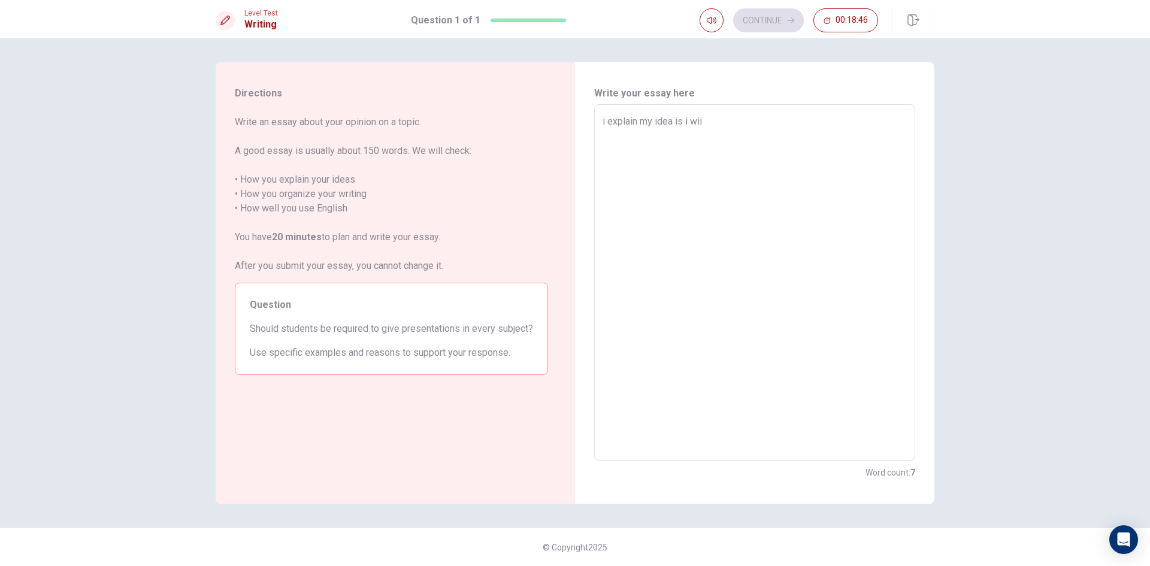
type textarea "x"
type textarea "i explain my idea is i wi"
type textarea "x"
type textarea "i explain my idea is i wil"
type textarea "x"
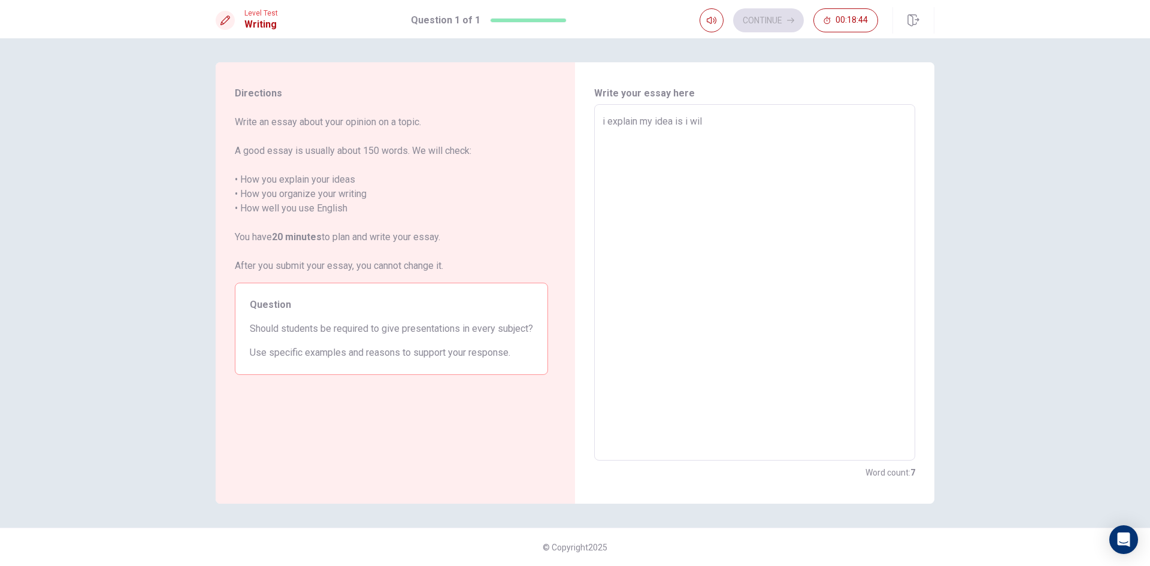
type textarea "i explain my idea is i will"
type textarea "x"
type textarea "i explain my idea is i will"
type textarea "x"
type textarea "i explain my idea is i will t"
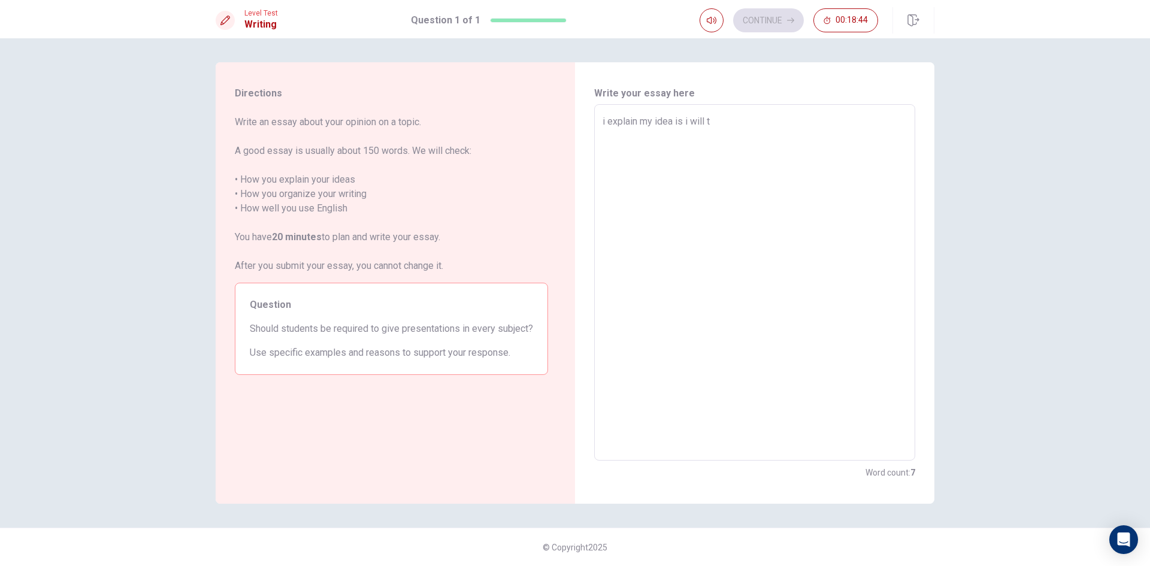
type textarea "x"
type textarea "i explain my idea is i will ta"
type textarea "x"
type textarea "i explain my idea is i will tal"
type textarea "x"
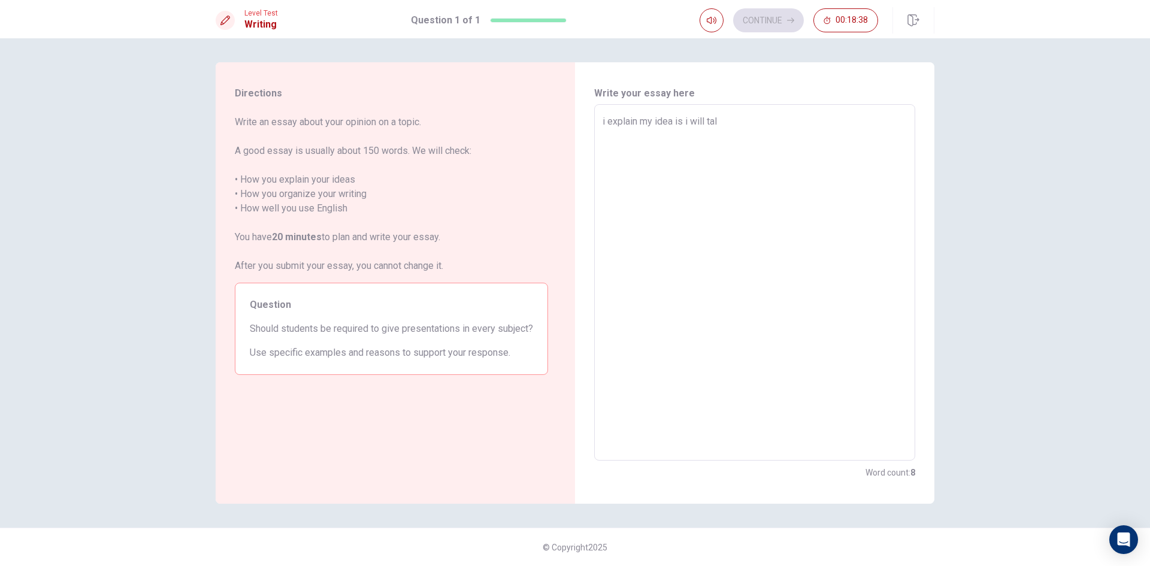
type textarea "i explain my idea is i will talk"
type textarea "x"
type textarea "i explain my idea is i will talkw"
type textarea "x"
type textarea "i explain my idea is i will talkwh"
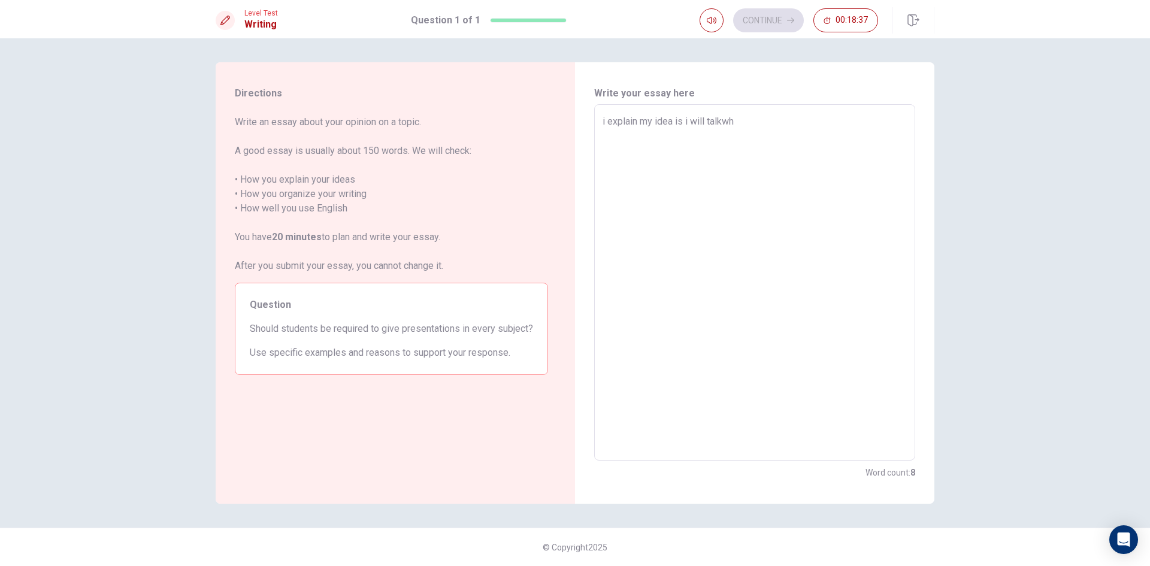
type textarea "x"
type textarea "i explain my idea is i will talkwha"
type textarea "x"
type textarea "i explain my idea is i will talkwhat"
type textarea "x"
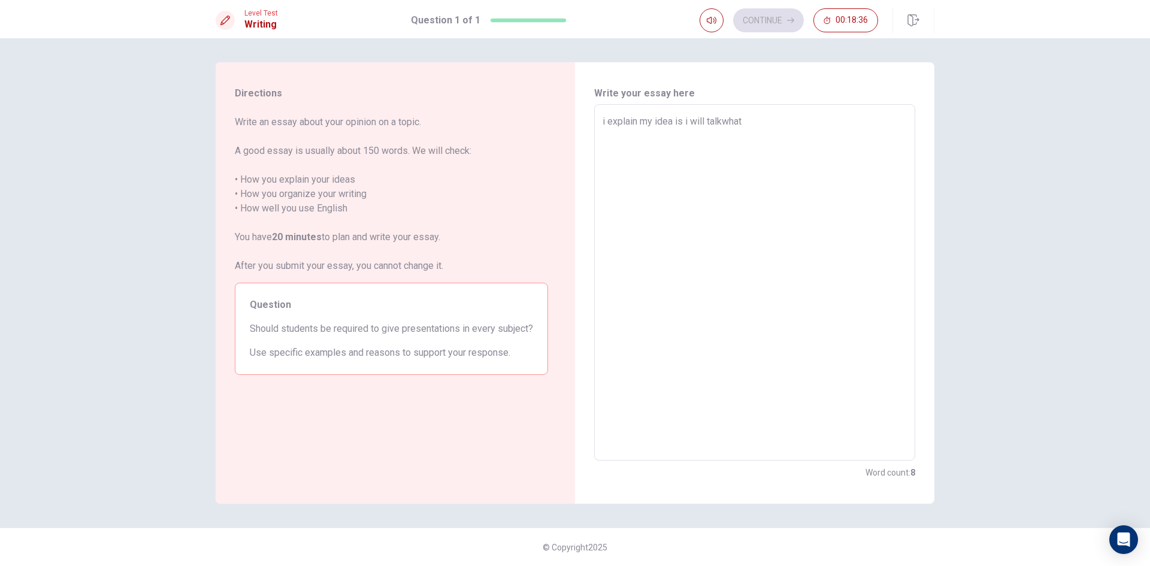
type textarea "i explain my idea is i will talkwhat"
type textarea "x"
type textarea "i explain my idea is i will talkwhat i"
type textarea "x"
type textarea "i explain my idea is i will talkwhat i"
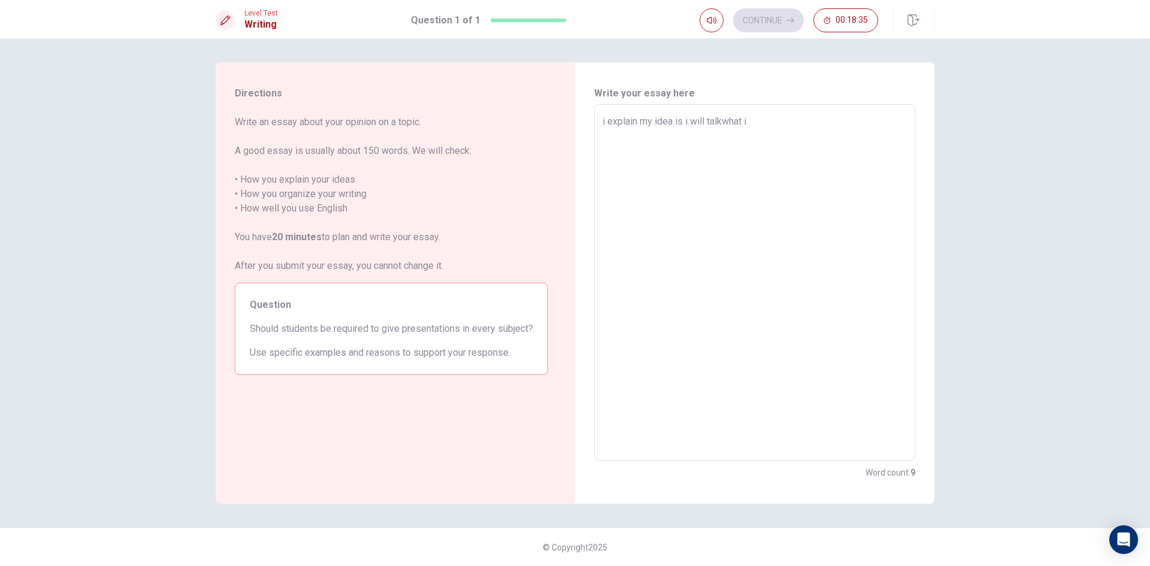
type textarea "x"
type textarea "i explain my idea is i will talkwhat i f"
type textarea "x"
type textarea "i explain my idea is i will talkwhat i fe"
type textarea "x"
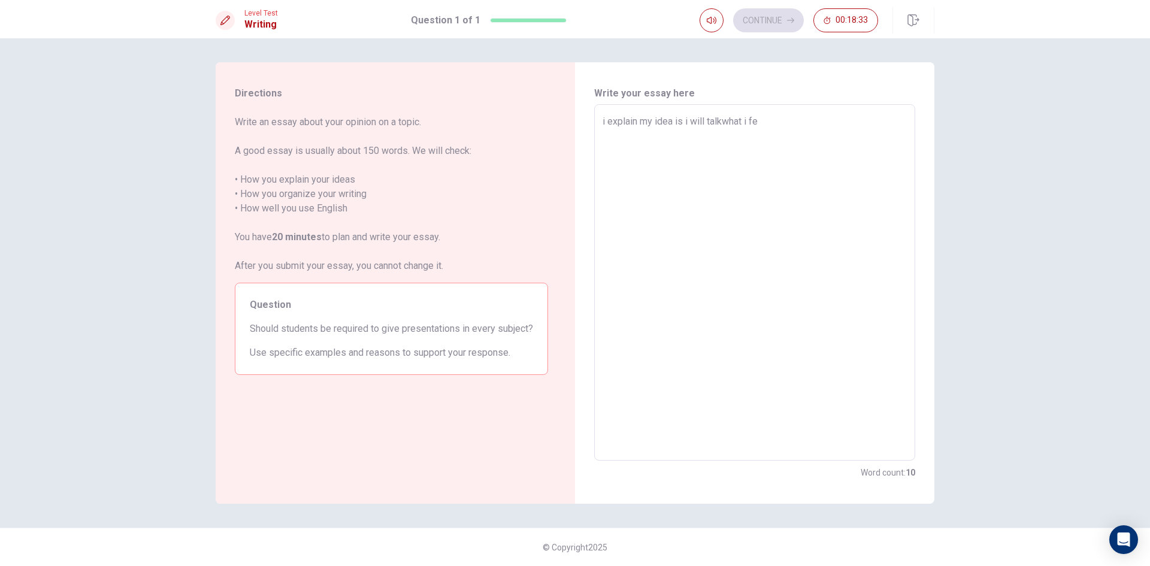
type textarea "i explain my idea is i will talkwhat i fee"
type textarea "x"
type textarea "i explain my idea is i will talkwhat i feel"
type textarea "x"
type textarea "i explain my idea is i will talkwhat i feel"
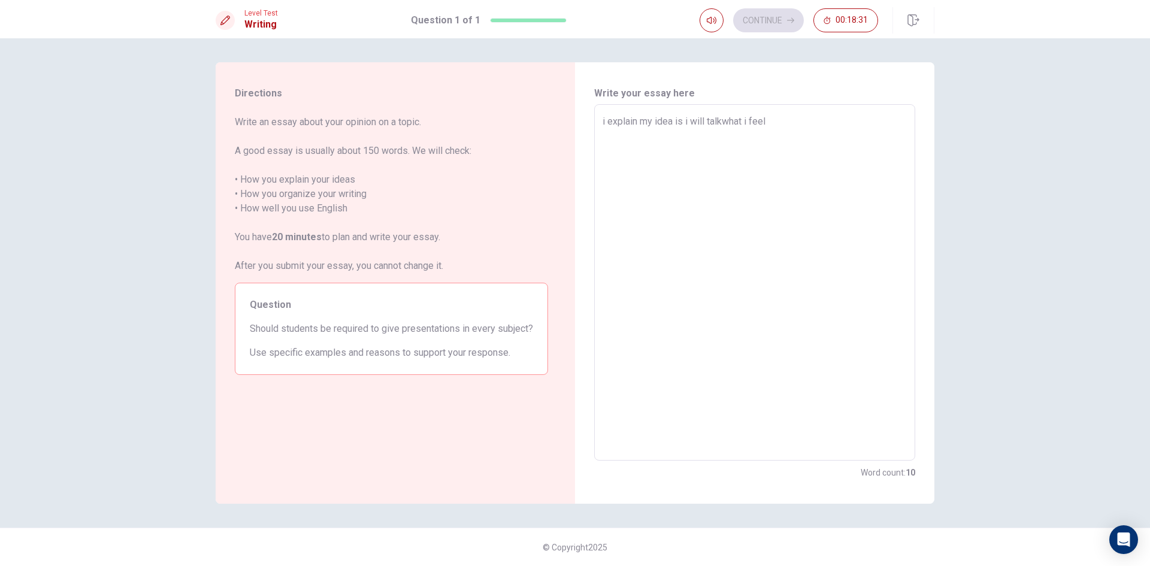
type textarea "x"
type textarea "i explain my idea is i will talkwhat i feel s"
type textarea "x"
type textarea "i explain my idea is i will talkwhat i feel sa"
type textarea "x"
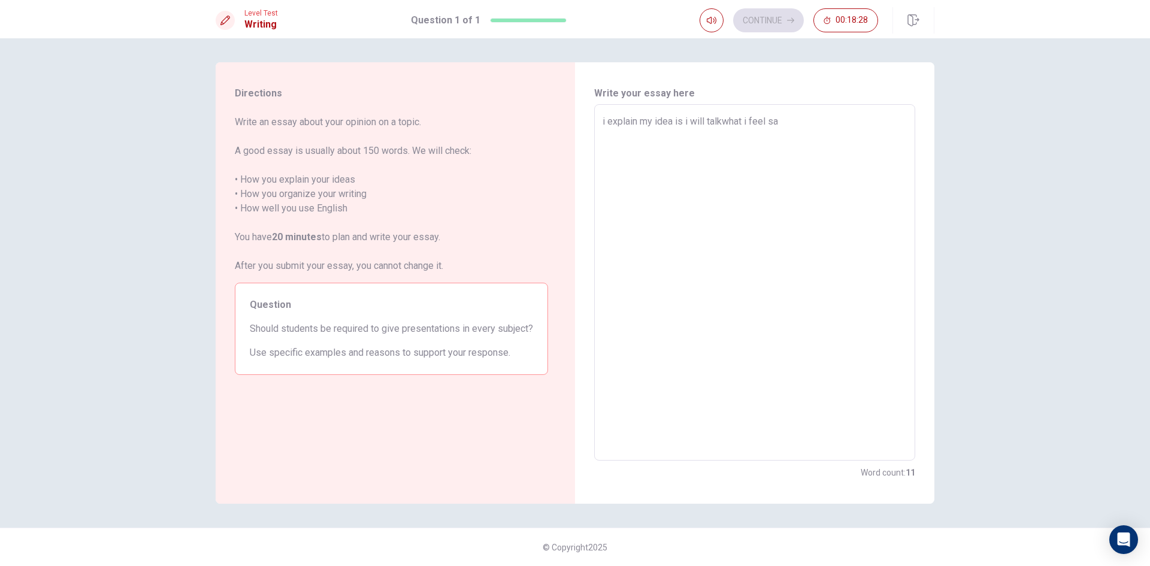
type textarea "i explain my idea is i will talkwhat i feel say"
type textarea "x"
type textarea "i explain my idea is i will talkwhat i feel say"
type textarea "x"
type textarea "i explain my idea is i will talkwhat i feel say w"
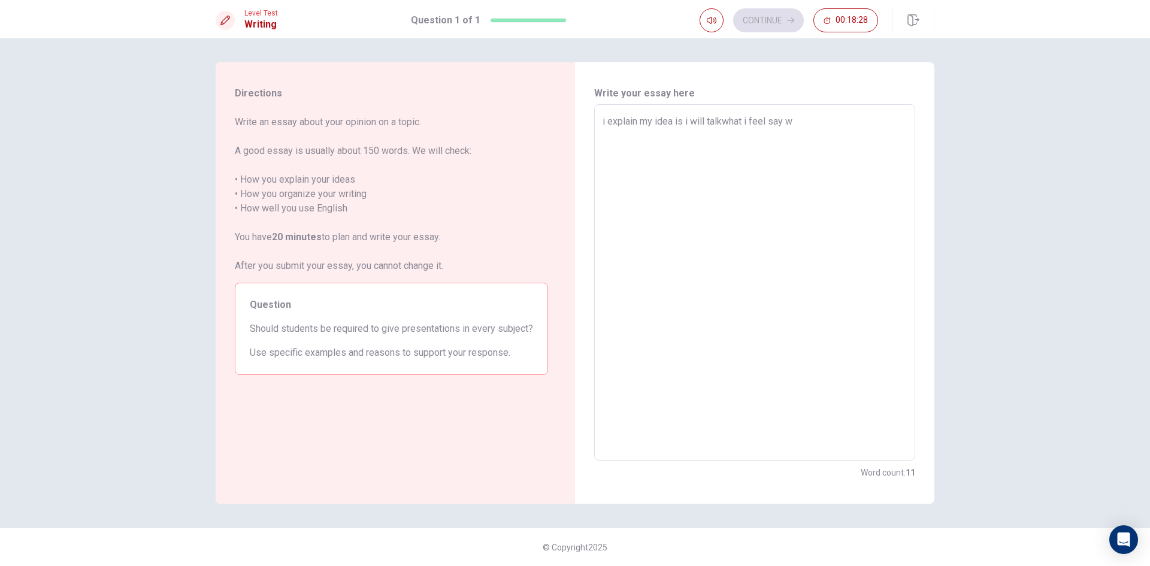
type textarea "x"
type textarea "i explain my idea is i will talkwhat i feel say wh"
type textarea "x"
type textarea "i explain my idea is i will talkwhat i feel say wha"
type textarea "x"
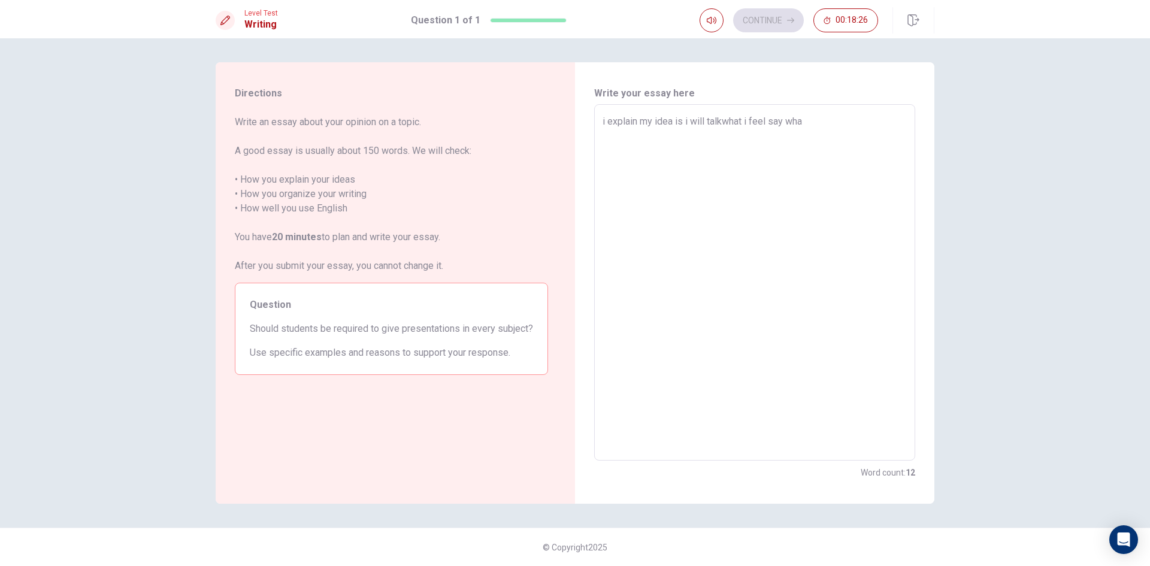
type textarea "i explain my idea is i will talkwhat i feel say what"
type textarea "x"
type textarea "i explain my idea is i will talkwhat i feel say what"
type textarea "x"
type textarea "i explain my idea is i will talkwhat i feel say what I"
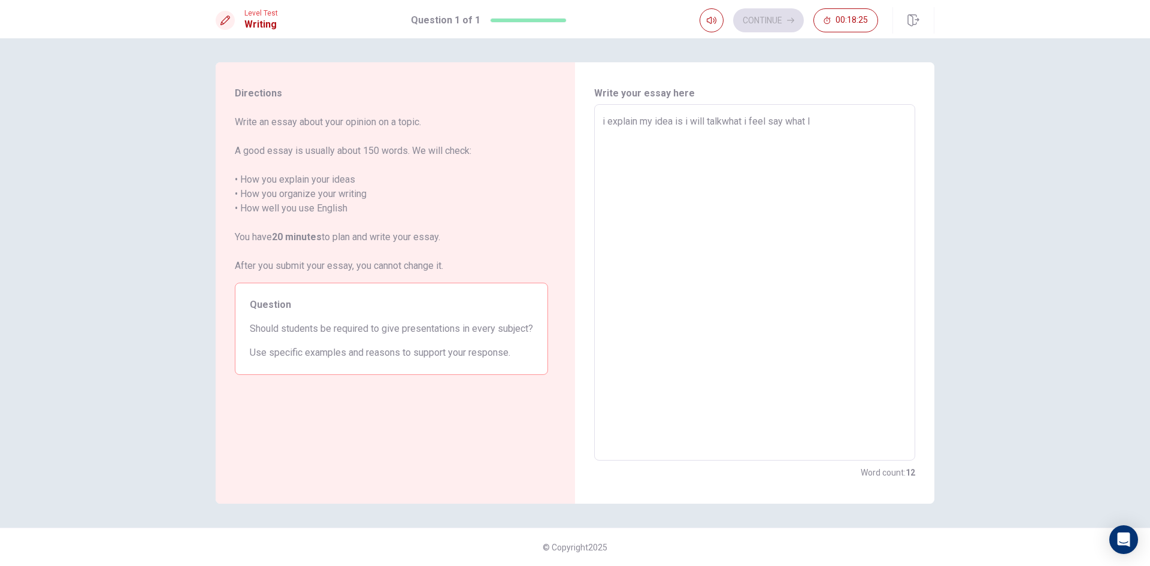
type textarea "x"
type textarea "i explain my idea is i will talkwhat i feel say what I"
type textarea "x"
type textarea "i explain my idea is i will talkwhat i feel say what I w"
type textarea "x"
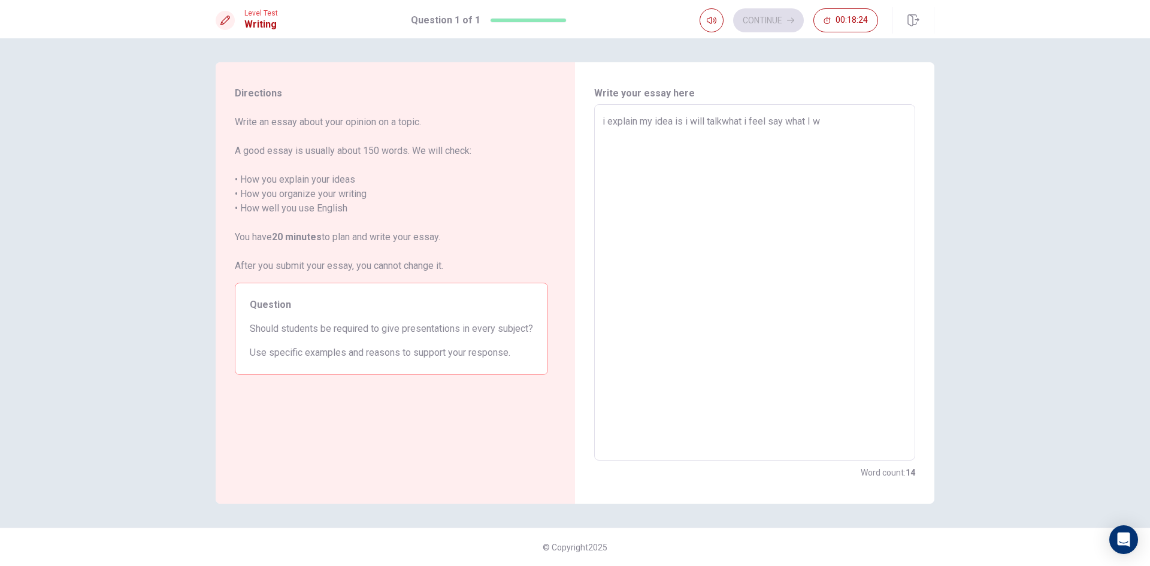
type textarea "i explain my idea is i will talkwhat i feel say what I wa"
type textarea "x"
type textarea "i explain my idea is i will talkwhat i feel say what I wan"
type textarea "x"
type textarea "i explain my idea is i will talkwhat i feel say what I want"
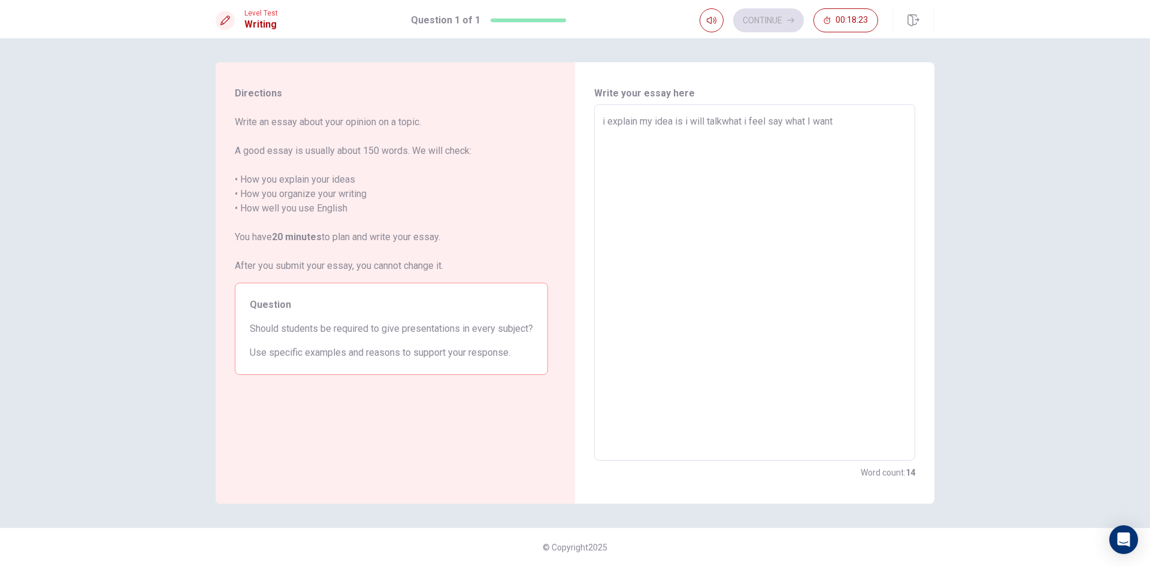
type textarea "x"
type textarea "i explain my idea is i will talkwhat i feel say what I want"
type textarea "x"
type textarea "i explain my idea is i will talkwhat i feel say what I want a"
type textarea "x"
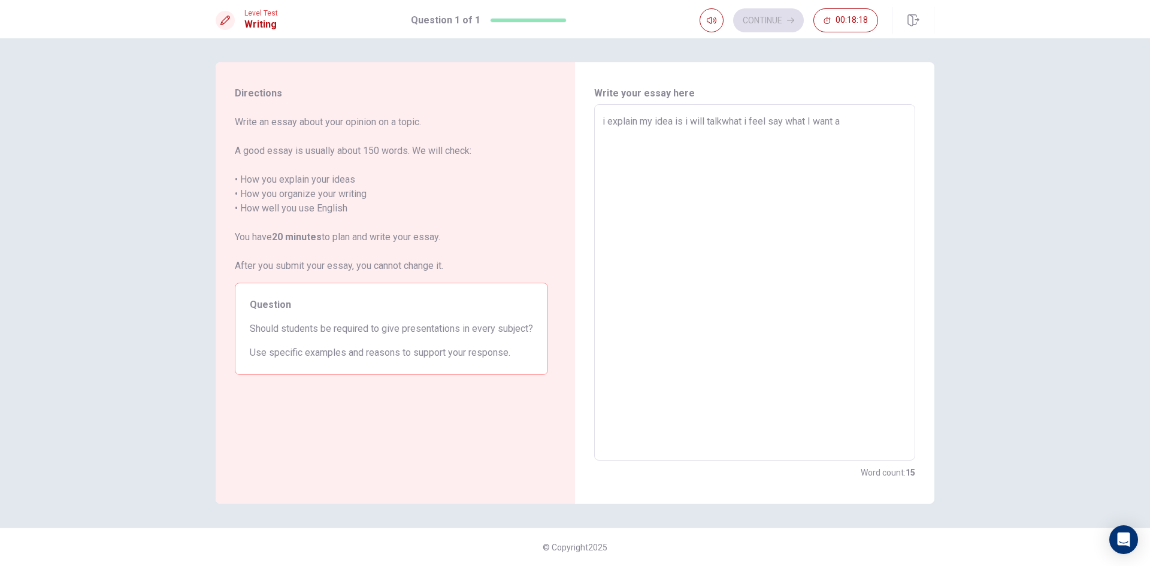
type textarea "i explain my idea is i will talkwhat i feel say what I want an"
type textarea "x"
type textarea "i explain my idea is i will talkwhat i feel say what I want and"
type textarea "x"
type textarea "i explain my idea is i will talkwhat i feel say what I want and"
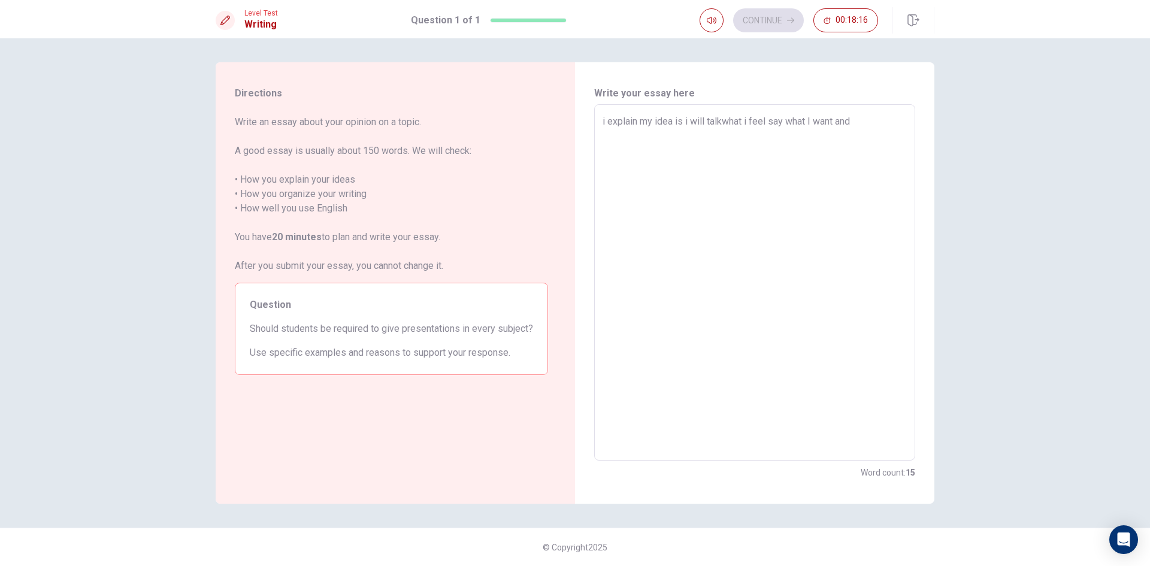
type textarea "x"
type textarea "i explain my idea is i will talkwhat i feel say what I want and a"
type textarea "x"
type textarea "i explain my idea is i will talkwhat i feel say what I want and al"
type textarea "x"
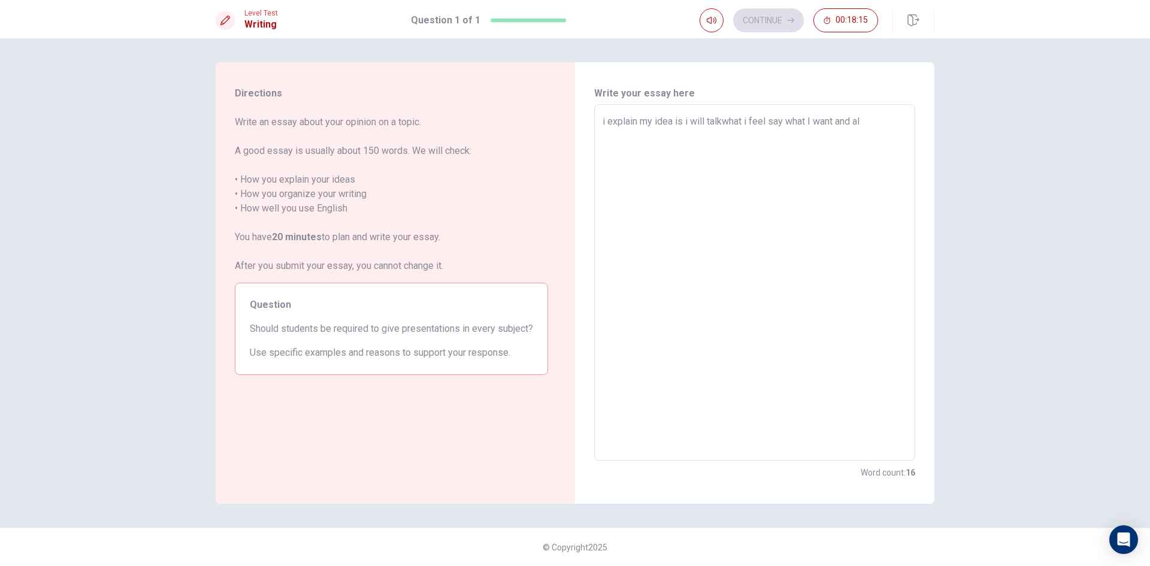
type textarea "i explain my idea is i will talkwhat i feel say what I want and all"
type textarea "x"
type textarea "i explain my idea is i will talkwhat i feel say what I want and all"
type textarea "x"
type textarea "i explain my idea is i will talkwhat i feel say what I want and all w"
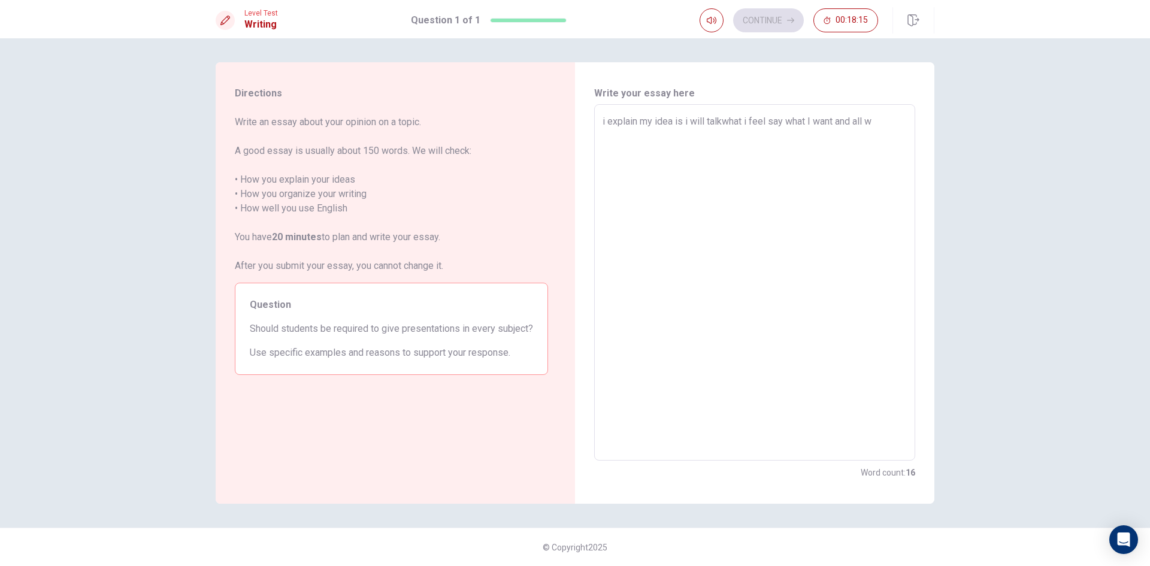
type textarea "x"
type textarea "i explain my idea is i will talkwhat i feel say what I want and all wh"
type textarea "x"
type textarea "i explain my idea is i will talkwhat i feel say what I want and all wha"
type textarea "x"
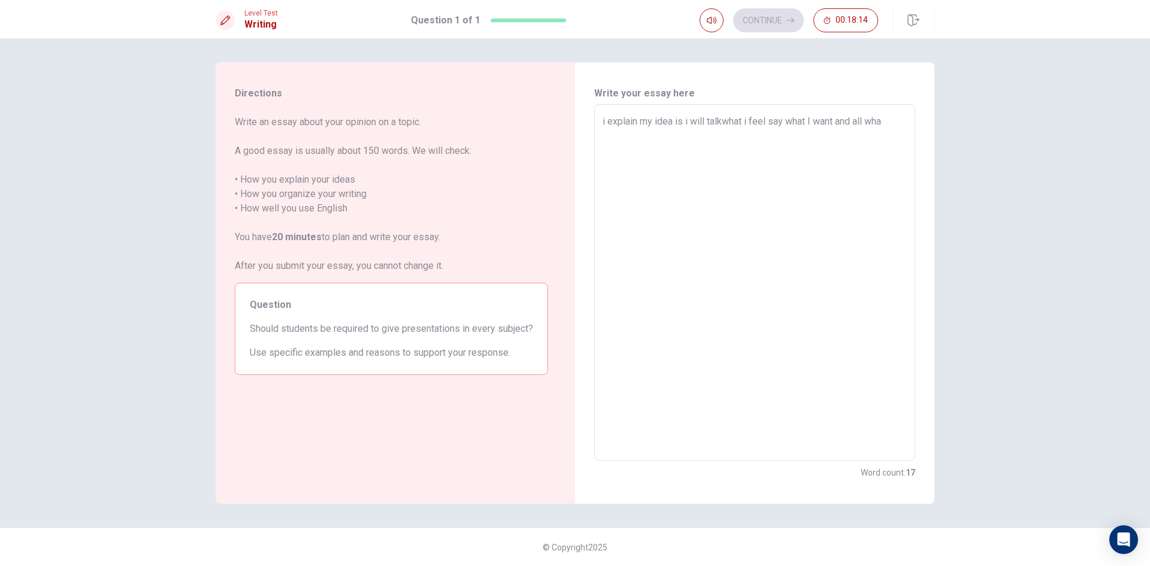
type textarea "i explain my idea is i will talkwhat i feel say what I want and all what"
type textarea "x"
type textarea "i explain my idea is i will talkwhat i feel say what I want and all what"
type textarea "x"
type textarea "i explain my idea is i will talkwhat i feel say what I want and all what i"
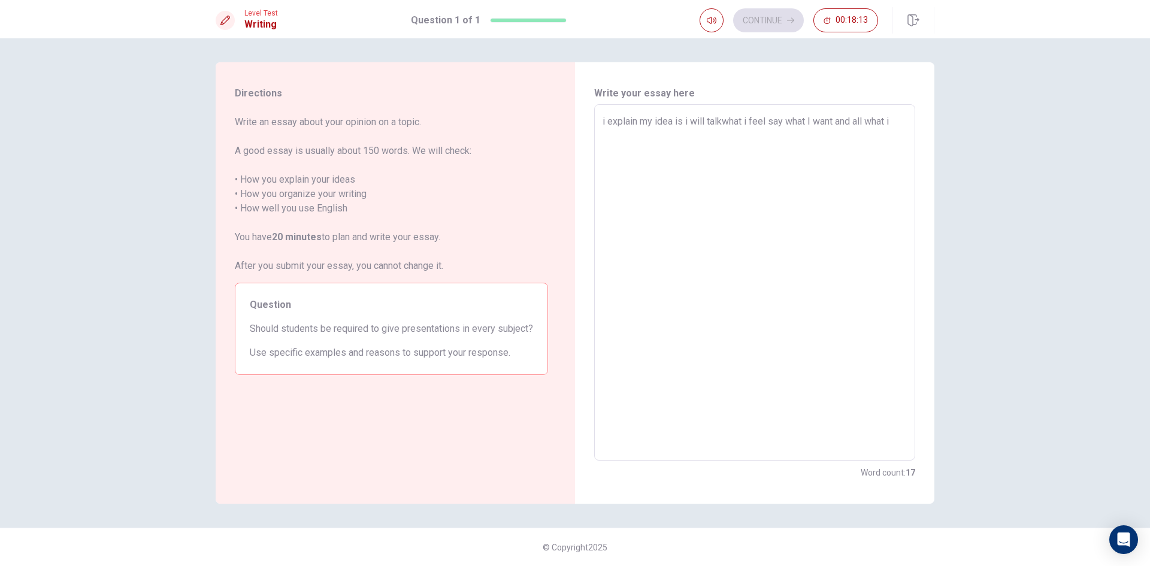
type textarea "x"
type textarea "i explain my idea is i will talkwhat i feel say what I want and all what i"
type textarea "x"
type textarea "i explain my idea is i will talkwhat i feel say what I want and all what i t"
type textarea "x"
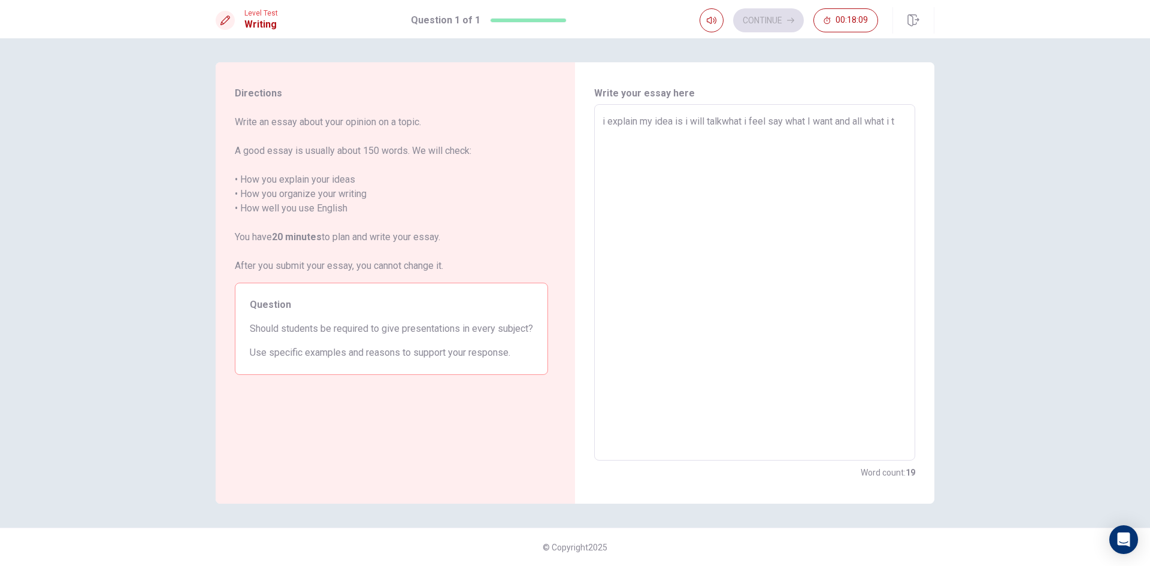
type textarea "i explain my idea is i will talkwhat i feel say what I want and all what i th"
type textarea "x"
type textarea "i explain my idea is i will talkwhat i feel say what I want and all what i thi"
type textarea "x"
type textarea "i explain my idea is i will talkwhat i feel say what I want and all what i thin"
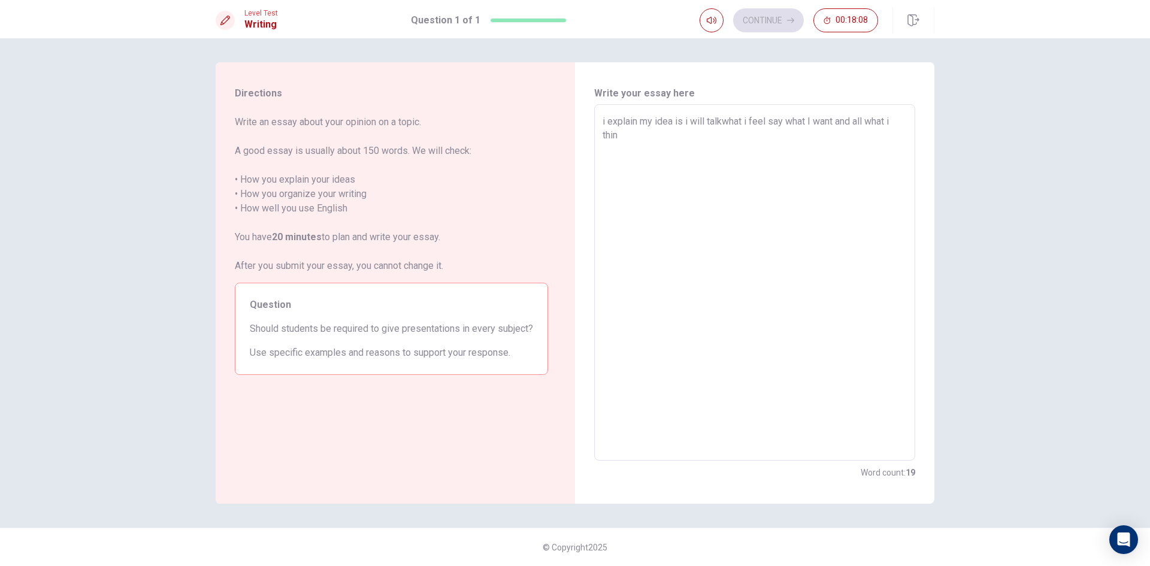
type textarea "x"
type textarea "i explain my idea is i will talkwhat i feel say what I want and all what i think"
type textarea "x"
type textarea "i explain my idea is i will talkwhat i feel say what I want and all what i think"
type textarea "x"
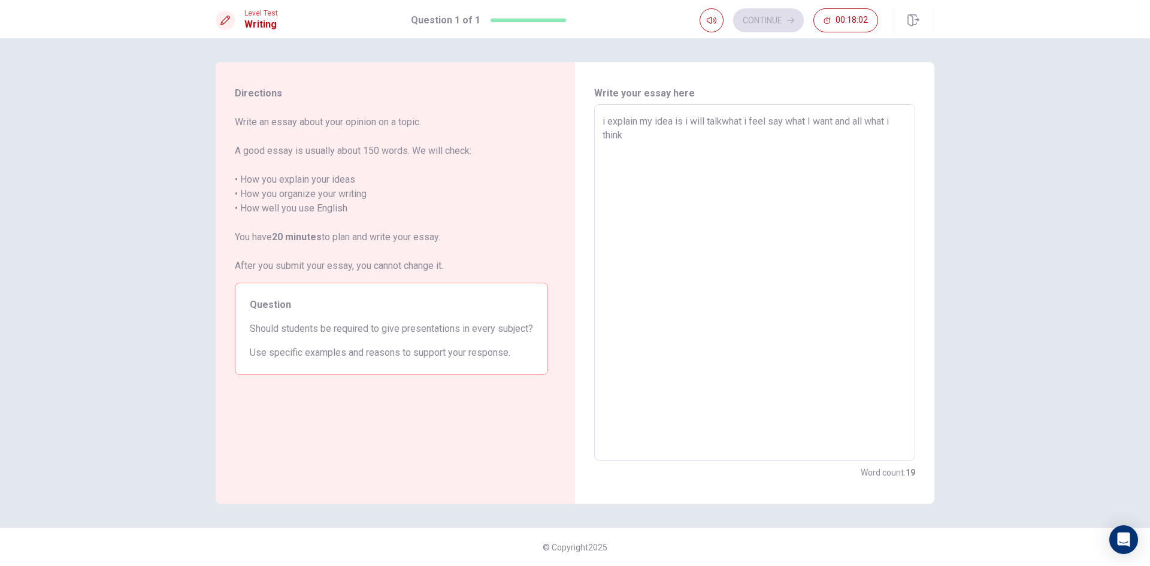
type textarea "i explain my idea is i will talkwhat i feel say what I want and all what i thin…"
type textarea "x"
type textarea "i explain my idea is i will talkwhat i feel say what I want and all what i thin…"
type textarea "x"
type textarea "i explain my idea is i will talkwhat i feel say what I want and all what i thin…"
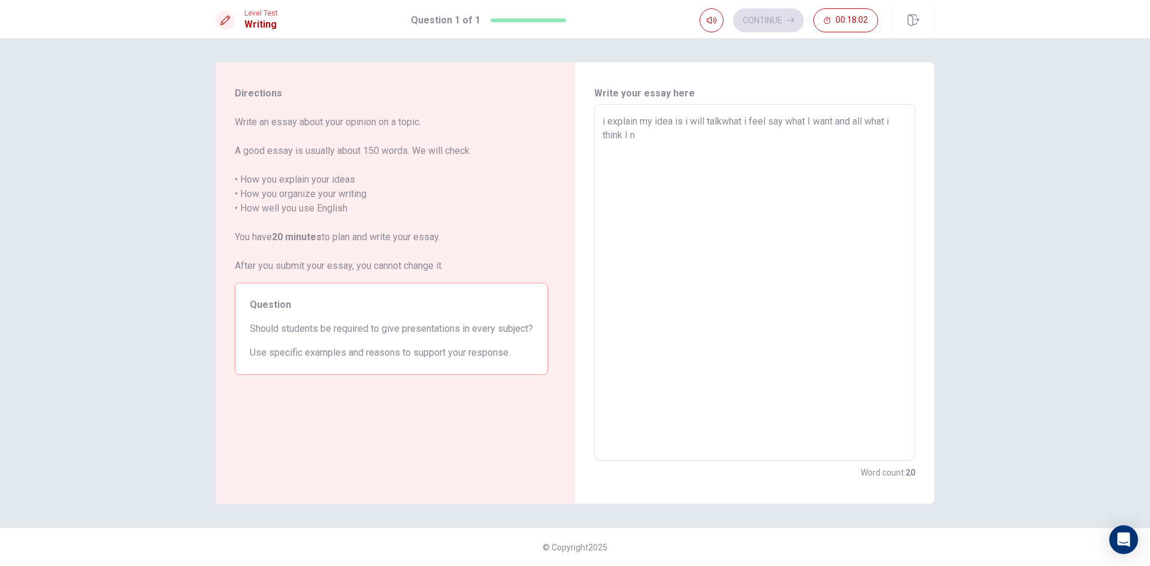
type textarea "x"
type textarea "i explain my idea is i will talkwhat i feel say what I want and all what i thin…"
type textarea "x"
type textarea "i explain my idea is i will talkwhat i feel say what I want and all what i thin…"
type textarea "x"
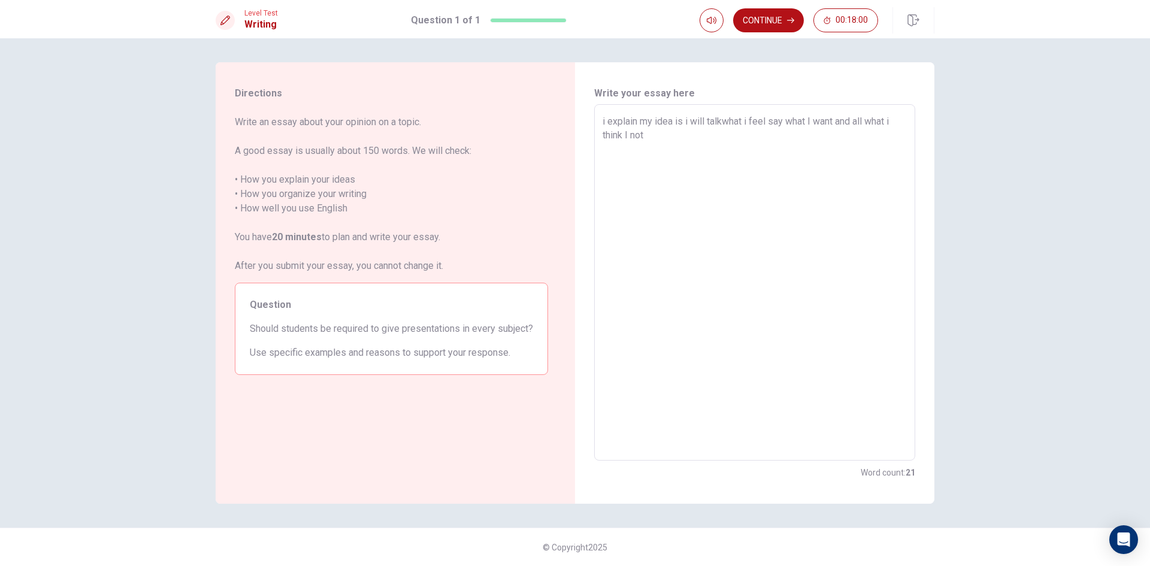
type textarea "i explain my idea is i will talkwhat i feel say what I want and all what i thin…"
type textarea "x"
type textarea "i explain my idea is i will talkwhat i feel say what I want and all what i thin…"
type textarea "x"
type textarea "i explain my idea is i will talkwhat i feel say what I want and all what i thin…"
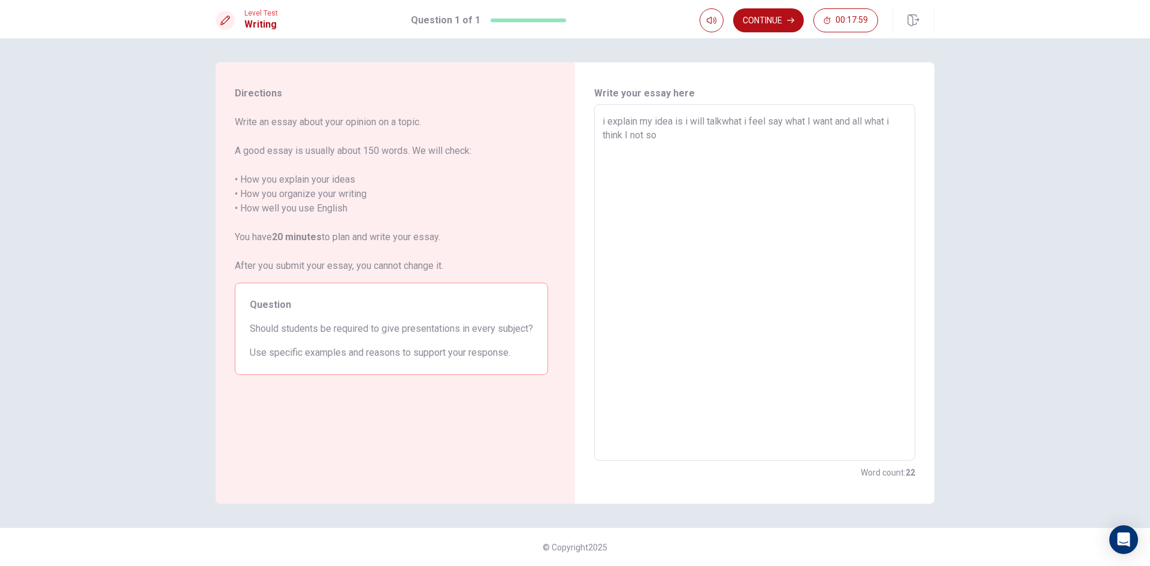
type textarea "x"
type textarea "i explain my idea is i will talkwhat i feel say what I want and all what i thin…"
type textarea "x"
type textarea "i explain my idea is i will talkwhat i feel say what I want and all what i thin…"
type textarea "x"
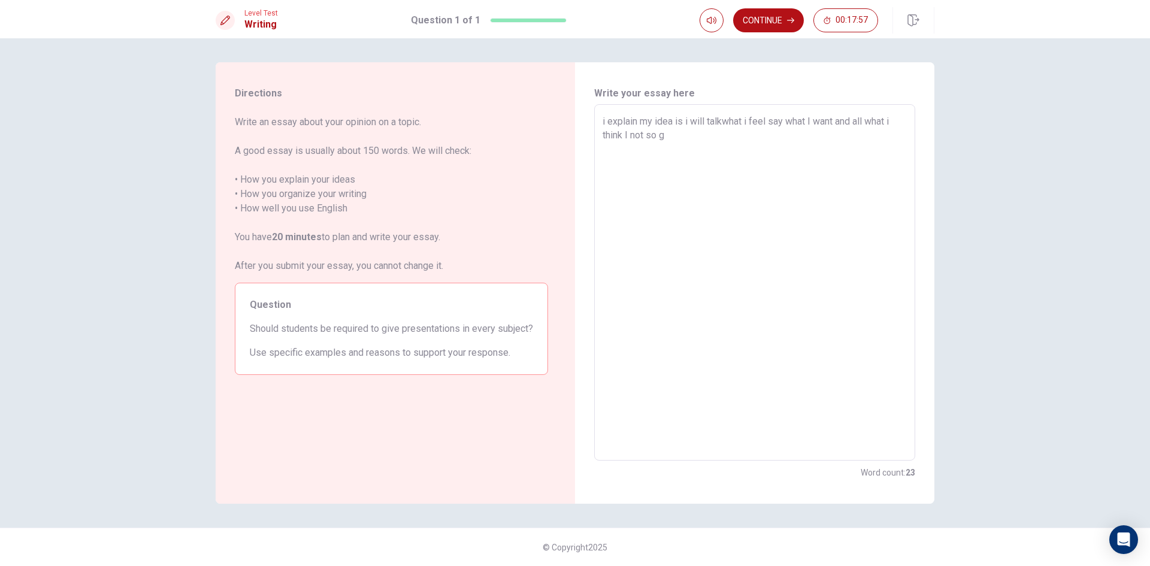
type textarea "i explain my idea is i will talkwhat i feel say what I want and all what i thin…"
type textarea "x"
type textarea "i explain my idea is i will talkwhat i feel say what I want and all what i thin…"
type textarea "x"
type textarea "i explain my idea is i will talkwhat i feel say what I want and all what i thin…"
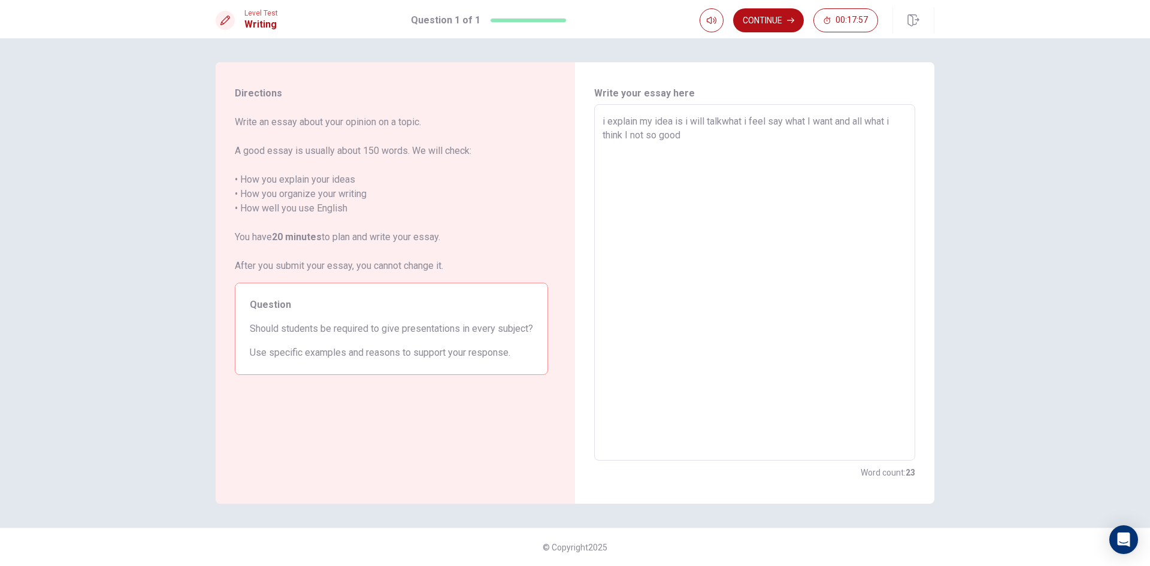
type textarea "x"
type textarea "i explain my idea is i will talkwhat i feel say what I want and all what i thin…"
type textarea "x"
type textarea "i explain my idea is i will talkwhat i feel say what I want and all what i thin…"
type textarea "x"
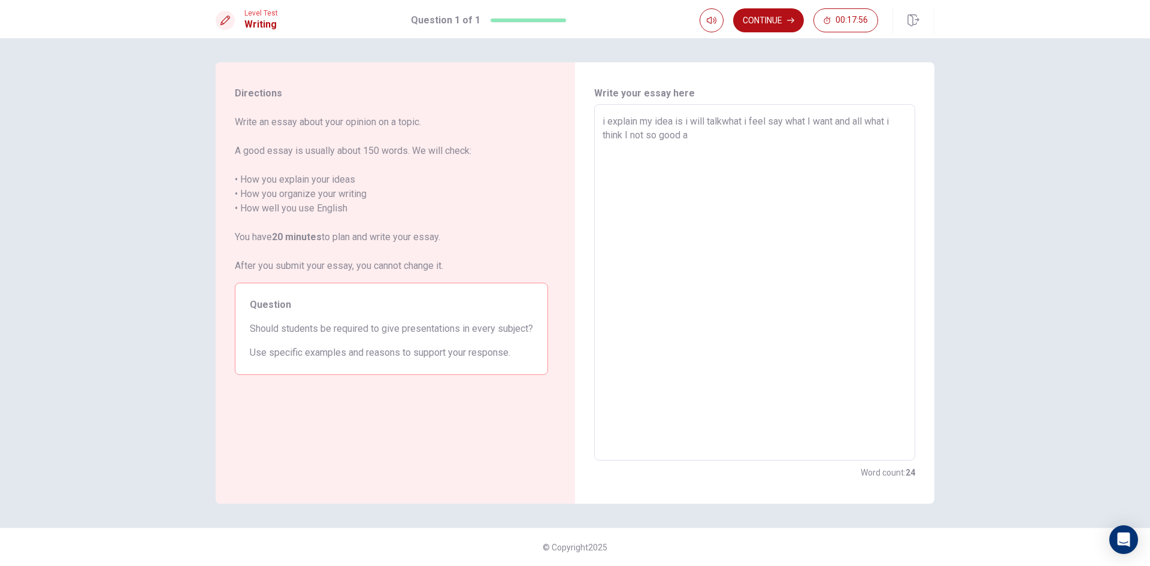
type textarea "i explain my idea is i will talkwhat i feel say what I want and all what i thin…"
type textarea "x"
type textarea "i explain my idea is i will talkwhat i feel say what I want and all what i thin…"
type textarea "x"
click at [624, 136] on textarea "i explain my idea is i will talkwhat i feel say what I want and all what i thin…" at bounding box center [755, 282] width 304 height 337
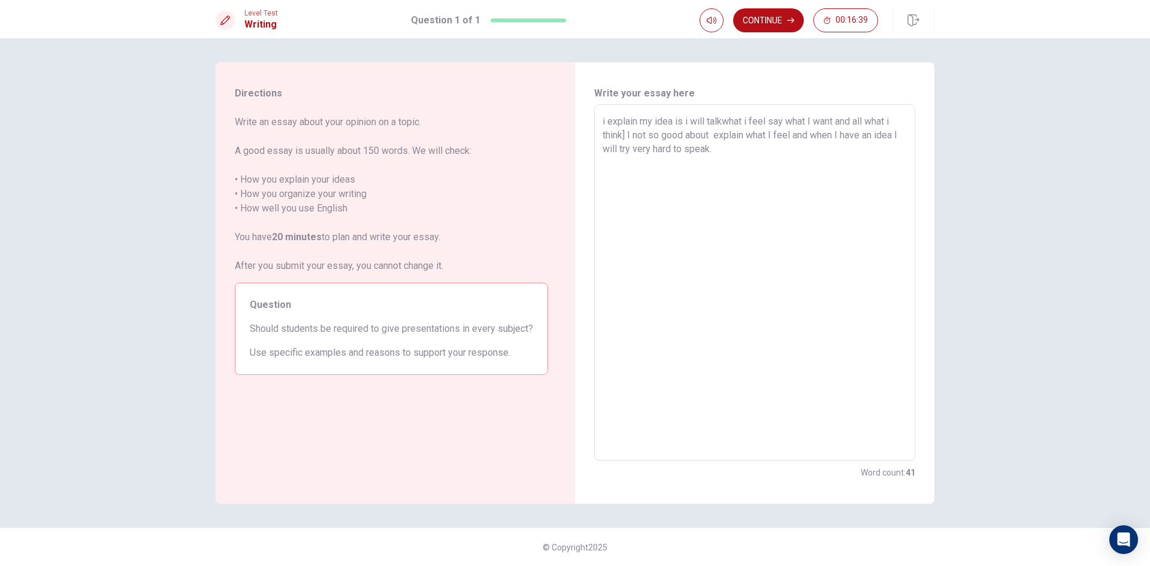
click at [717, 168] on textarea "i explain my idea is i will talkwhat i feel say what I want and all what i thin…" at bounding box center [755, 282] width 304 height 337
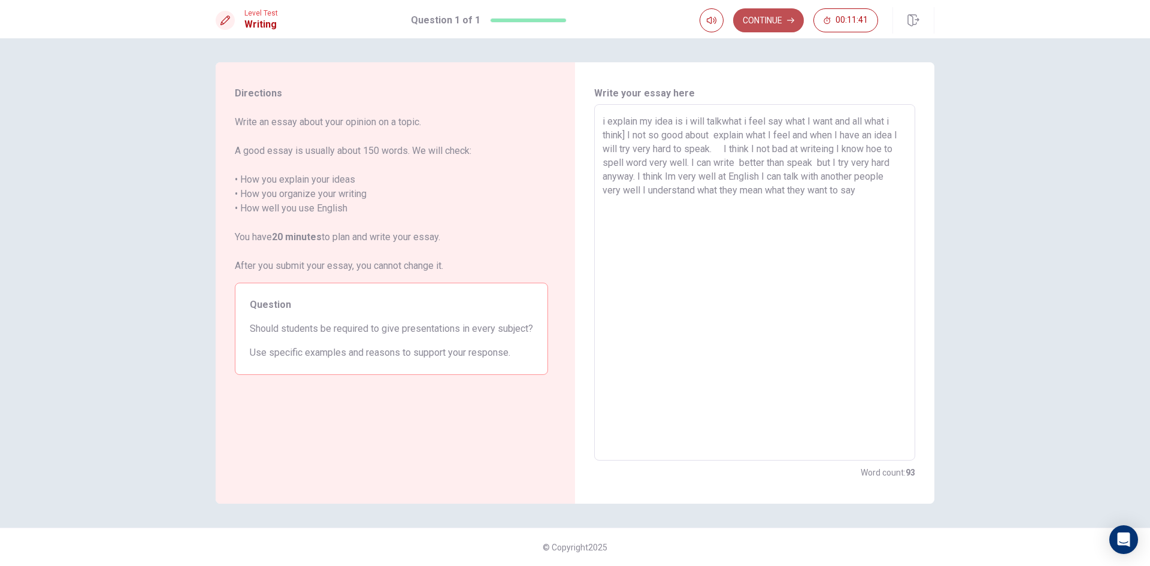
click at [772, 13] on button "Continue" at bounding box center [768, 20] width 71 height 24
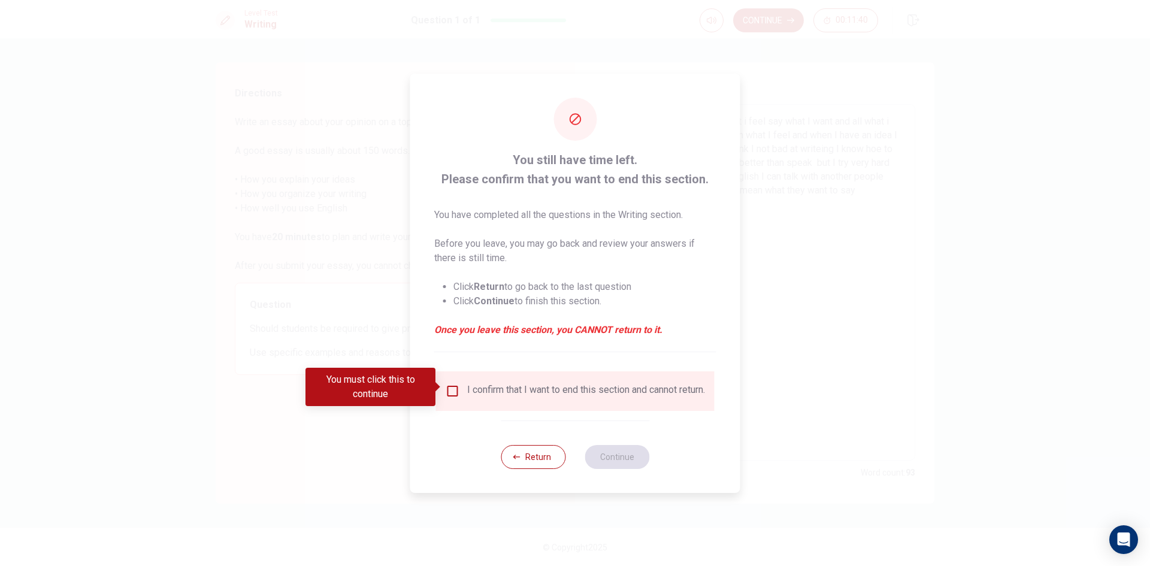
click at [468, 393] on div "I confirm that I want to end this section and cannot return." at bounding box center [586, 391] width 238 height 14
click at [452, 387] on input "You must click this to continue" at bounding box center [453, 391] width 14 height 14
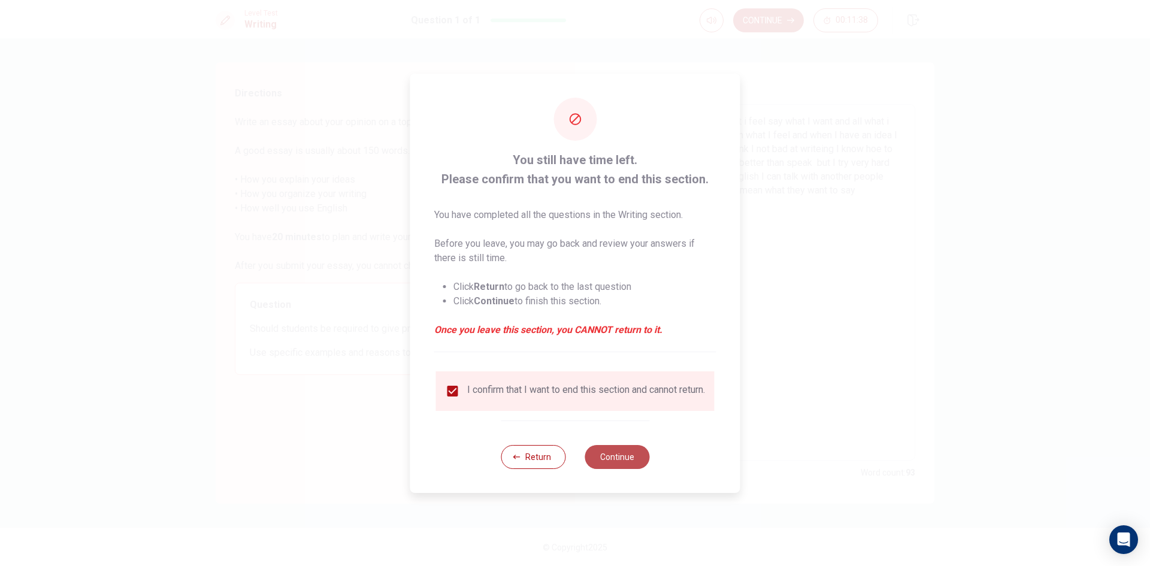
click at [611, 453] on button "Continue" at bounding box center [617, 457] width 65 height 24
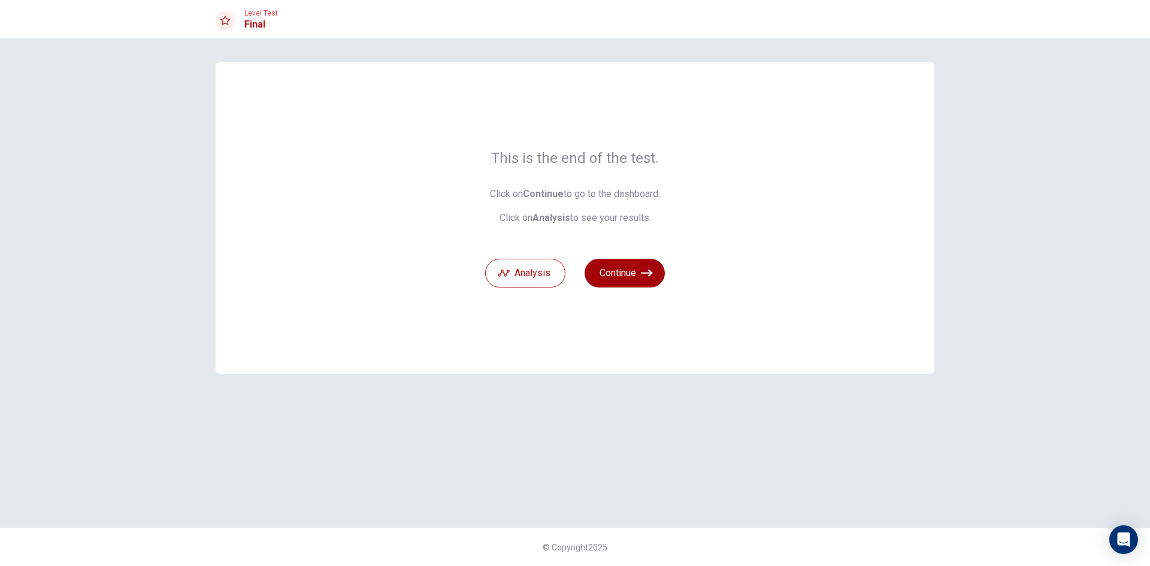
click at [619, 270] on button "Continue" at bounding box center [625, 273] width 80 height 29
